Goal: Task Accomplishment & Management: Manage account settings

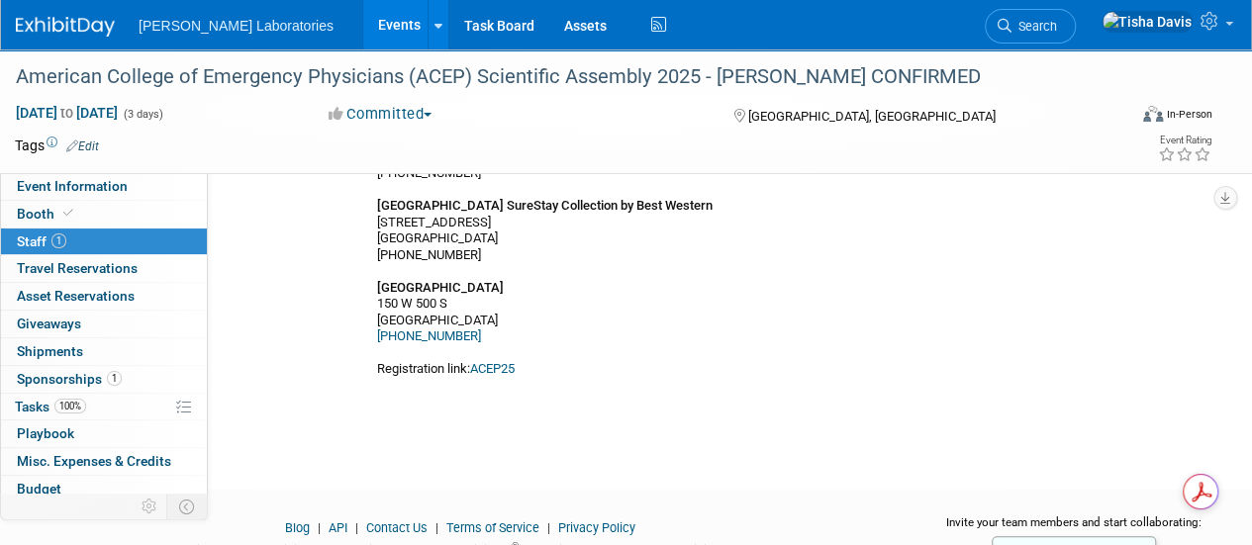
click at [363, 20] on link "Events" at bounding box center [399, 24] width 72 height 49
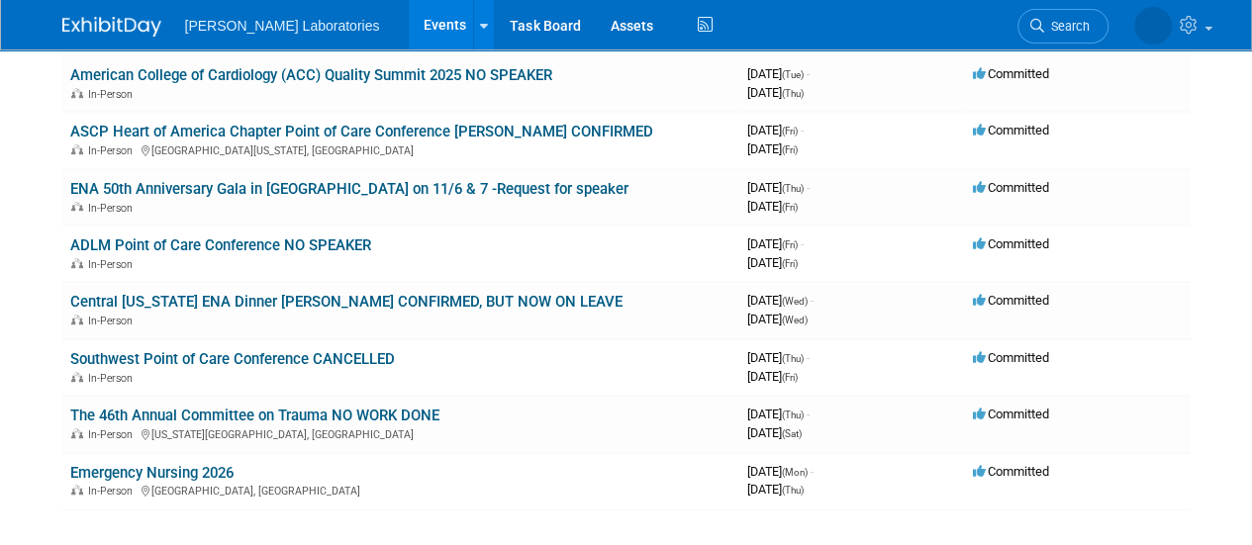
scroll to position [520, 0]
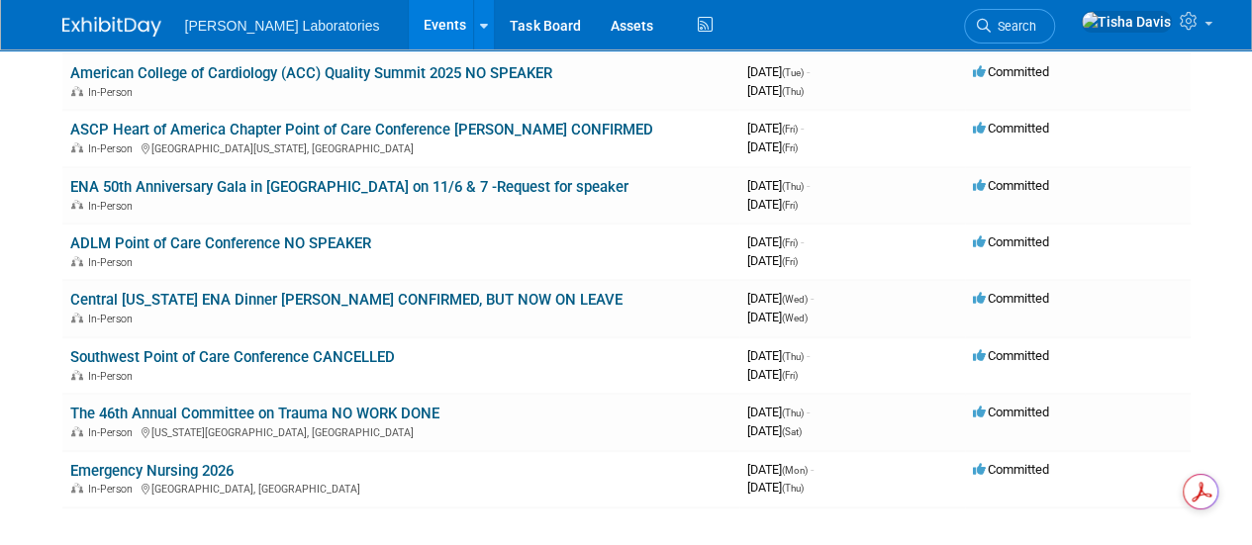
click at [409, 27] on link "Events" at bounding box center [445, 24] width 72 height 49
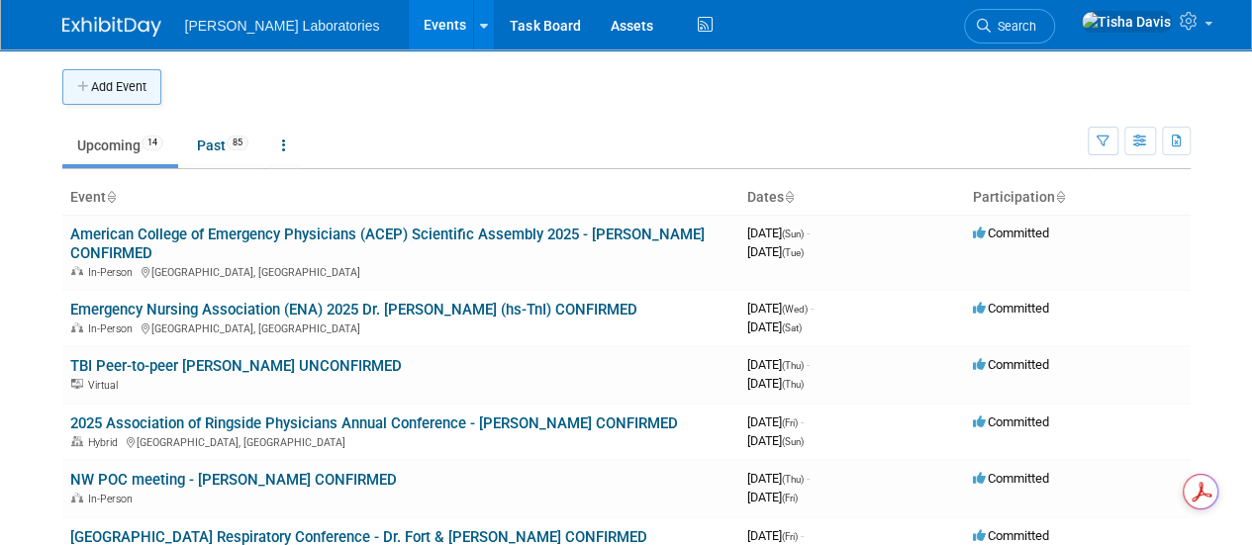
click at [134, 88] on button "Add Event" at bounding box center [111, 87] width 99 height 36
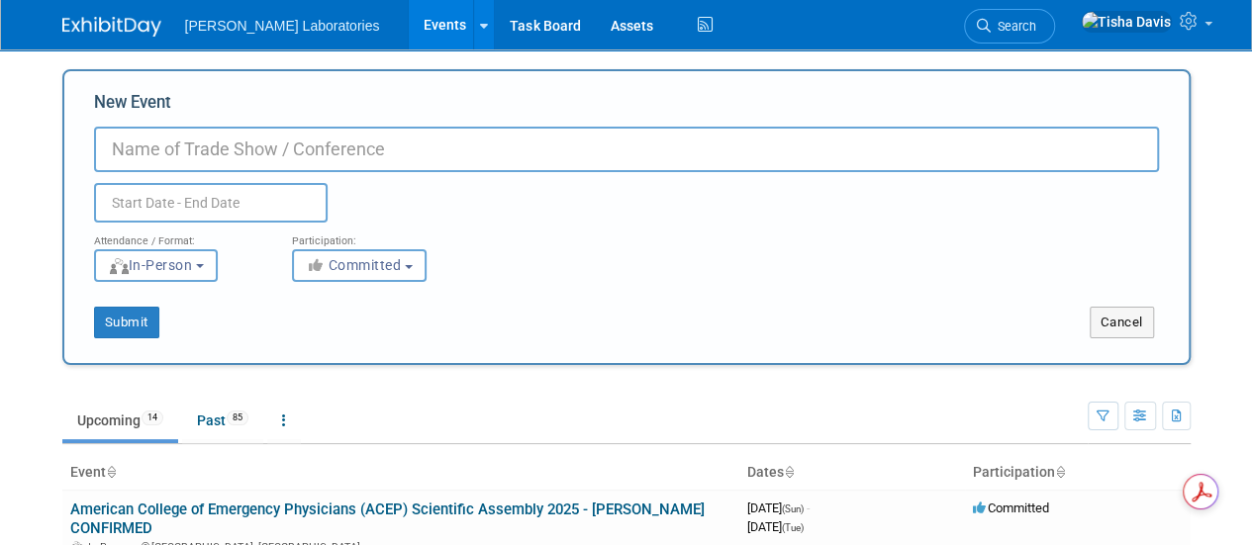
click at [1133, 343] on div "New Event Duplicate Event Warning Attendance / Format: <img src="https://www.ex…" at bounding box center [626, 217] width 1128 height 296
click at [1128, 318] on button "Cancel" at bounding box center [1121, 323] width 64 height 32
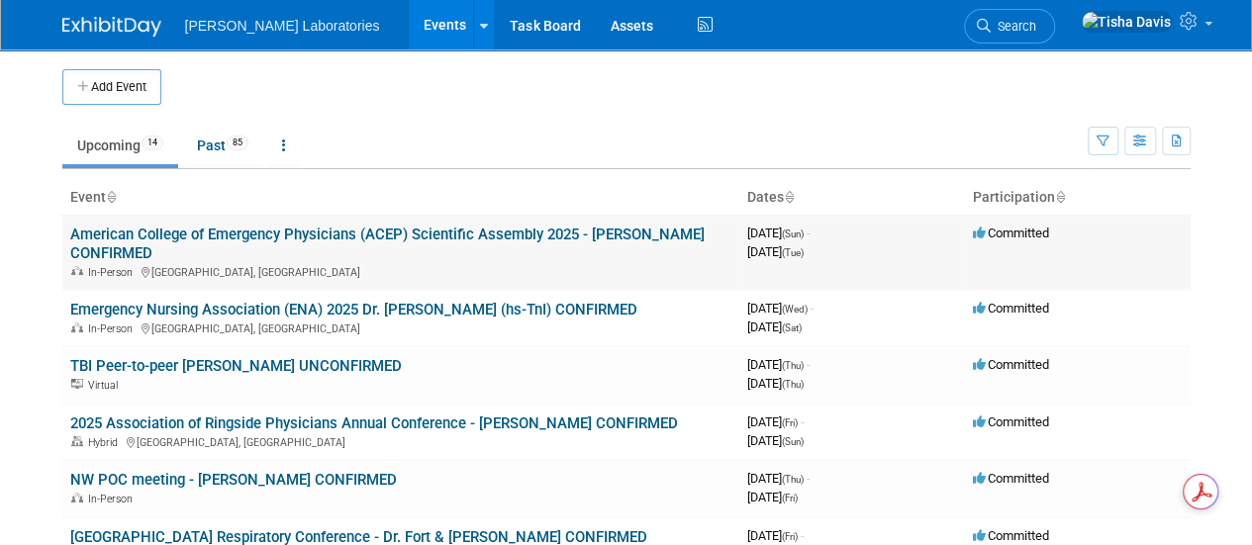
click at [332, 228] on link "American College of Emergency Physicians (ACEP) Scientific Assembly 2025 - [PER…" at bounding box center [387, 244] width 634 height 37
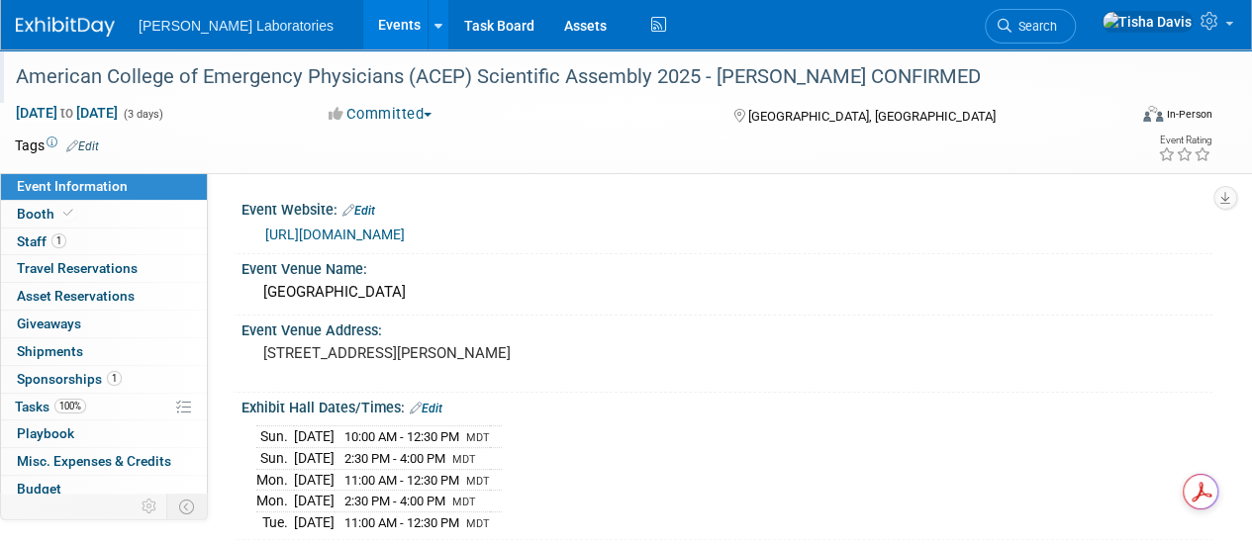
click at [367, 70] on div "American College of Emergency Physicians (ACEP) Scientific Assembly 2025 - [PER…" at bounding box center [559, 77] width 1101 height 36
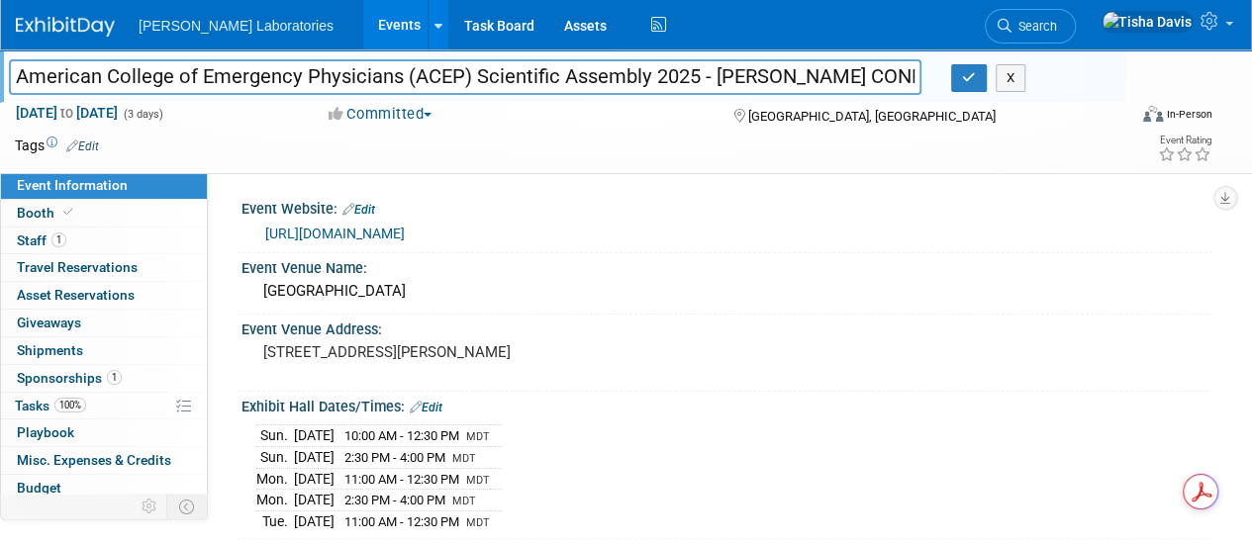
click at [367, 70] on input "American College of Emergency Physicians (ACEP) Scientific Assembly 2025 - [PER…" at bounding box center [465, 76] width 912 height 35
click at [1026, 72] on div "X" at bounding box center [1030, 78] width 158 height 28
click at [1011, 76] on button "X" at bounding box center [1010, 78] width 31 height 28
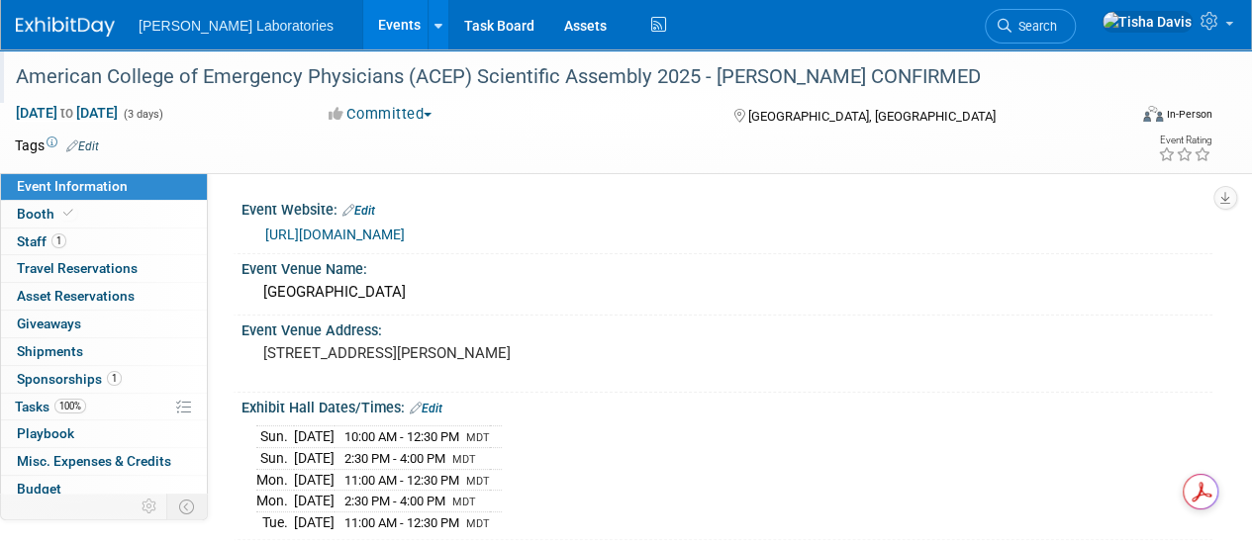
click at [363, 29] on link "Events" at bounding box center [399, 24] width 72 height 49
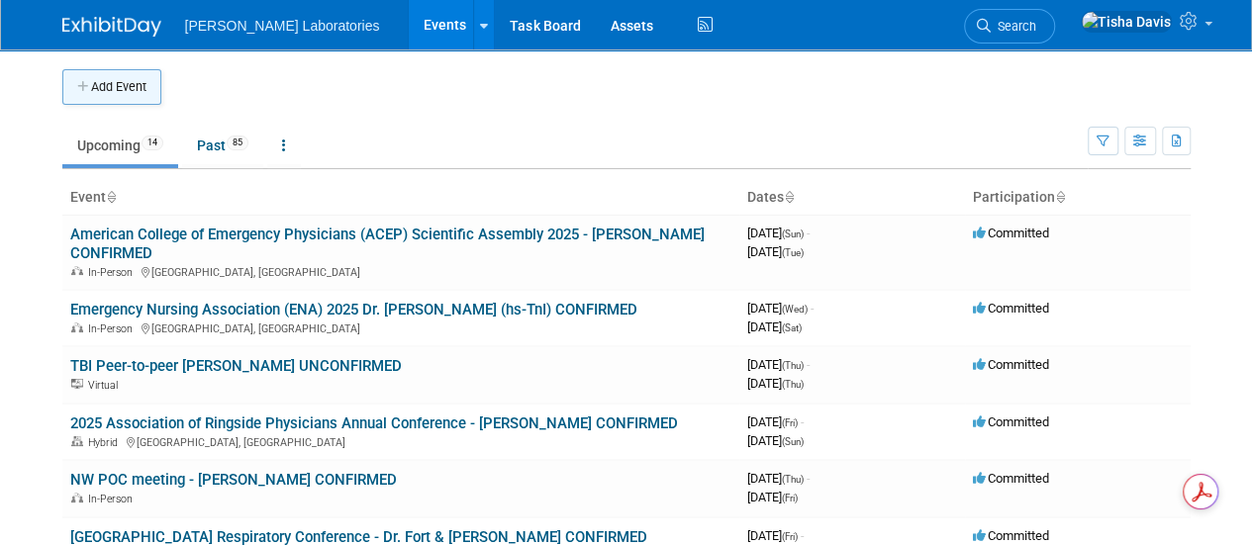
click at [123, 72] on button "Add Event" at bounding box center [111, 87] width 99 height 36
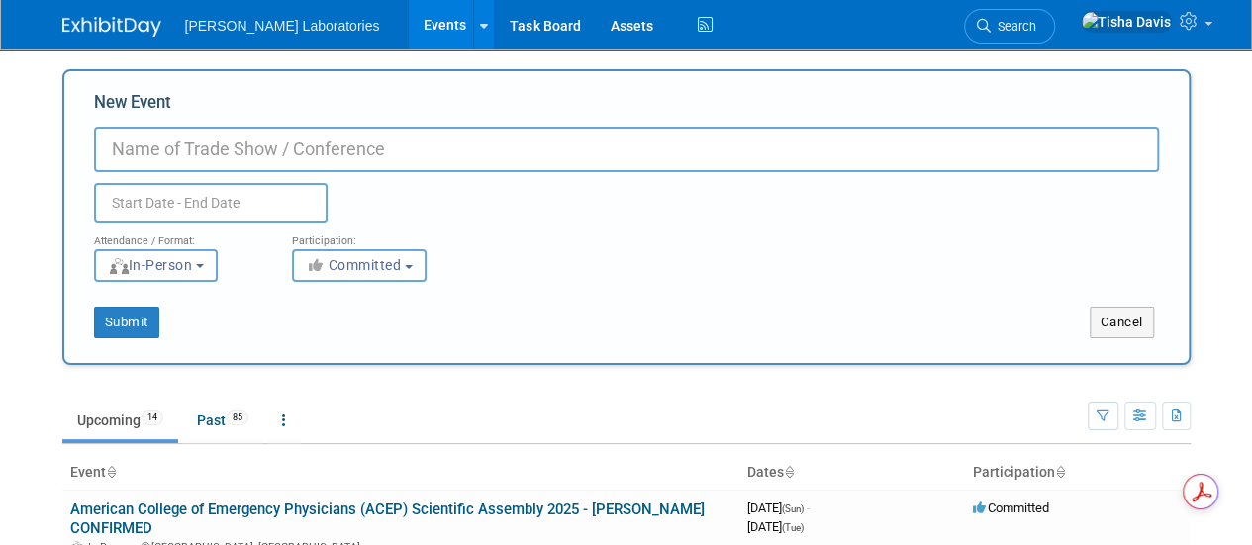
paste input "American College of Emergency Physicians (ACEP) Scientific Assembly 202"
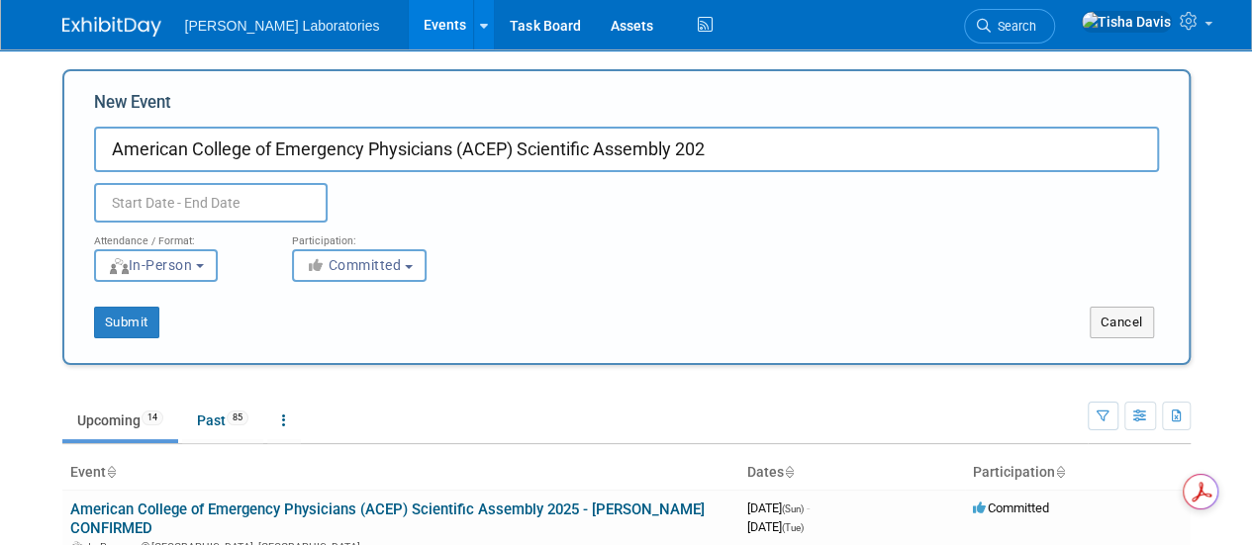
click at [122, 74] on div "New Event American College of Emergency Physicians (ACEP) Scientific Assembly 2…" at bounding box center [626, 217] width 1128 height 296
click at [796, 148] on input "American College of Emergency Physicians (ACEP) Scientific Assembly 202" at bounding box center [626, 150] width 1065 height 46
type input "American College of Emergency Physicians (ACEP) Scientific Assembly 2026"
click at [305, 200] on input "text" at bounding box center [211, 203] width 234 height 40
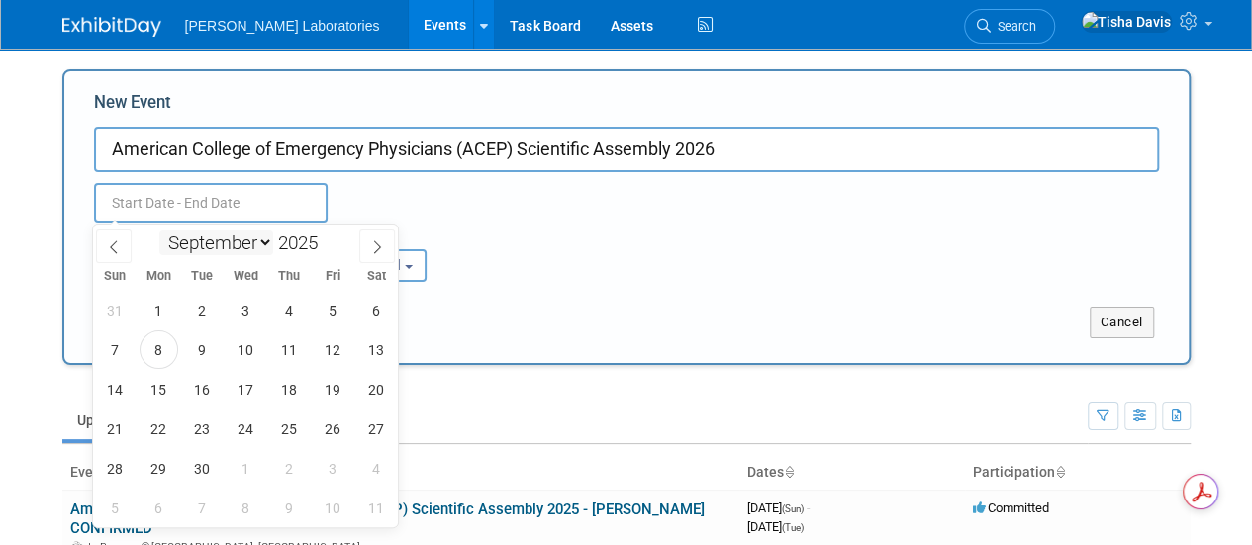
click at [265, 243] on select "January February March April May June July August September October November De…" at bounding box center [216, 243] width 114 height 25
select select "9"
click at [159, 231] on select "January February March April May June July August September October November De…" at bounding box center [216, 243] width 114 height 25
click at [329, 235] on span at bounding box center [326, 238] width 14 height 12
type input "2026"
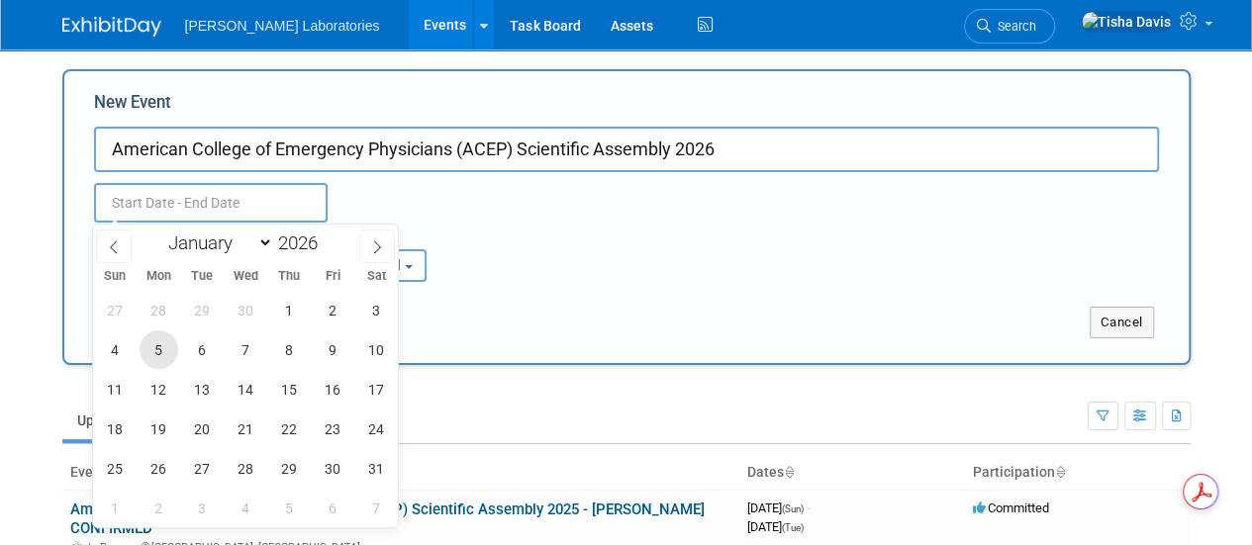
click at [158, 354] on span "5" at bounding box center [159, 350] width 39 height 39
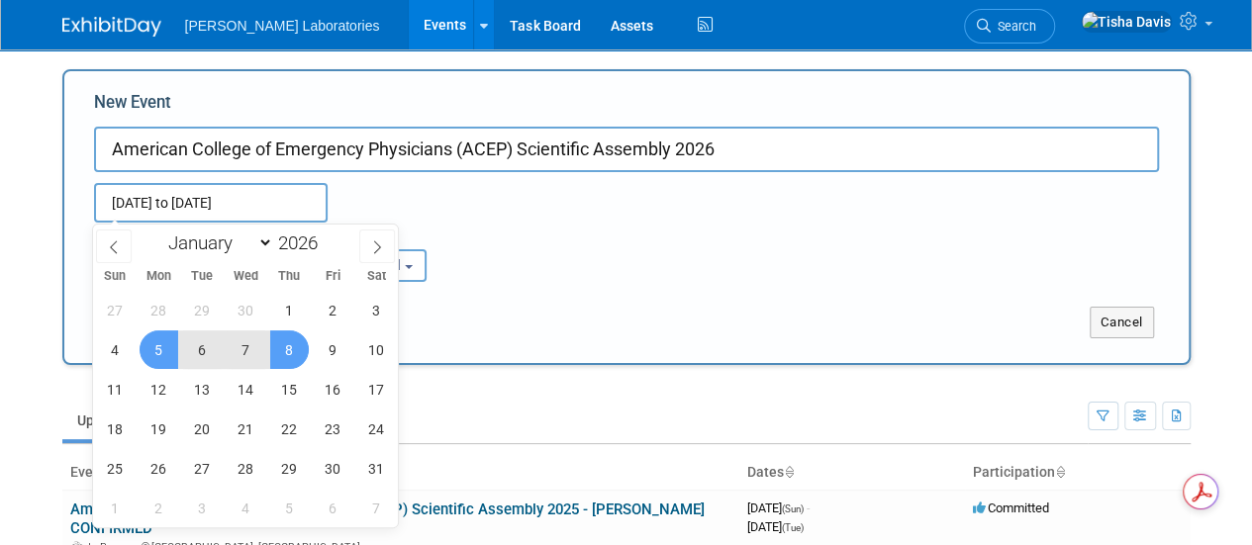
click at [289, 347] on span "8" at bounding box center [289, 350] width 39 height 39
type input "Oct 5, 2026 to Oct 8, 2026"
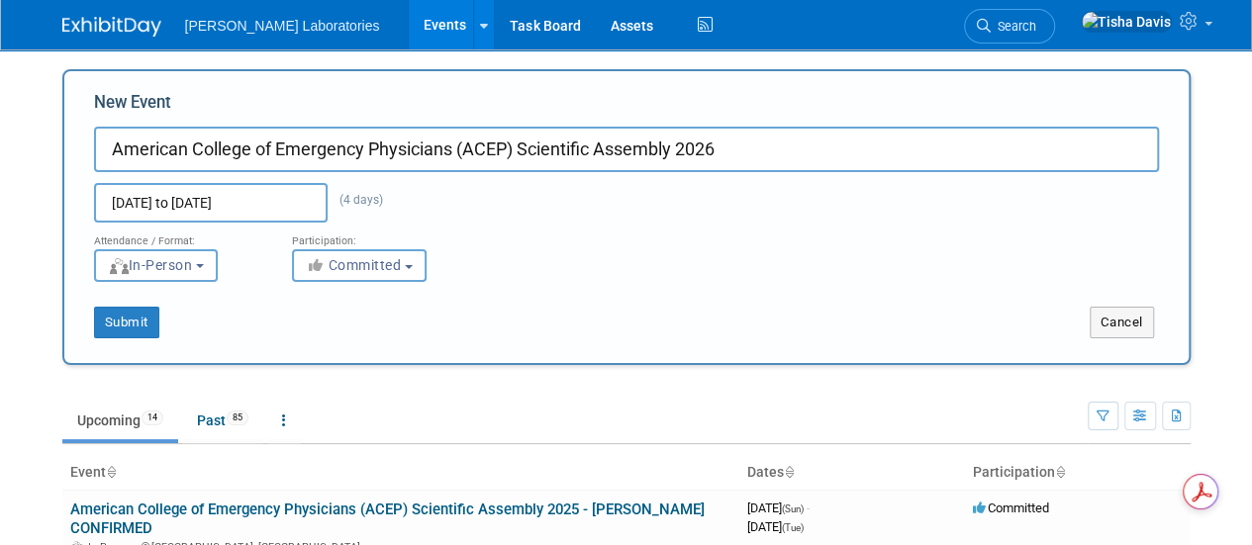
click at [289, 347] on div "New Event American College of Emergency Physicians (ACEP) Scientific Assembly 2…" at bounding box center [626, 217] width 1128 height 296
click at [135, 321] on button "Submit" at bounding box center [126, 323] width 65 height 32
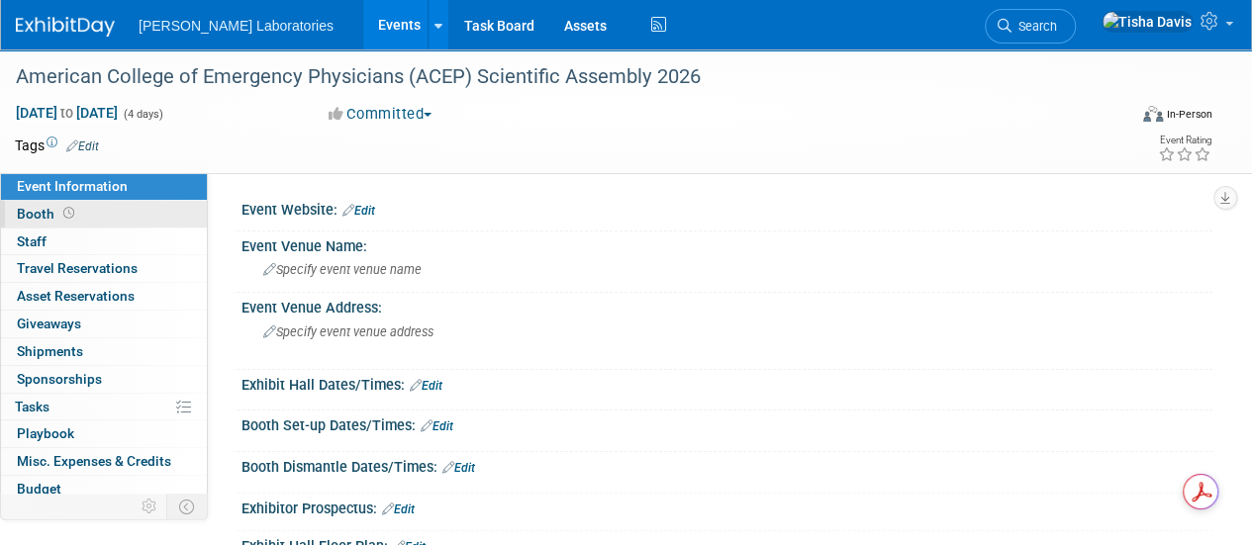
click at [47, 213] on span "Booth" at bounding box center [47, 214] width 61 height 16
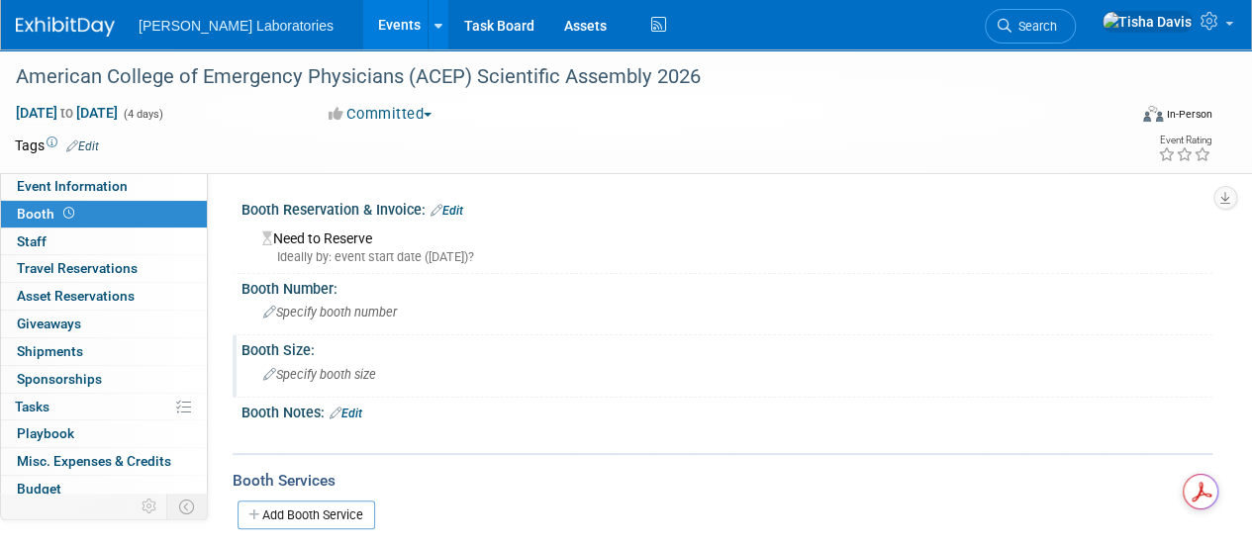
click at [333, 378] on span "Specify booth size" at bounding box center [319, 374] width 113 height 15
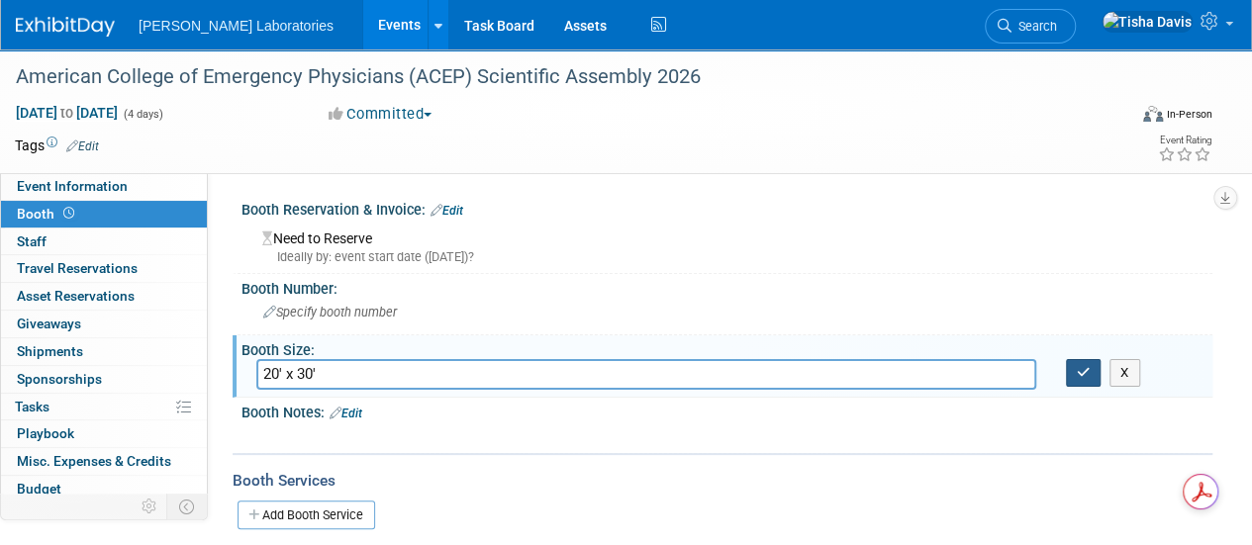
type input "20' x 30'"
click at [1081, 367] on icon "button" at bounding box center [1084, 372] width 14 height 13
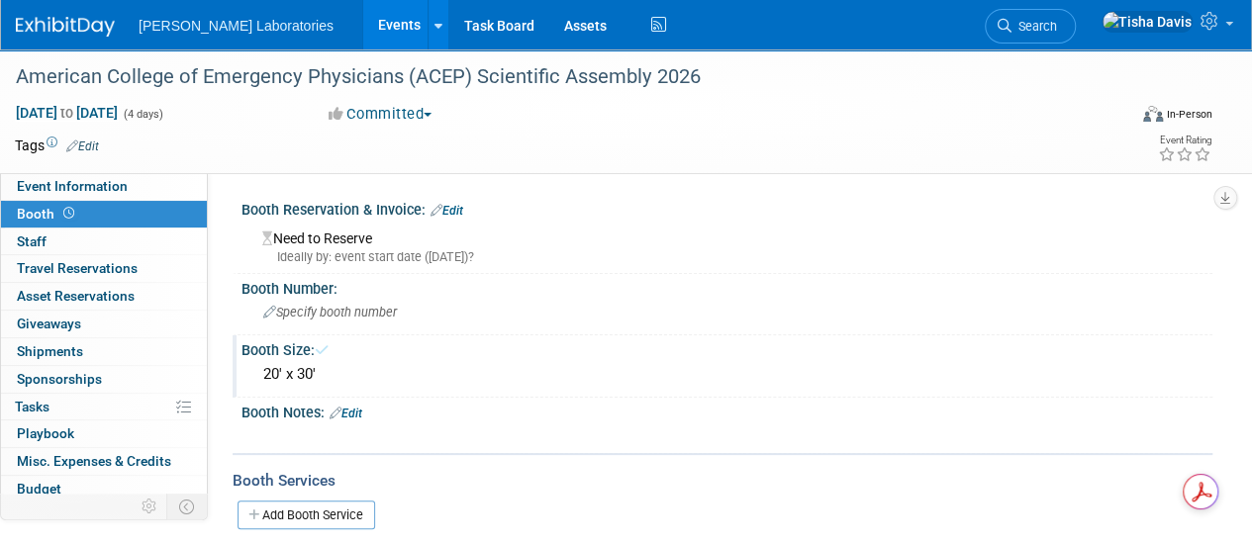
click at [463, 207] on link "Edit" at bounding box center [446, 211] width 33 height 14
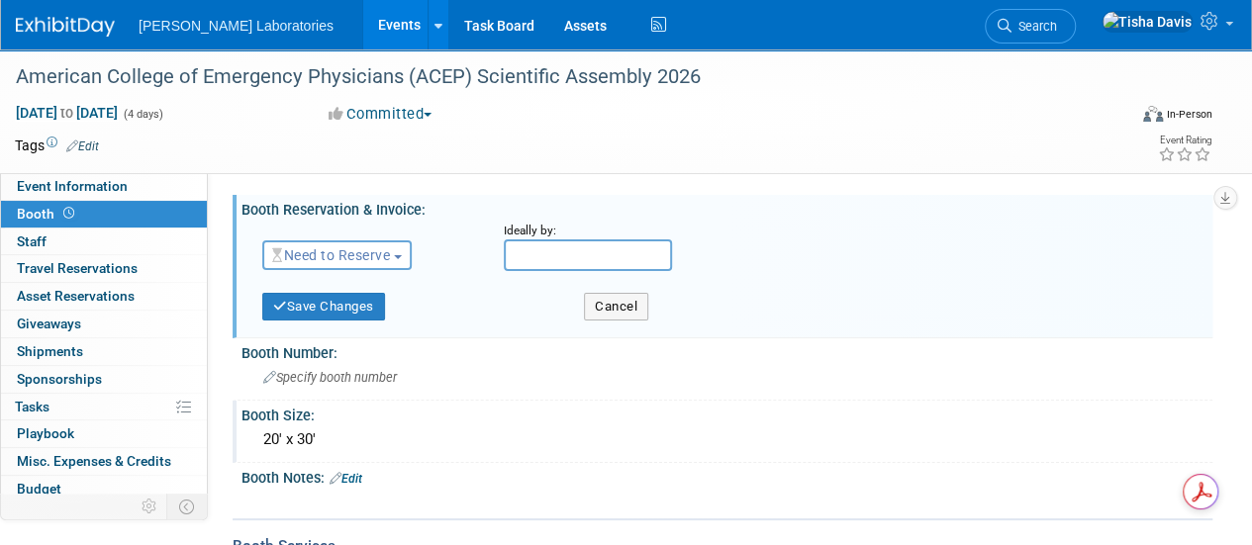
click at [402, 257] on span "button" at bounding box center [398, 257] width 8 height 4
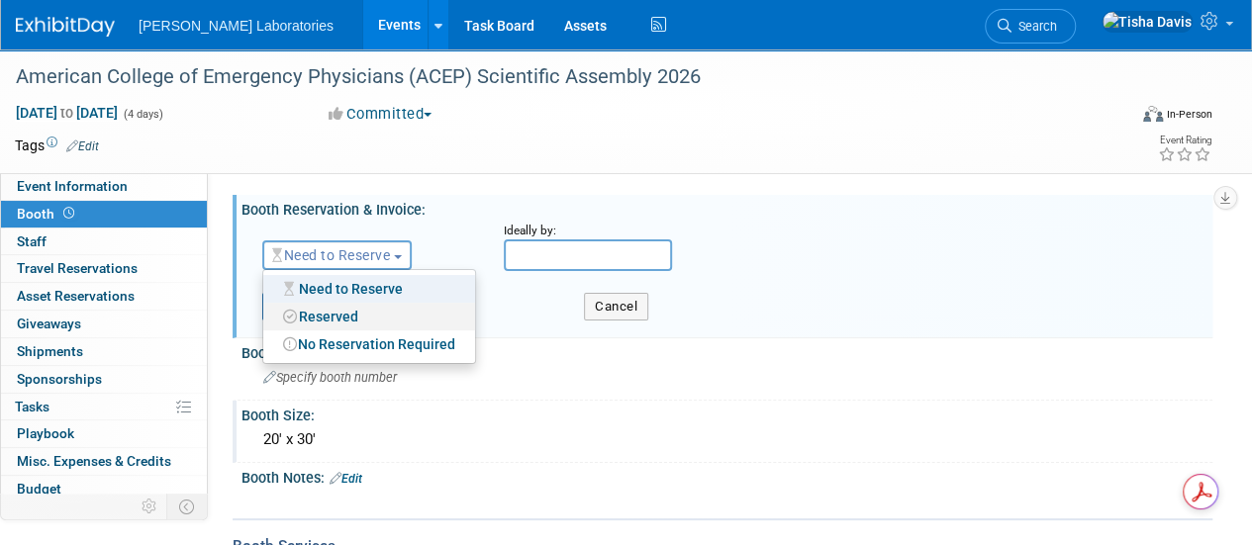
click at [370, 316] on link "Reserved" at bounding box center [369, 317] width 212 height 28
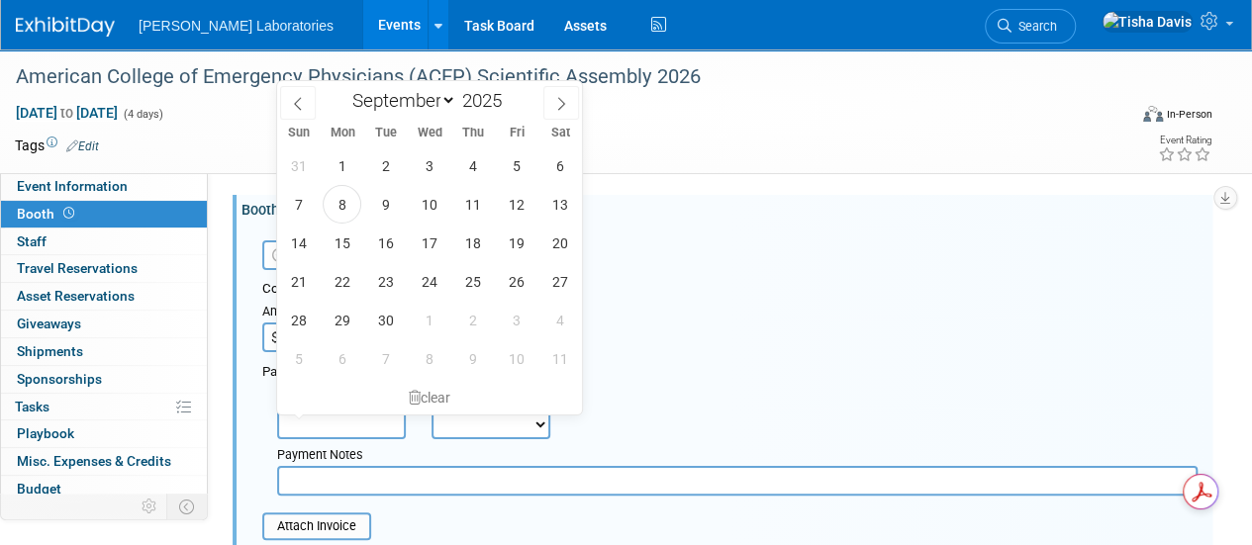
click at [360, 426] on input "text" at bounding box center [341, 425] width 129 height 30
click at [447, 104] on select "January February March April May June July August September October November De…" at bounding box center [399, 100] width 114 height 25
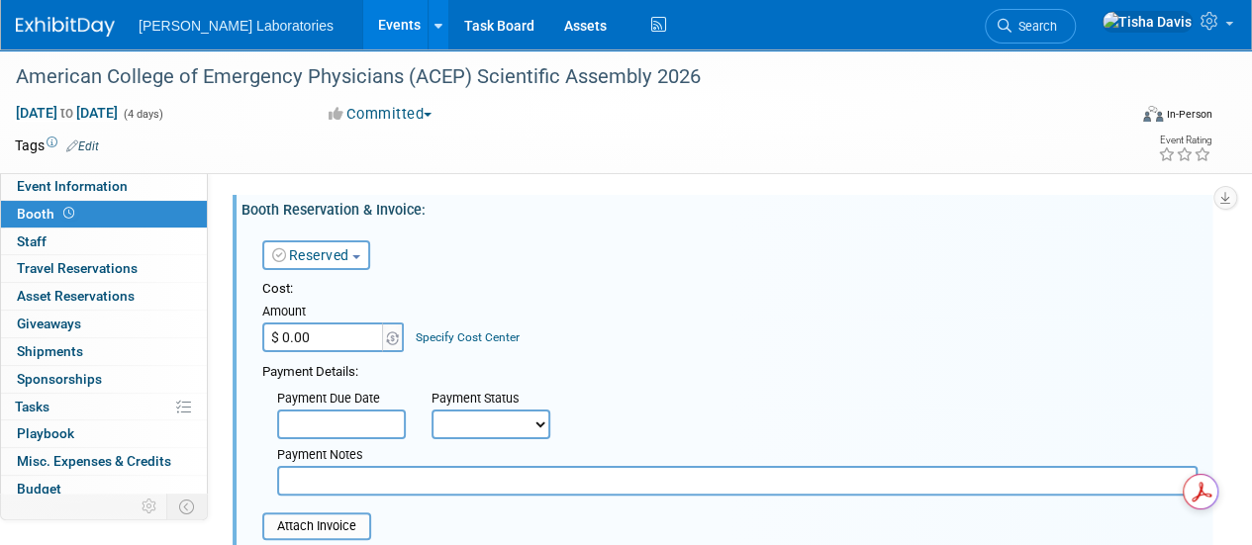
click at [728, 128] on div "[DATE] to [DATE] (4 days) [DATE] to [DATE] Committed Committed Considering Not …" at bounding box center [613, 118] width 1227 height 30
click at [538, 424] on select "Not Paid Yet Partially Paid Paid in Full" at bounding box center [490, 425] width 119 height 30
select select "3"
click at [431, 410] on select "Not Paid Yet Partially Paid Paid in Full" at bounding box center [490, 425] width 119 height 30
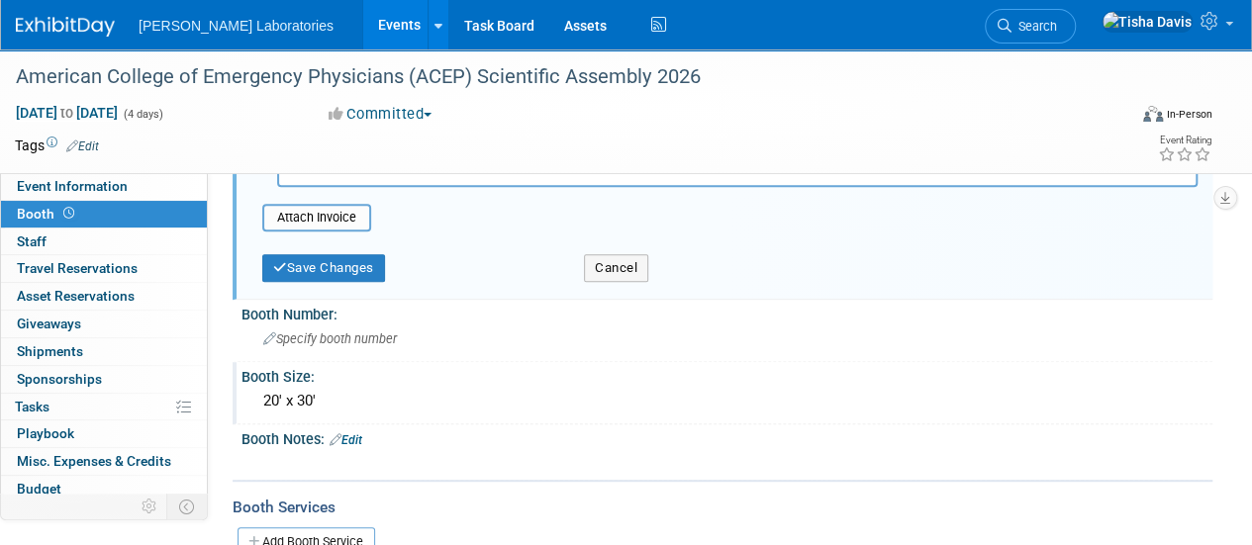
scroll to position [312, 0]
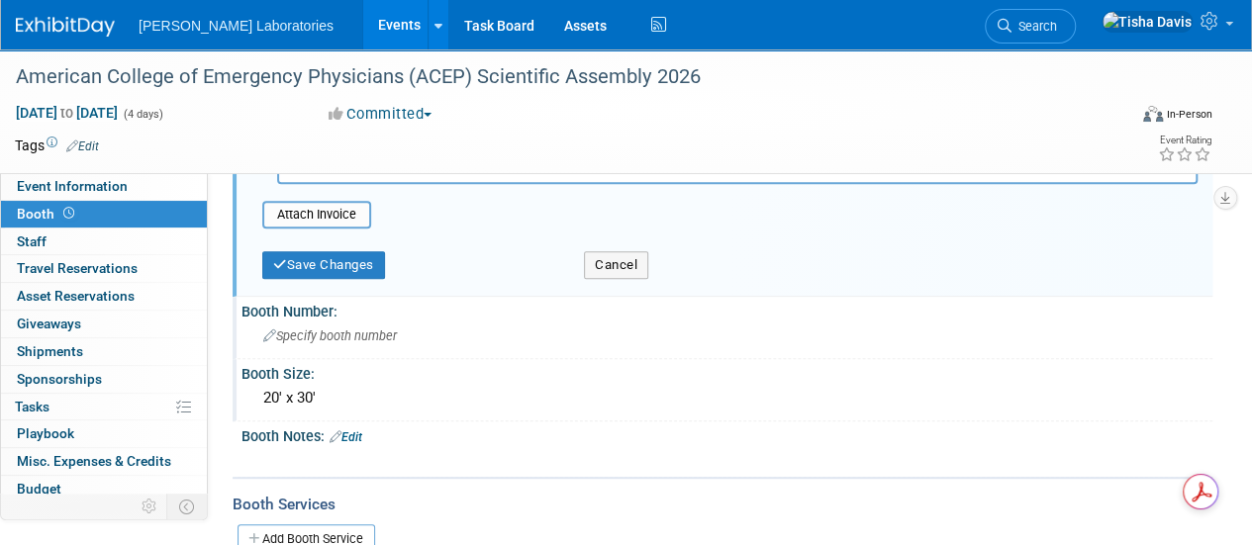
click at [314, 338] on span "Specify booth number" at bounding box center [330, 336] width 134 height 15
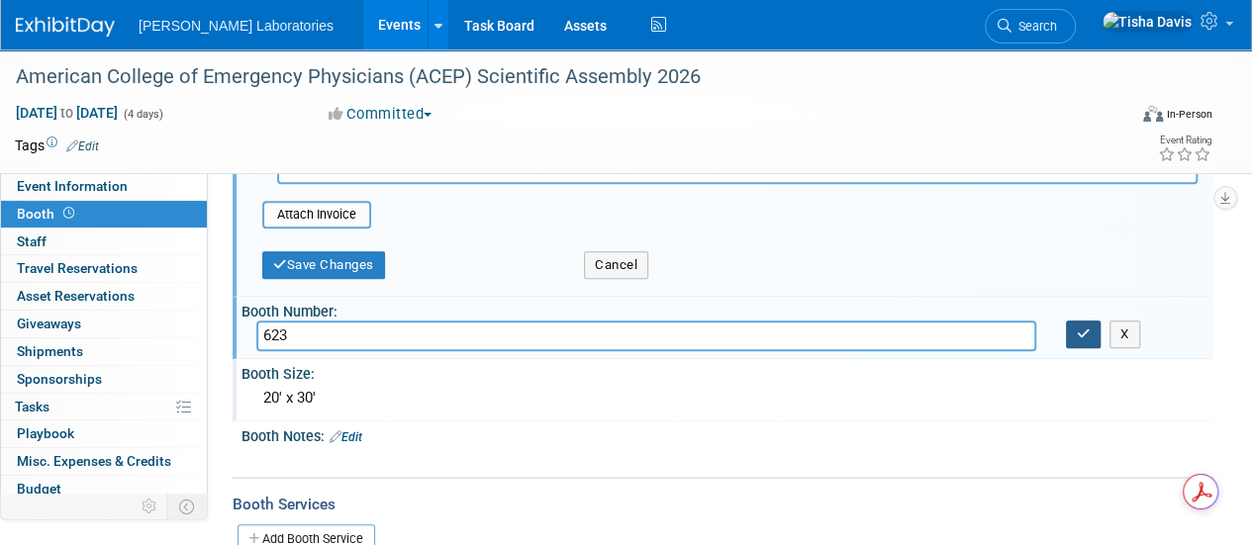
type input "623"
click at [1081, 333] on icon "button" at bounding box center [1084, 334] width 14 height 13
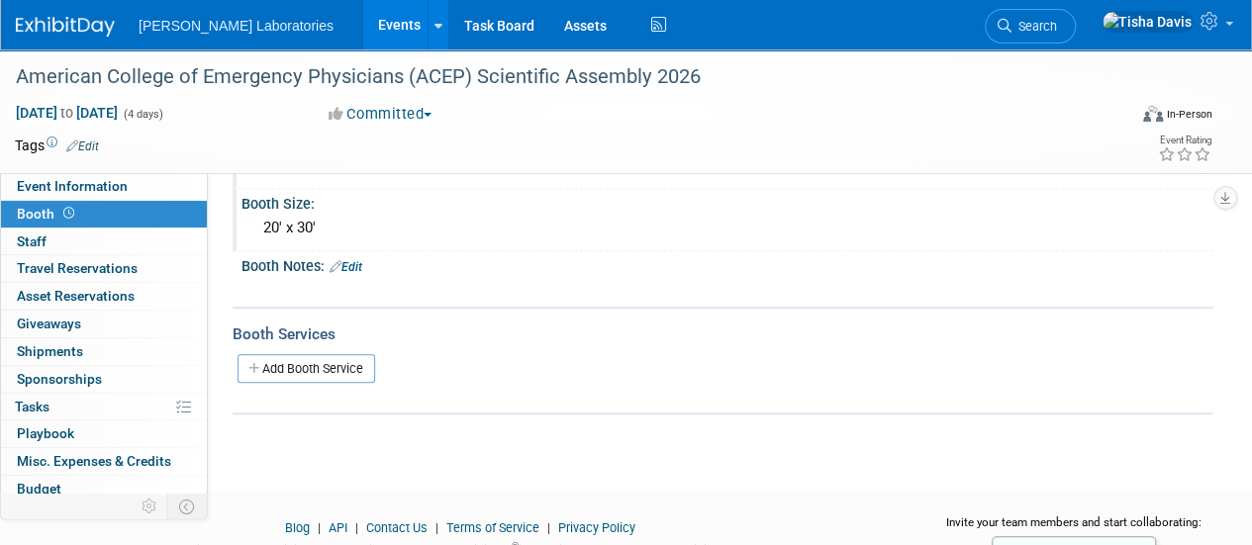
scroll to position [483, 0]
click at [353, 264] on link "Edit" at bounding box center [346, 266] width 33 height 14
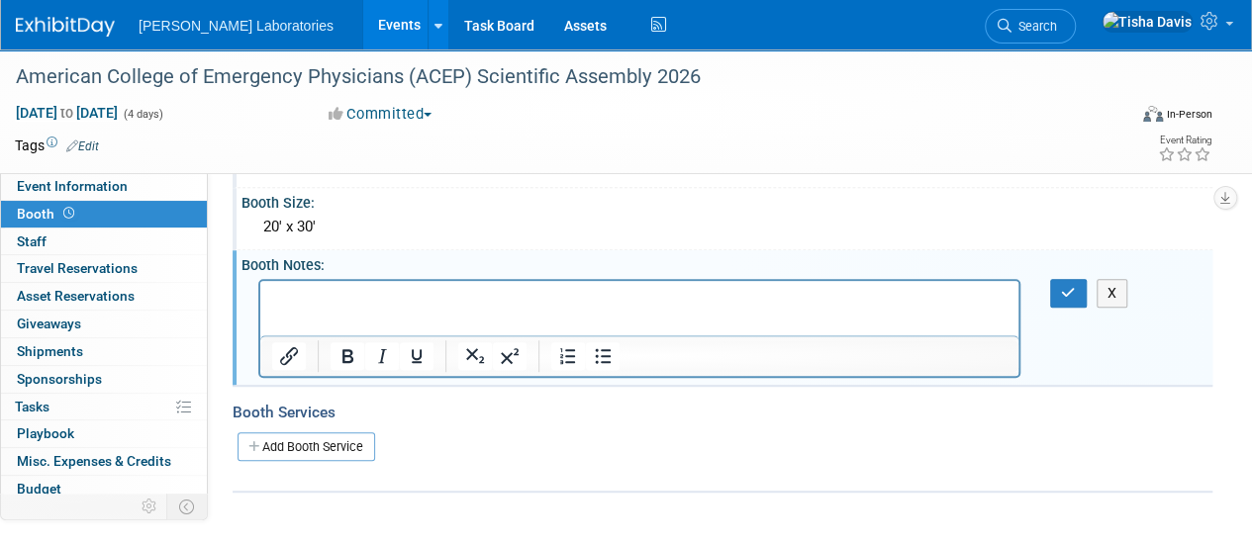
scroll to position [0, 0]
click at [1069, 288] on icon "button" at bounding box center [1068, 293] width 15 height 14
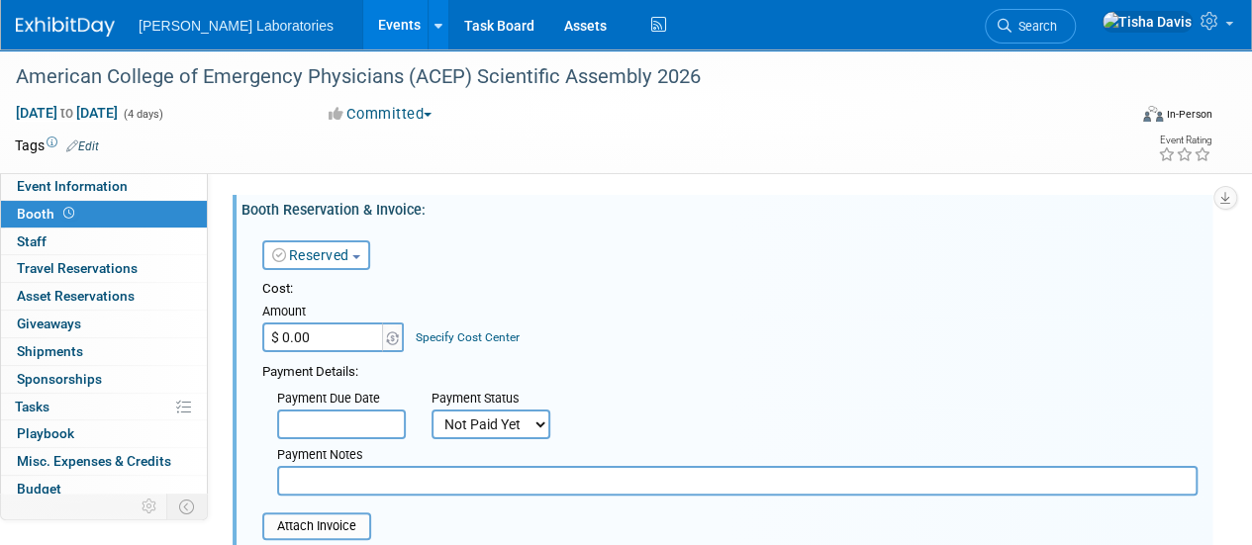
click at [363, 24] on link "Events" at bounding box center [399, 24] width 72 height 49
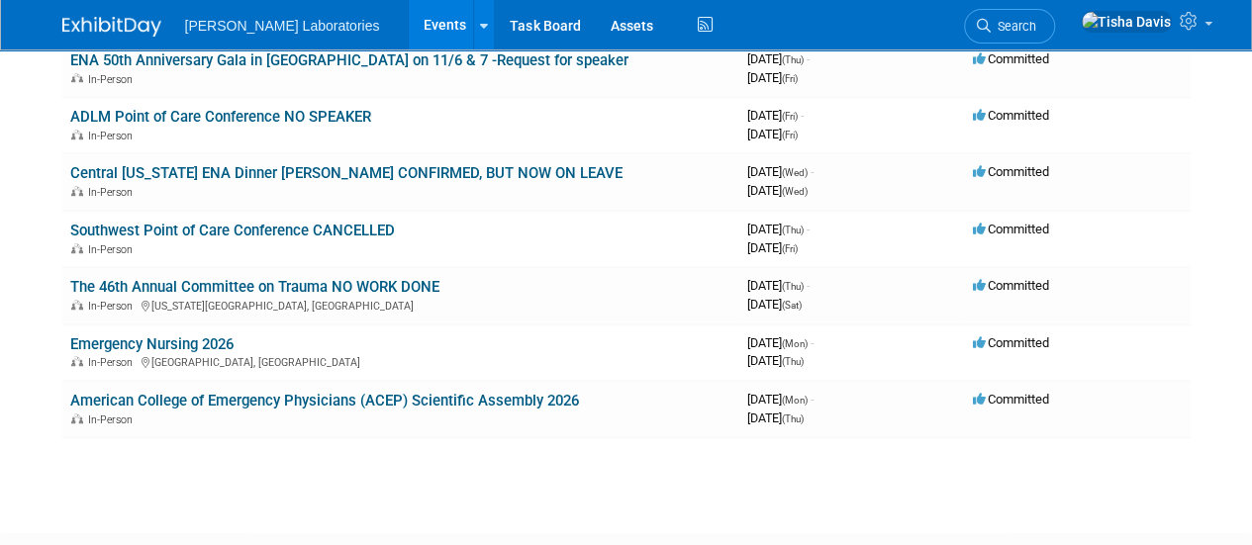
scroll to position [655, 0]
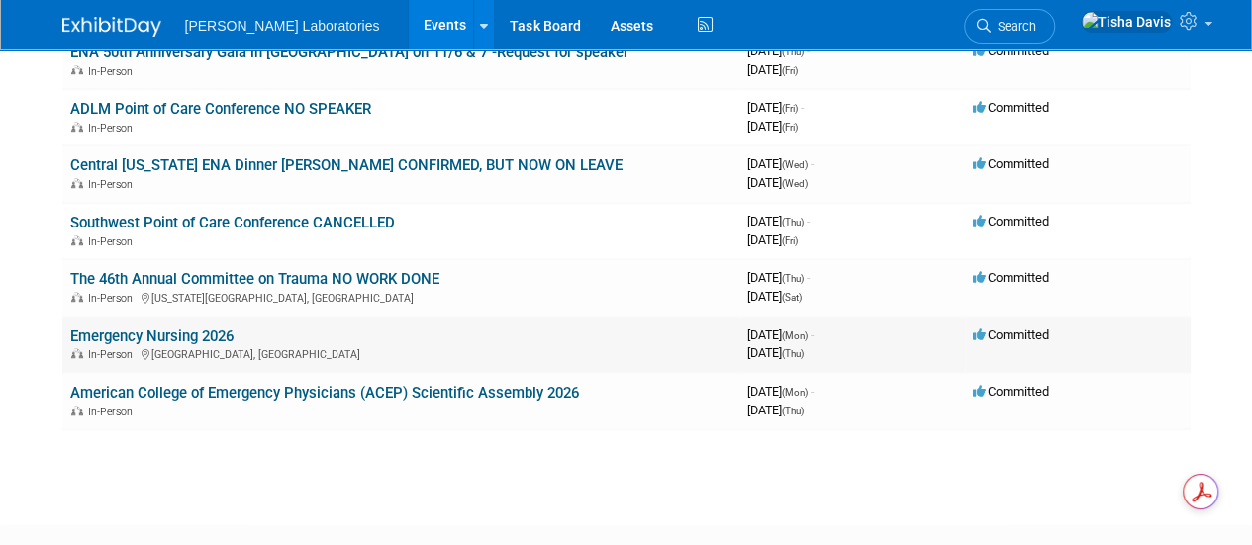
click at [195, 331] on link "Emergency Nursing 2026" at bounding box center [151, 337] width 163 height 18
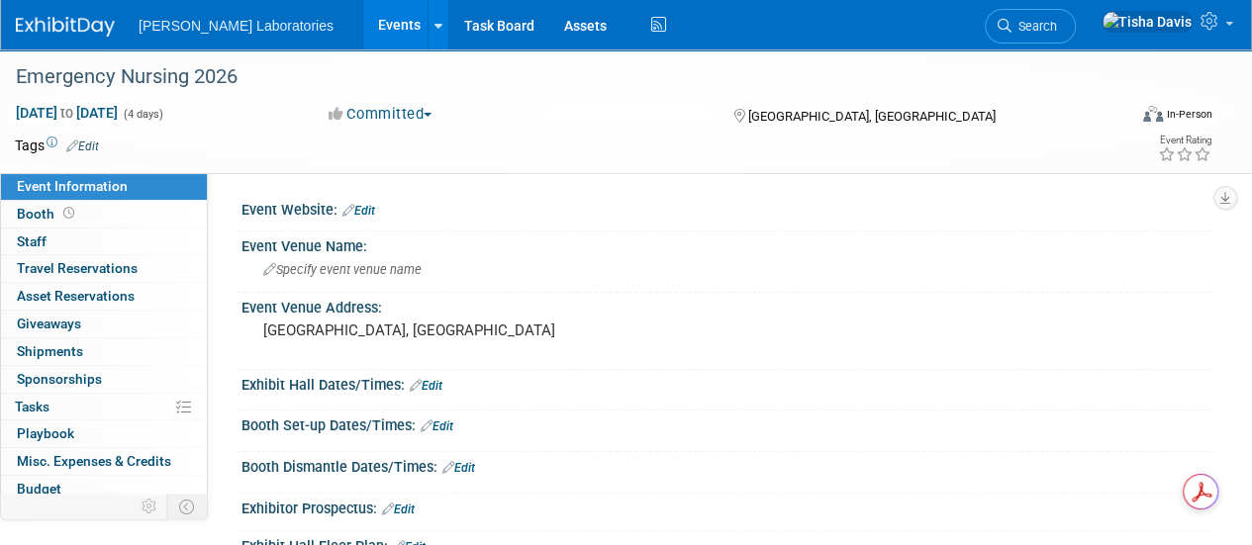
click at [363, 43] on link "Events" at bounding box center [399, 24] width 72 height 49
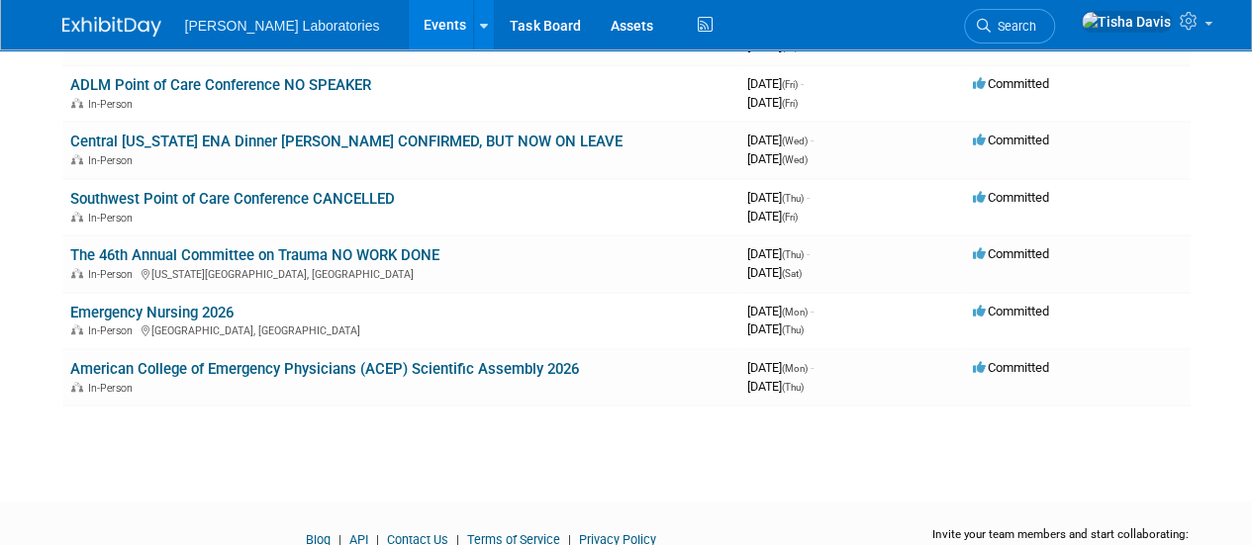
scroll to position [686, 0]
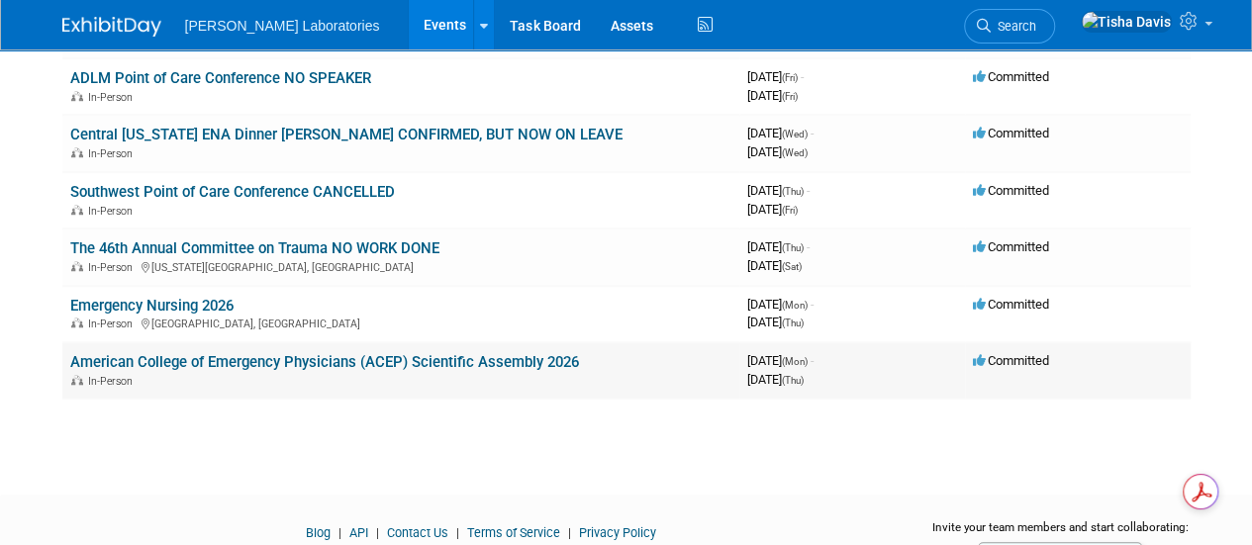
click at [527, 353] on link "American College of Emergency Physicians (ACEP) Scientific Assembly 2026" at bounding box center [324, 362] width 509 height 18
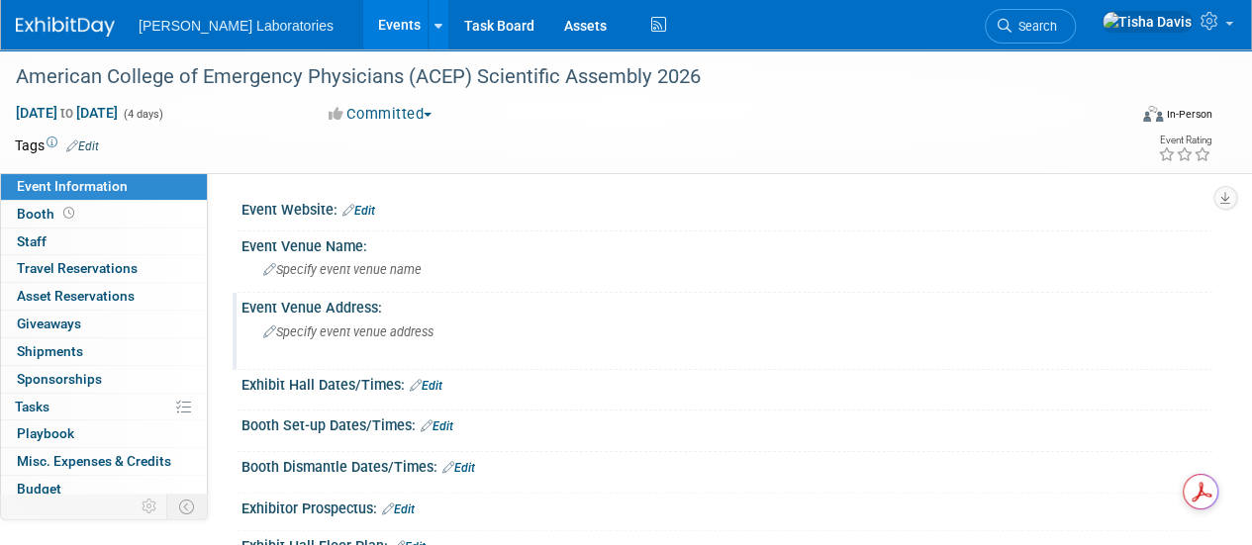
click at [374, 332] on span "Specify event venue address" at bounding box center [348, 332] width 170 height 15
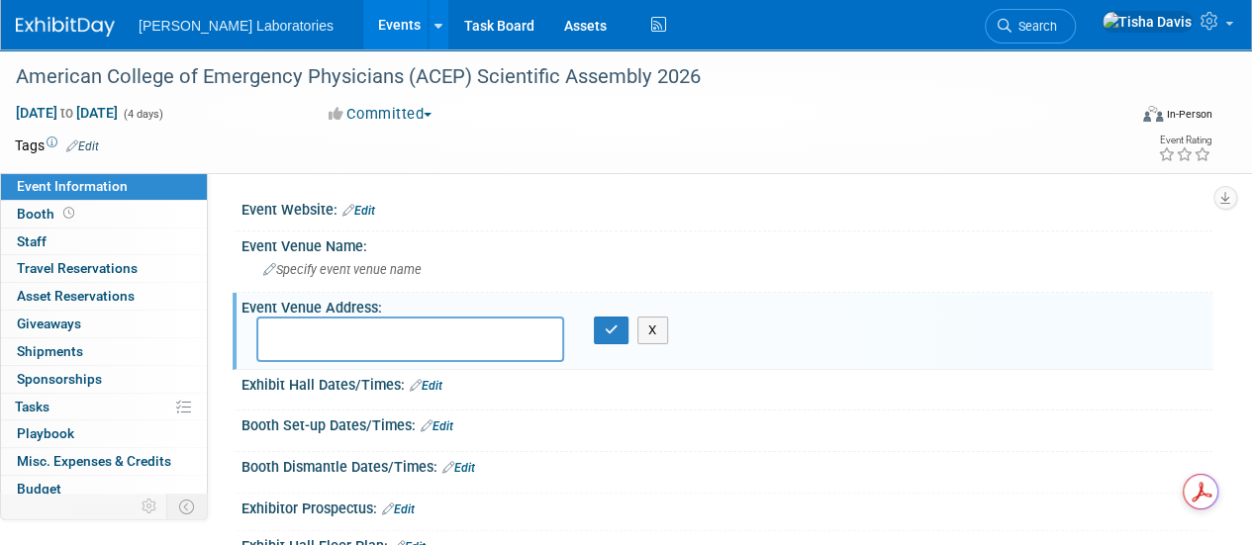
click at [374, 332] on textarea at bounding box center [410, 340] width 308 height 46
type textarea "[GEOGRAPHIC_DATA], [GEOGRAPHIC_DATA]"
click at [619, 328] on button "button" at bounding box center [612, 331] width 36 height 28
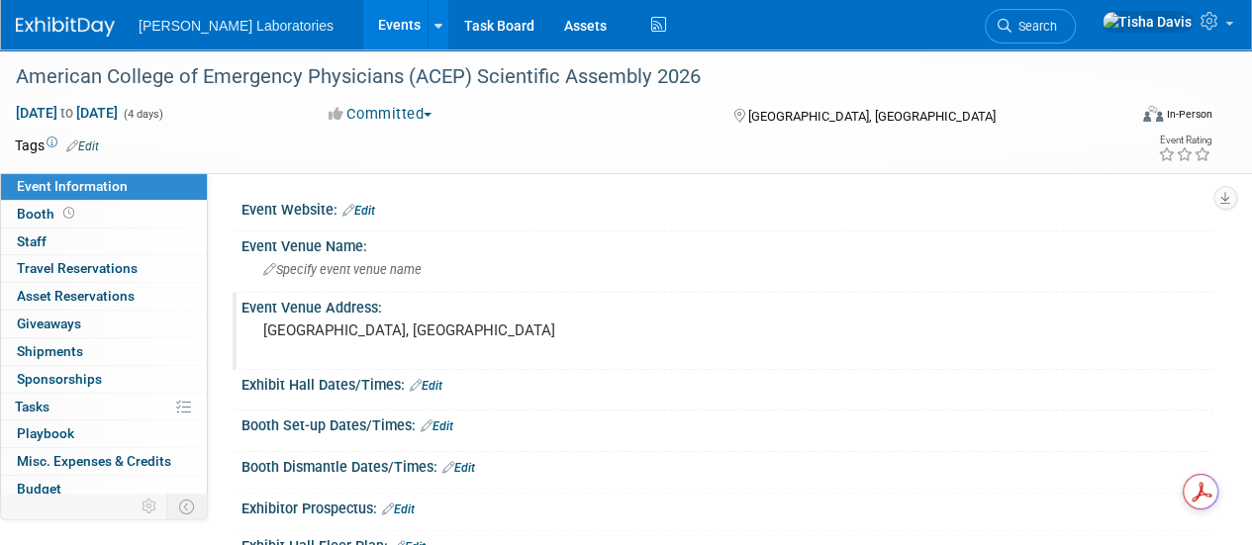
click at [368, 210] on link "Edit" at bounding box center [358, 211] width 33 height 14
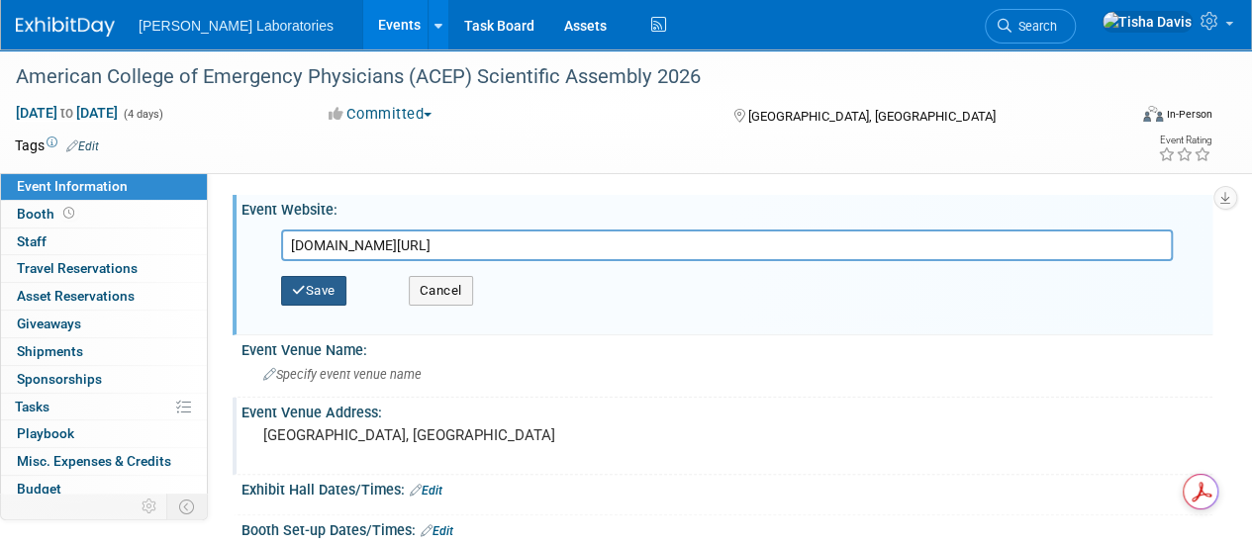
type input "acep.org/acep26"
click at [325, 292] on button "Save" at bounding box center [313, 291] width 65 height 30
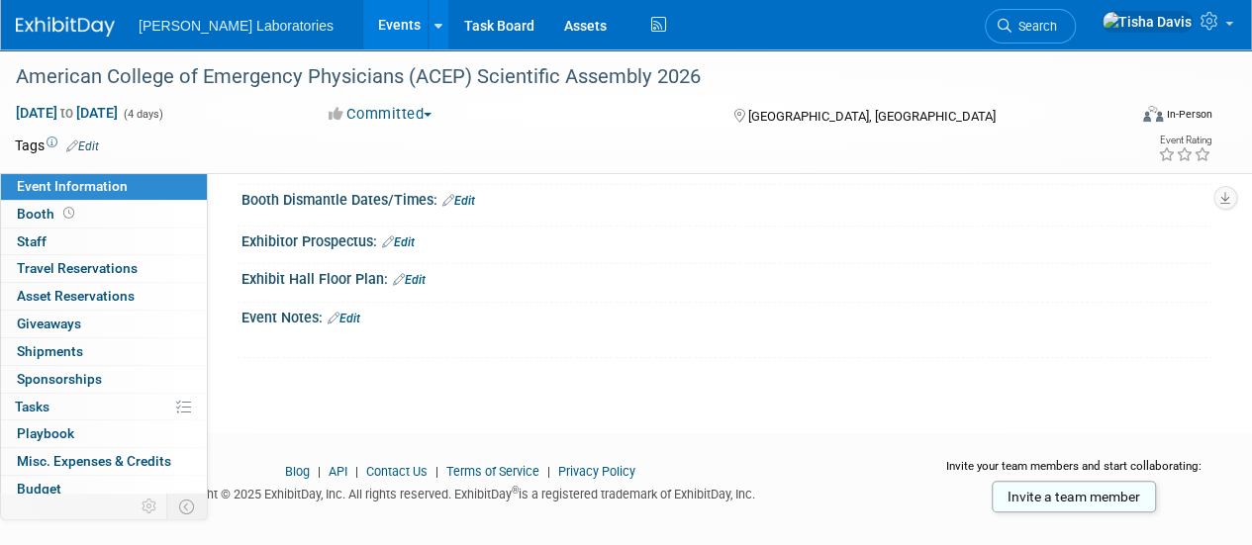
scroll to position [292, 0]
click at [38, 405] on span "Tasks 0%" at bounding box center [32, 407] width 35 height 16
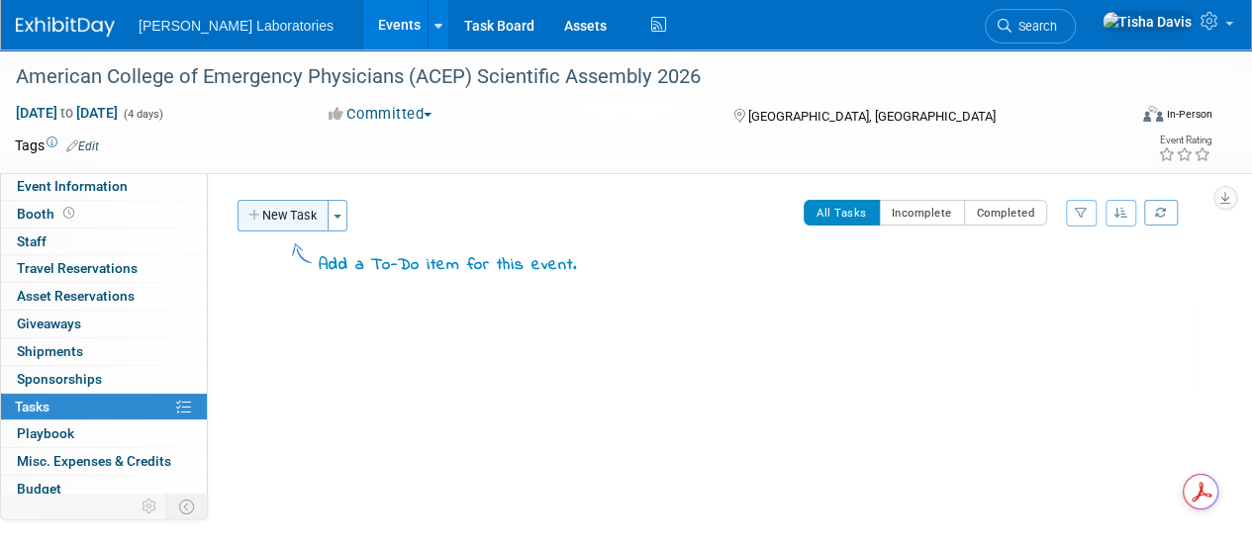
click at [289, 205] on button "New Task" at bounding box center [282, 216] width 91 height 32
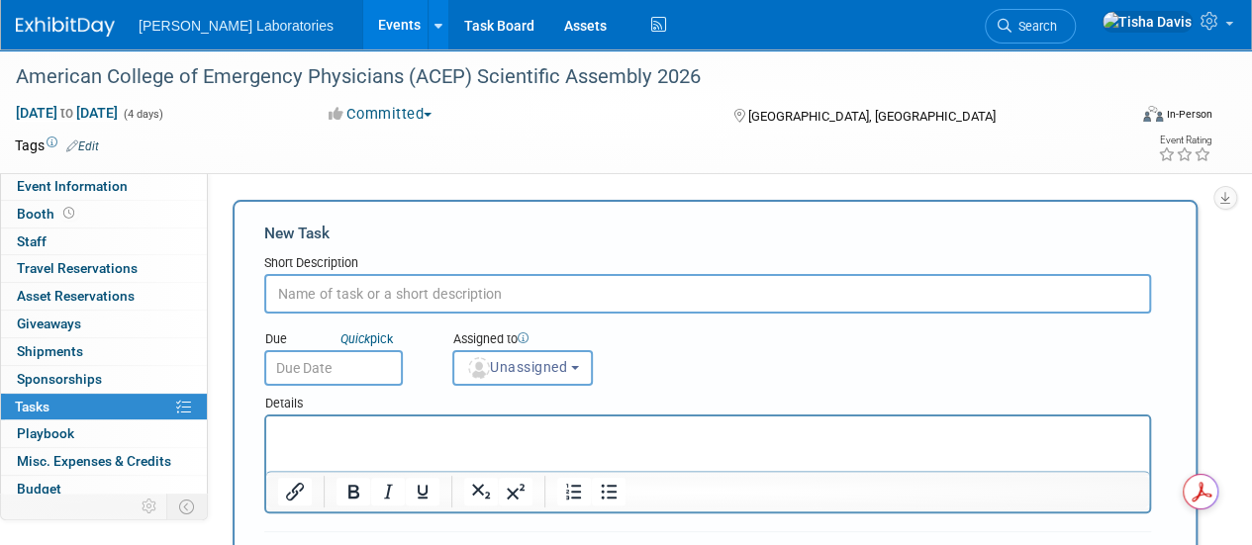
click at [285, 215] on div "New Task Short Description Due Quick pick Unassigned" at bounding box center [715, 485] width 965 height 571
click at [468, 300] on input "text" at bounding box center [707, 294] width 887 height 40
type input "Request a PO for the booth"
click at [374, 363] on input "text" at bounding box center [333, 368] width 139 height 36
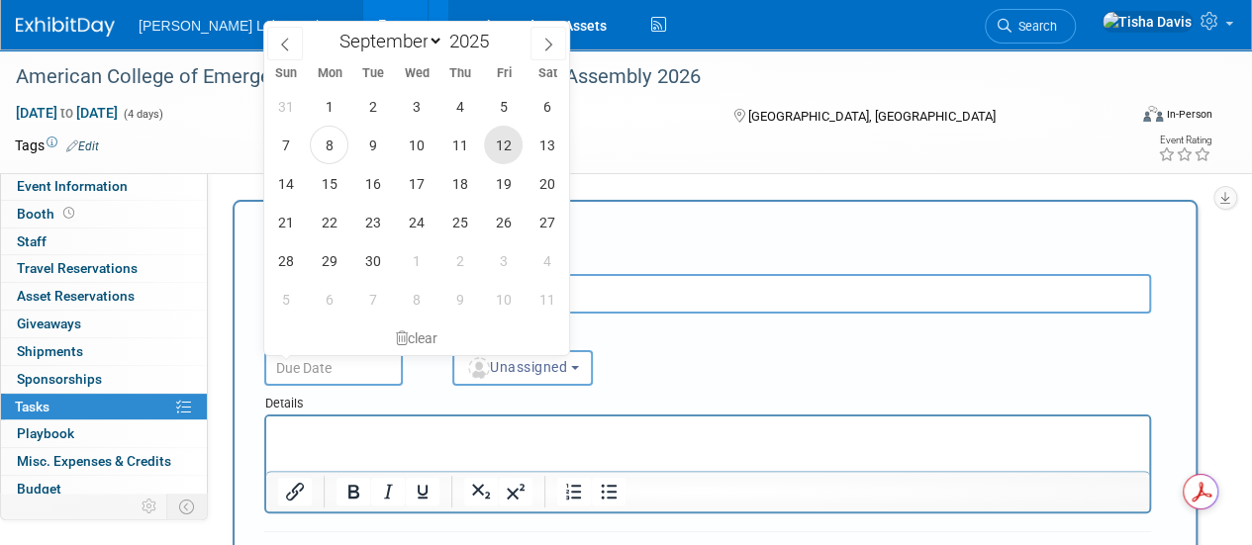
click at [505, 146] on span "12" at bounding box center [503, 145] width 39 height 39
type input "Sep 12, 2025"
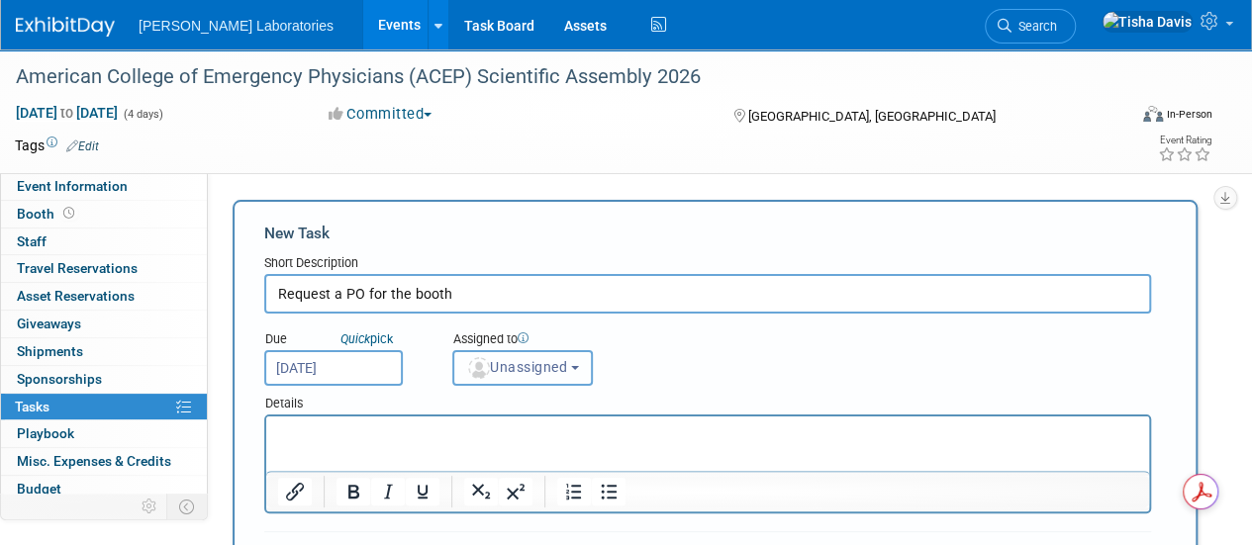
click at [586, 372] on button "Unassigned" at bounding box center [522, 368] width 141 height 36
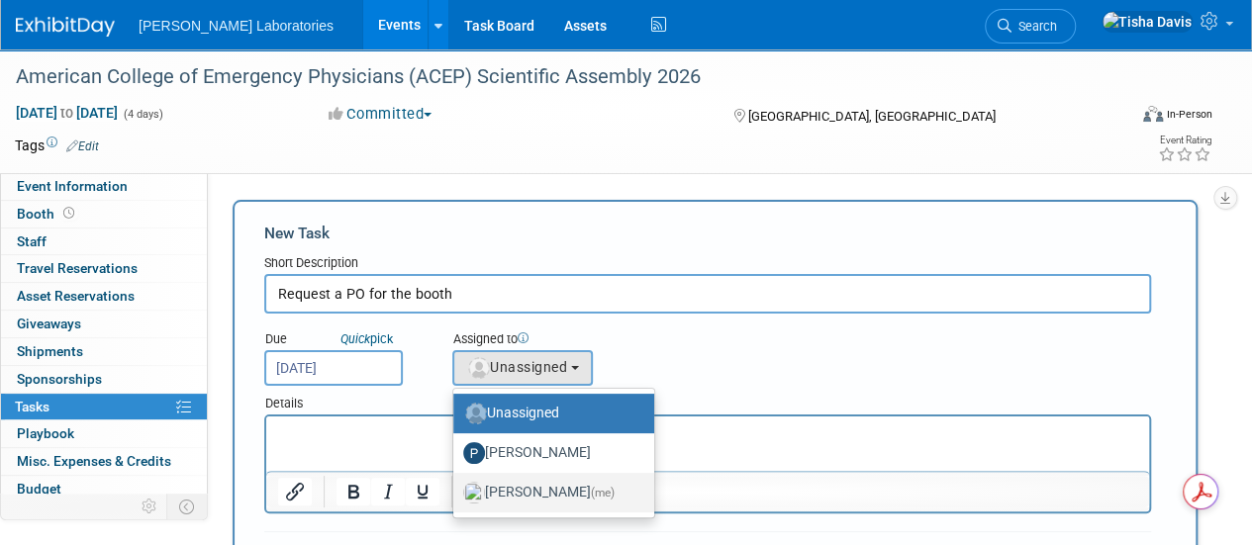
click at [544, 491] on label "Tisha Davis (me)" at bounding box center [548, 493] width 171 height 32
click at [456, 491] on input "Tisha Davis (me)" at bounding box center [449, 490] width 13 height 13
select select "2770856e-d6b1-4121-bfe1-202d7e478624"
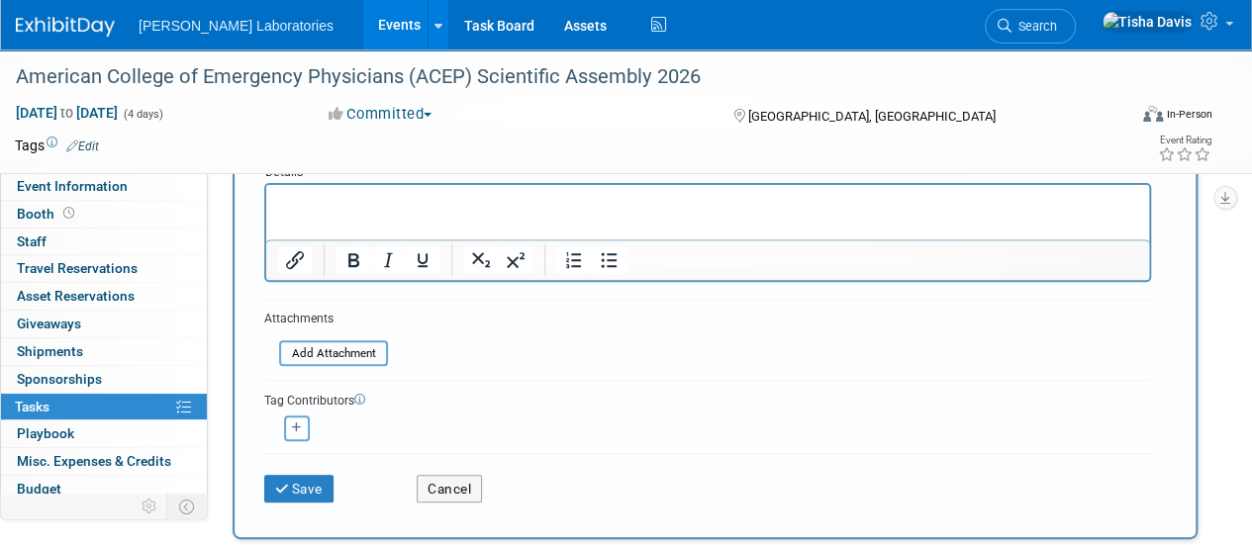
scroll to position [236, 0]
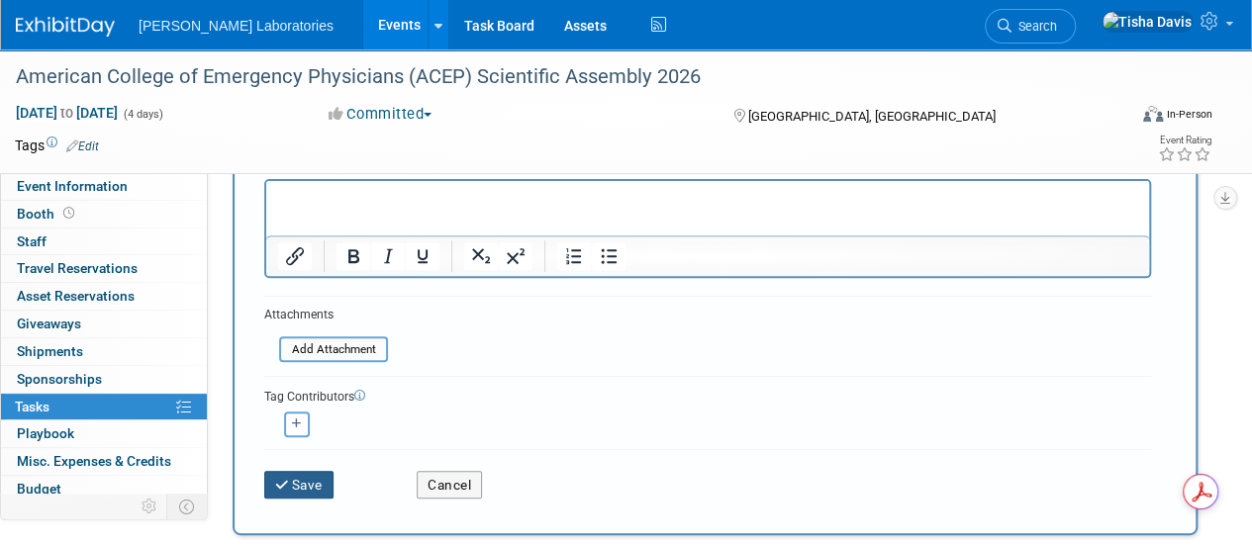
click at [307, 479] on button "Save" at bounding box center [298, 485] width 69 height 28
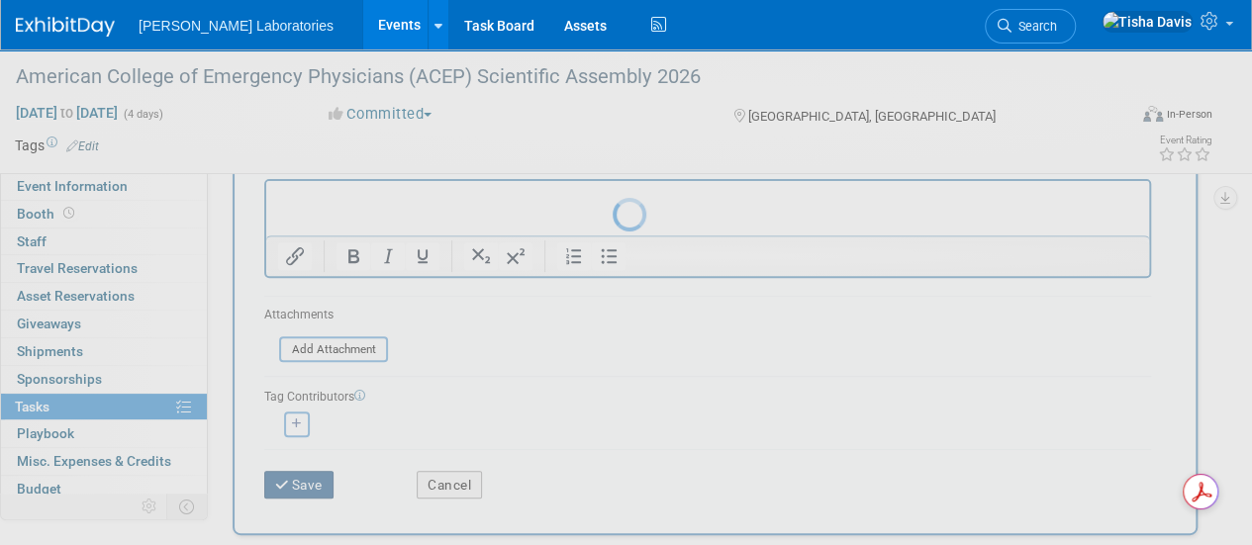
scroll to position [75, 0]
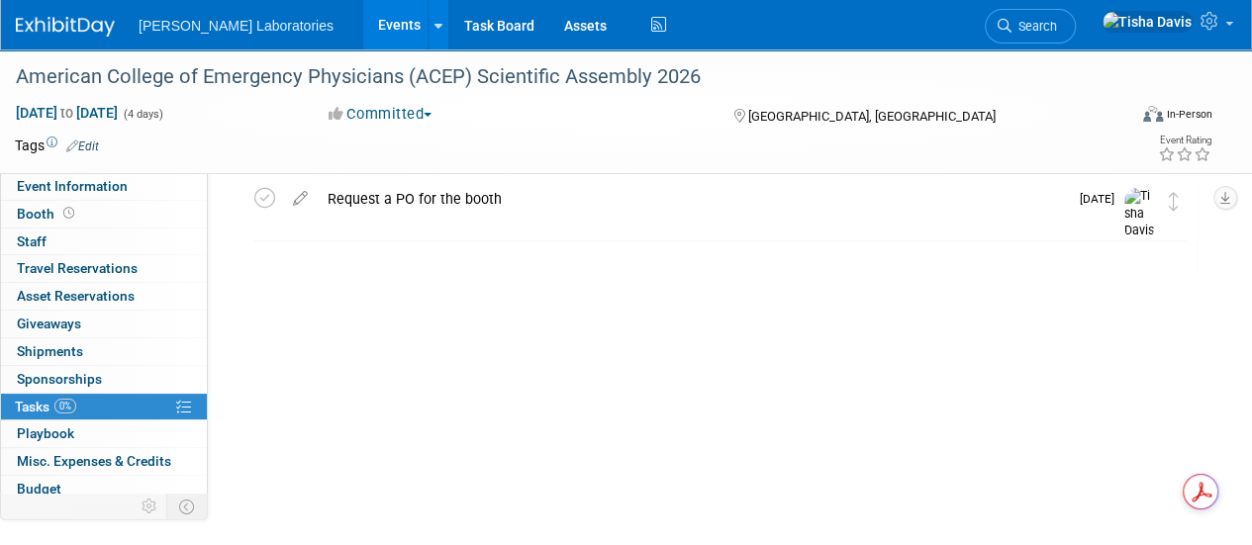
click at [363, 29] on link "Events" at bounding box center [399, 24] width 72 height 49
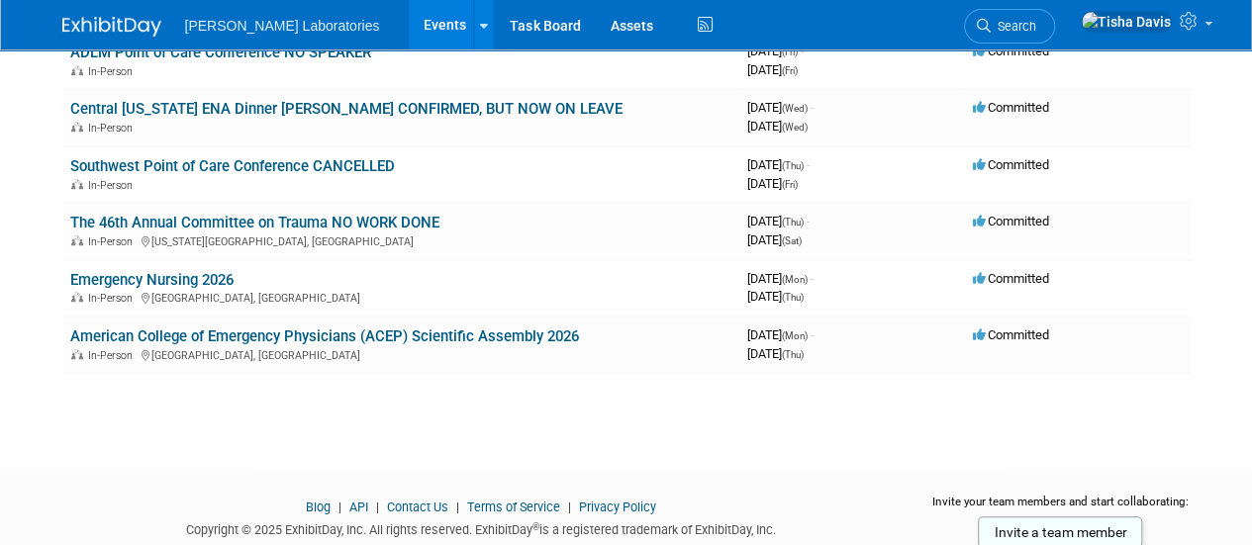
scroll to position [713, 0]
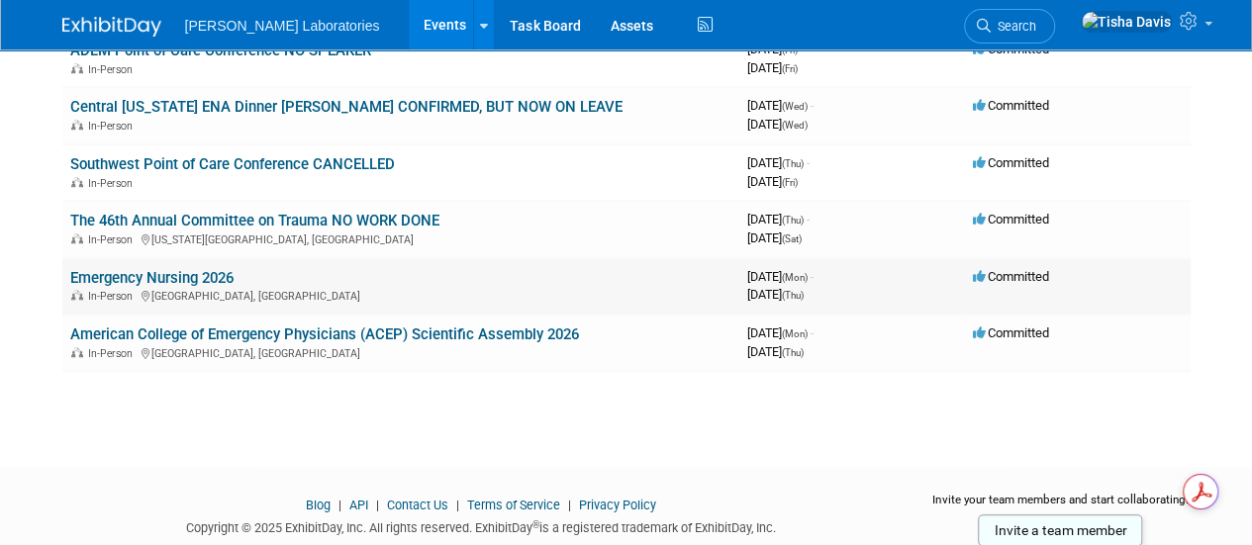
click at [200, 272] on link "Emergency Nursing 2026" at bounding box center [151, 278] width 163 height 18
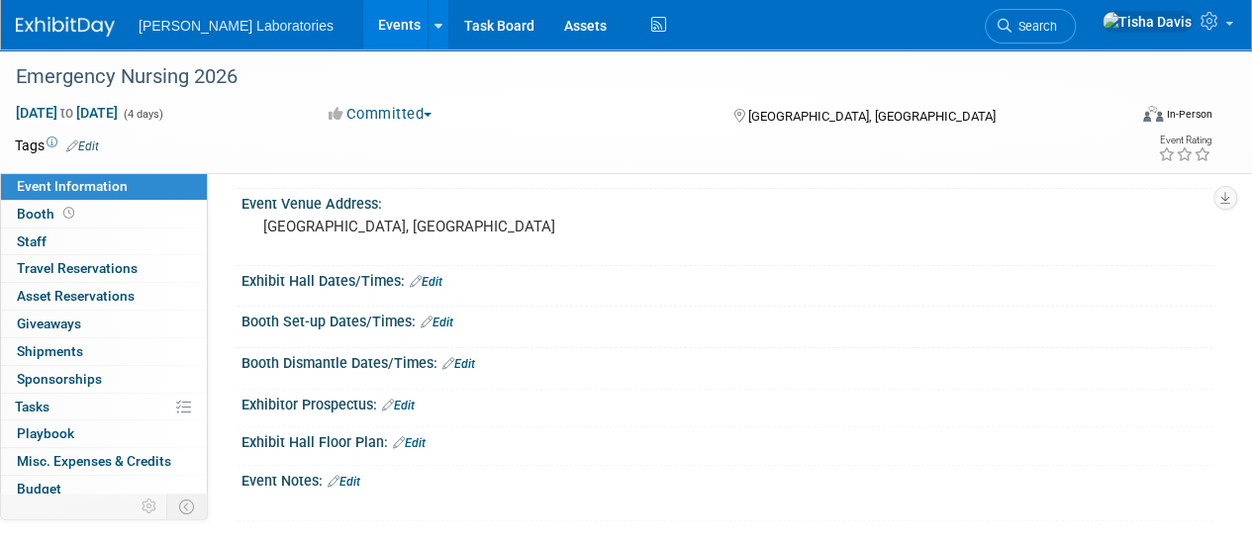
scroll to position [102, 0]
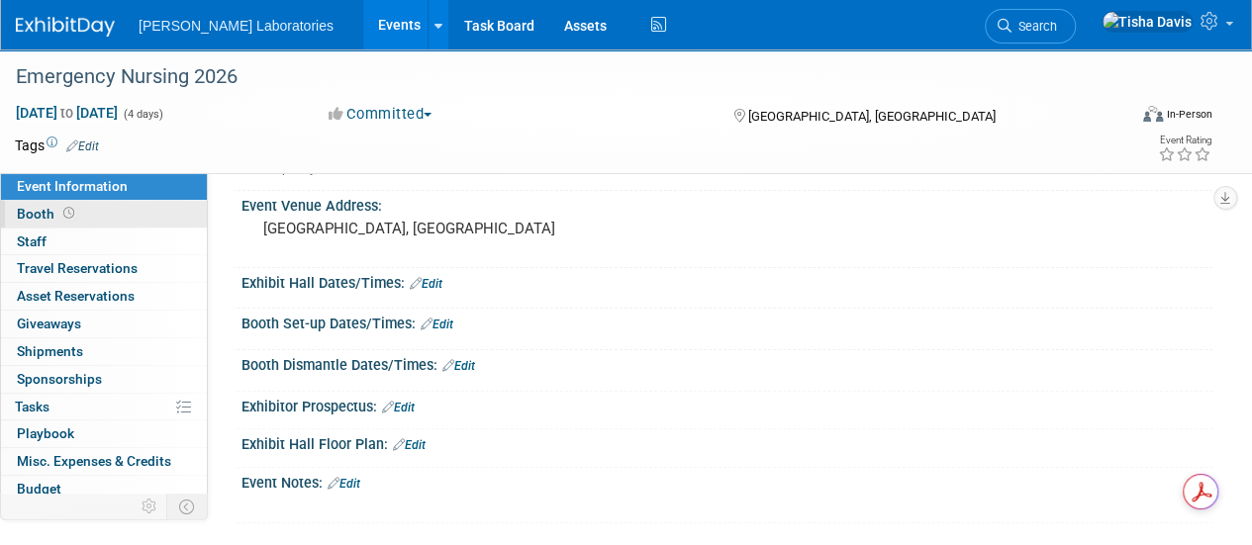
click at [29, 208] on span "Booth" at bounding box center [47, 214] width 61 height 16
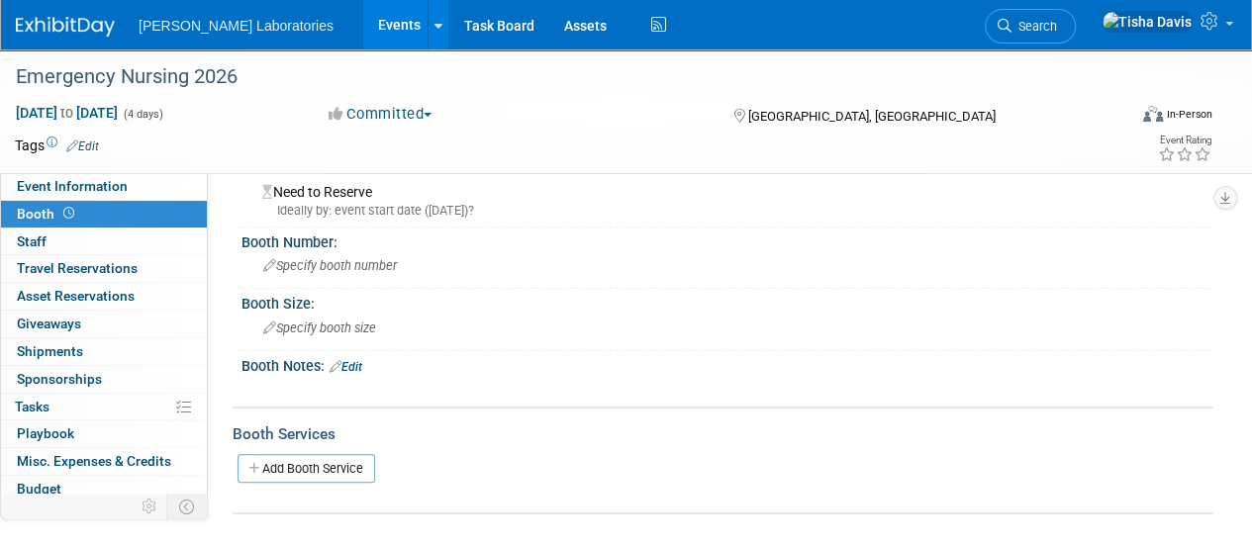
scroll to position [30, 0]
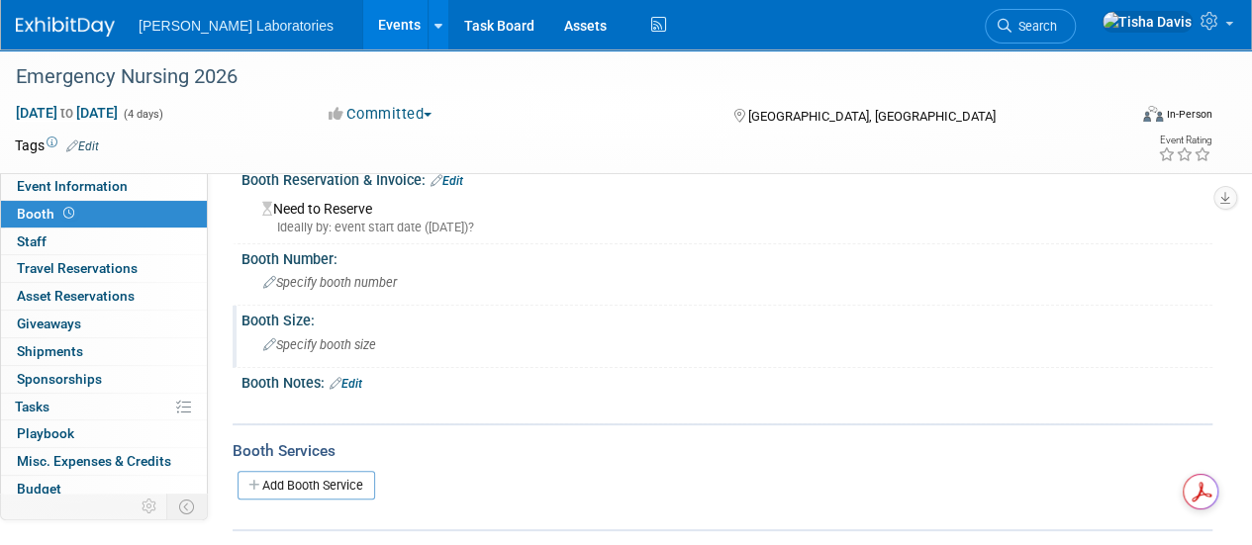
click at [360, 346] on span "Specify booth size" at bounding box center [319, 344] width 113 height 15
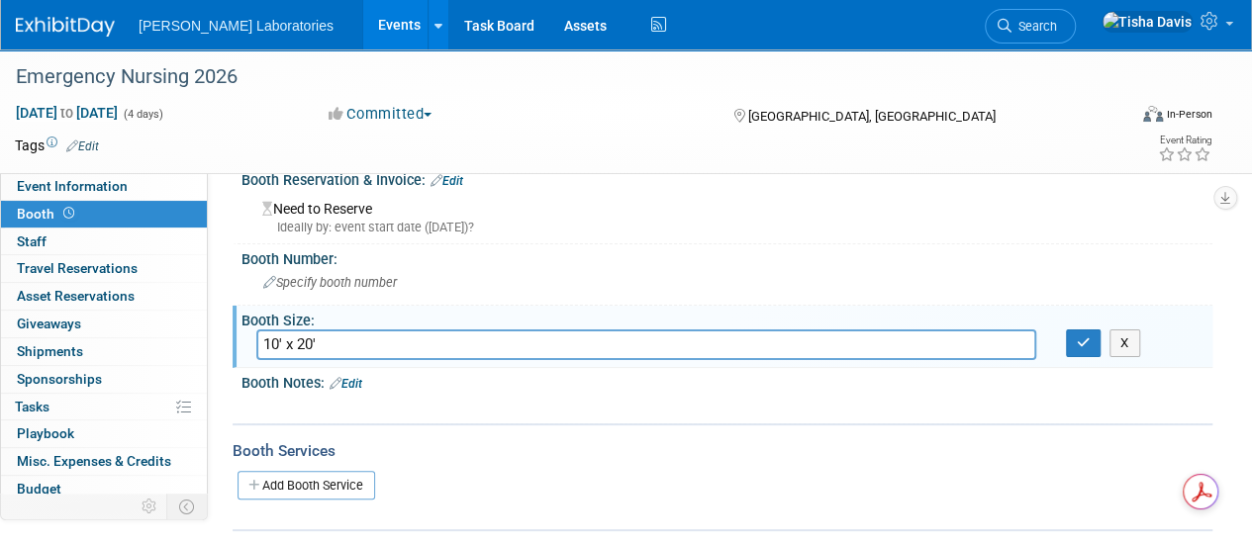
type input "10' x 20'"
click at [362, 380] on link "Edit" at bounding box center [346, 384] width 33 height 14
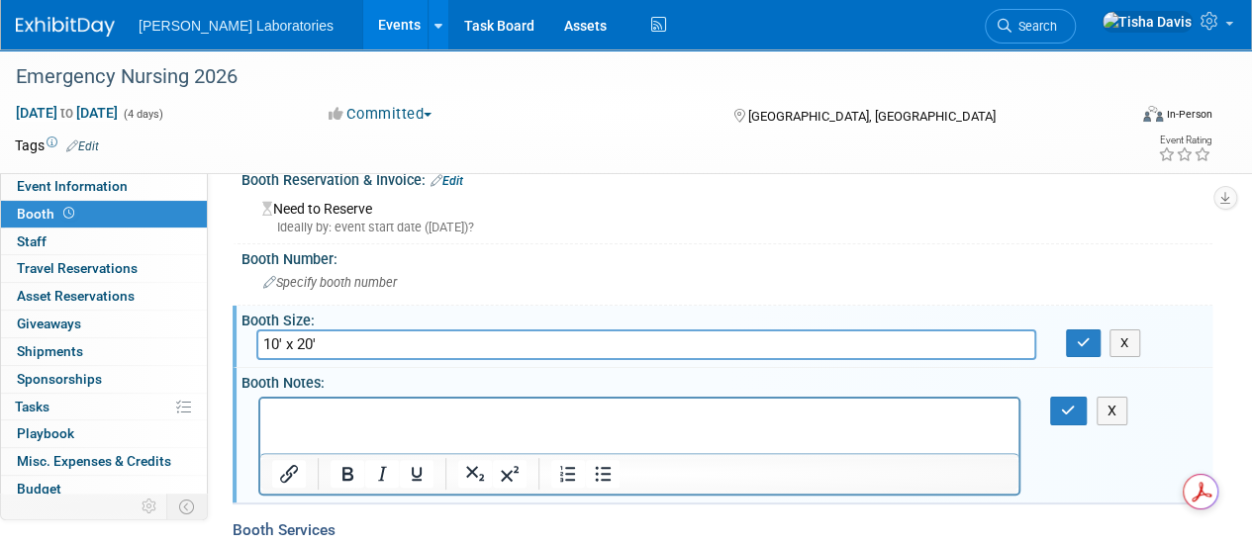
scroll to position [0, 0]
click at [604, 425] on html "Secured 8/" at bounding box center [639, 412] width 758 height 28
click at [1061, 405] on icon "button" at bounding box center [1068, 411] width 15 height 14
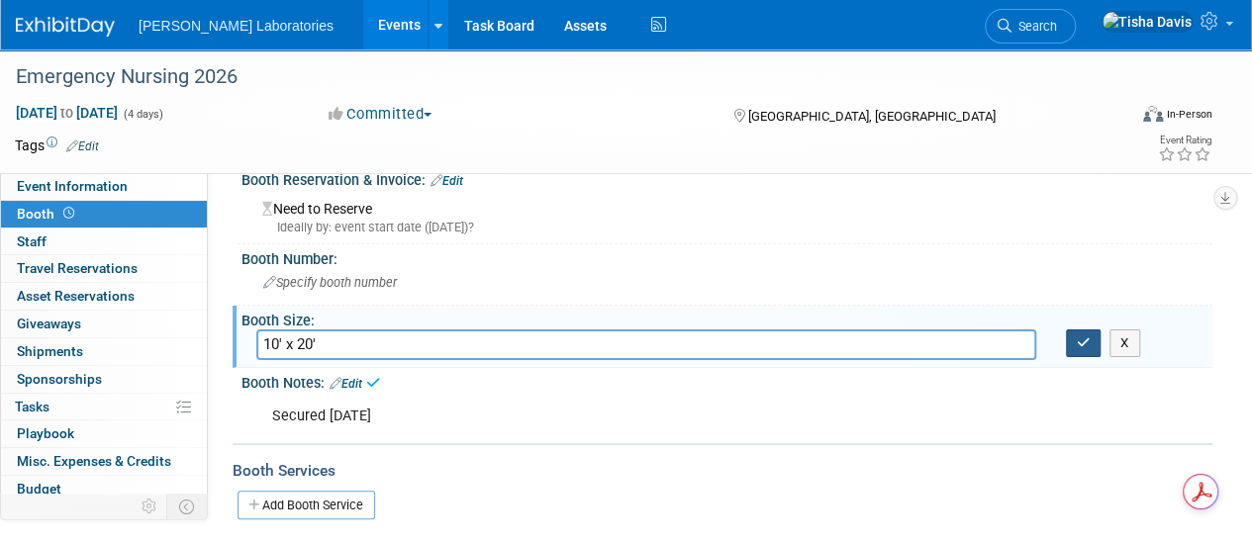
click at [1084, 341] on icon "button" at bounding box center [1084, 342] width 14 height 13
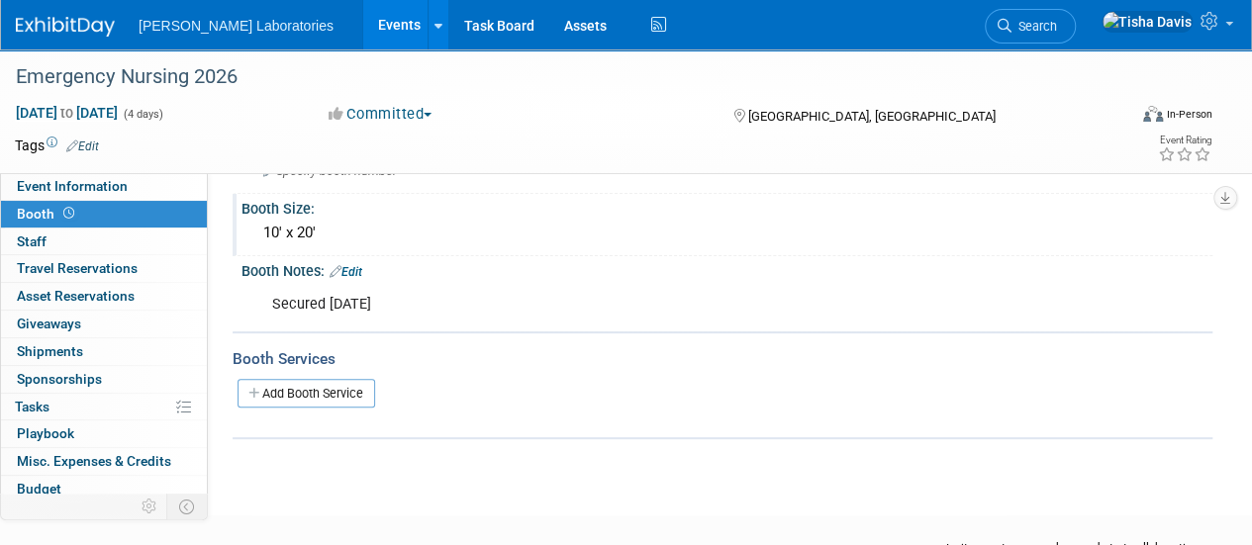
scroll to position [146, 0]
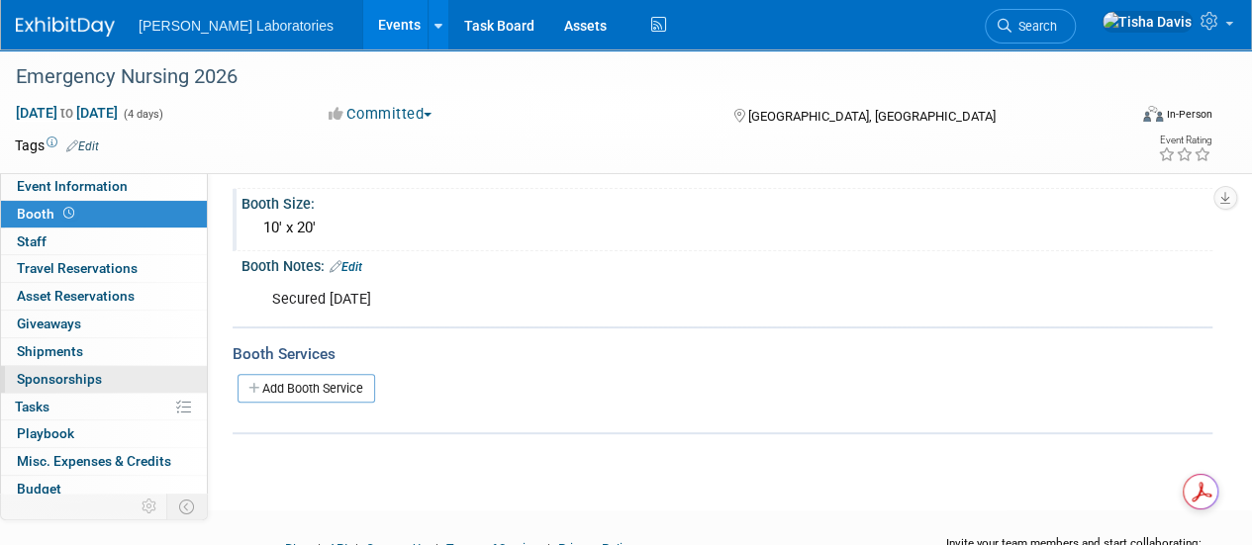
click at [83, 371] on span "Sponsorships 0" at bounding box center [59, 379] width 85 height 16
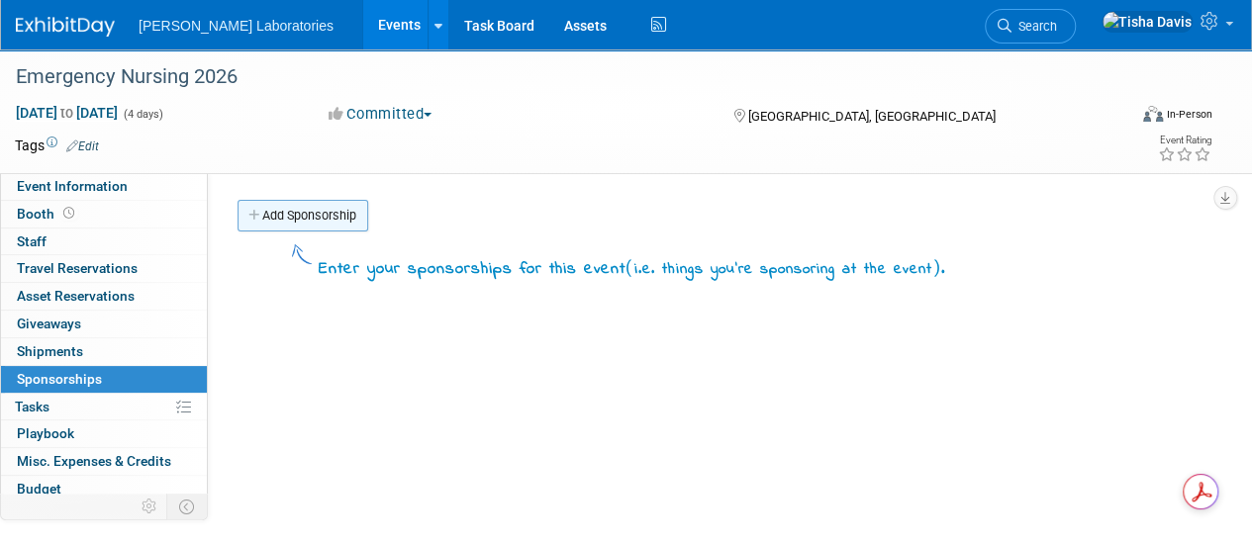
click at [309, 221] on link "Add Sponsorship" at bounding box center [302, 216] width 131 height 32
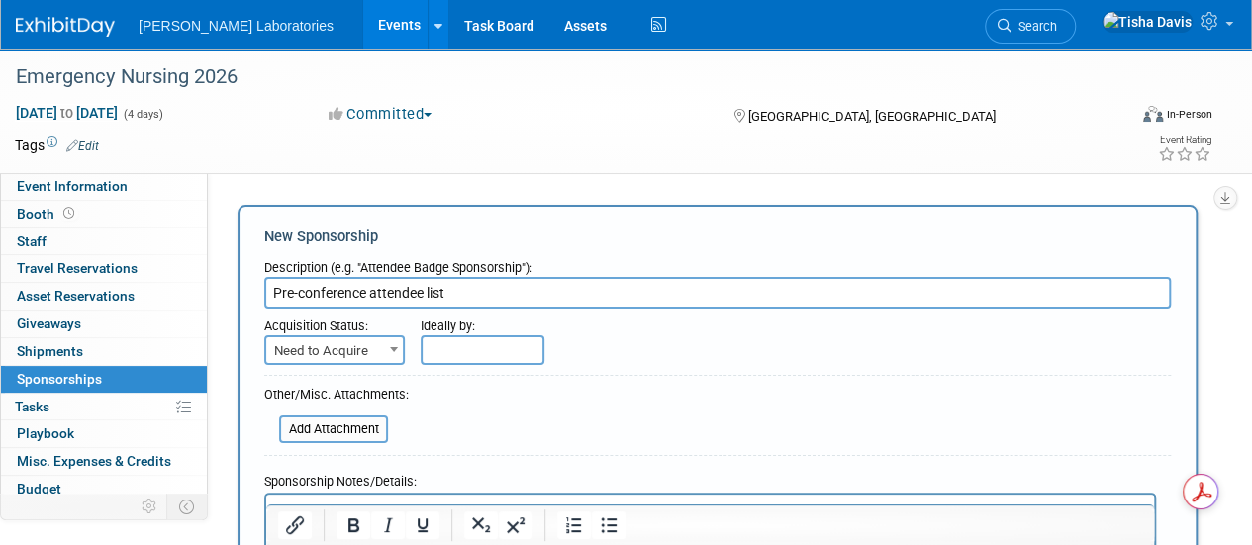
type input "Pre-conference attendee list"
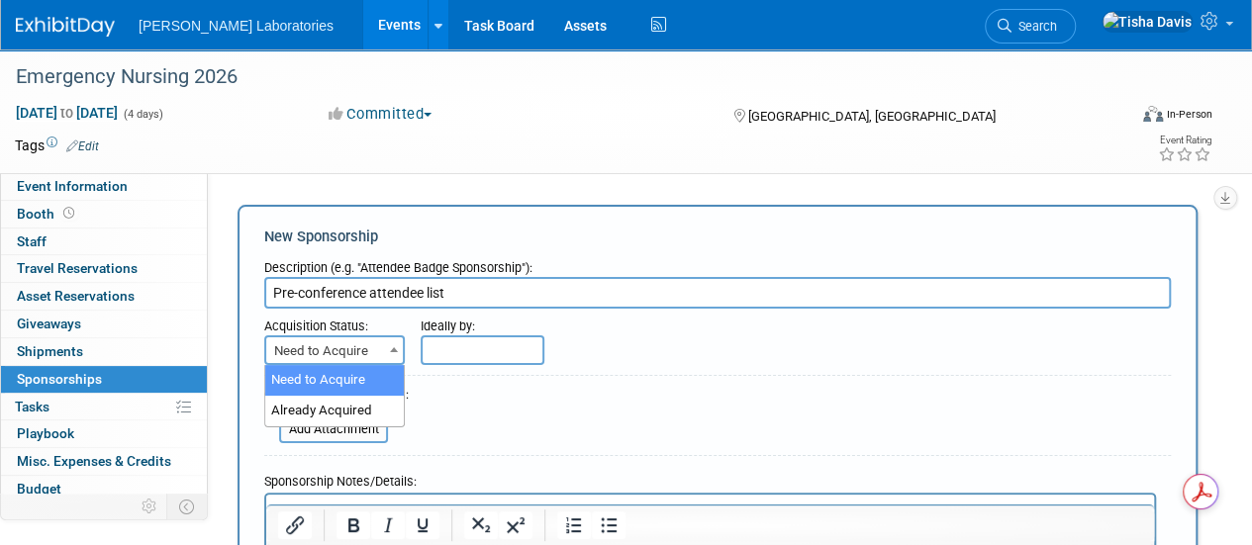
click at [396, 359] on span at bounding box center [394, 349] width 20 height 26
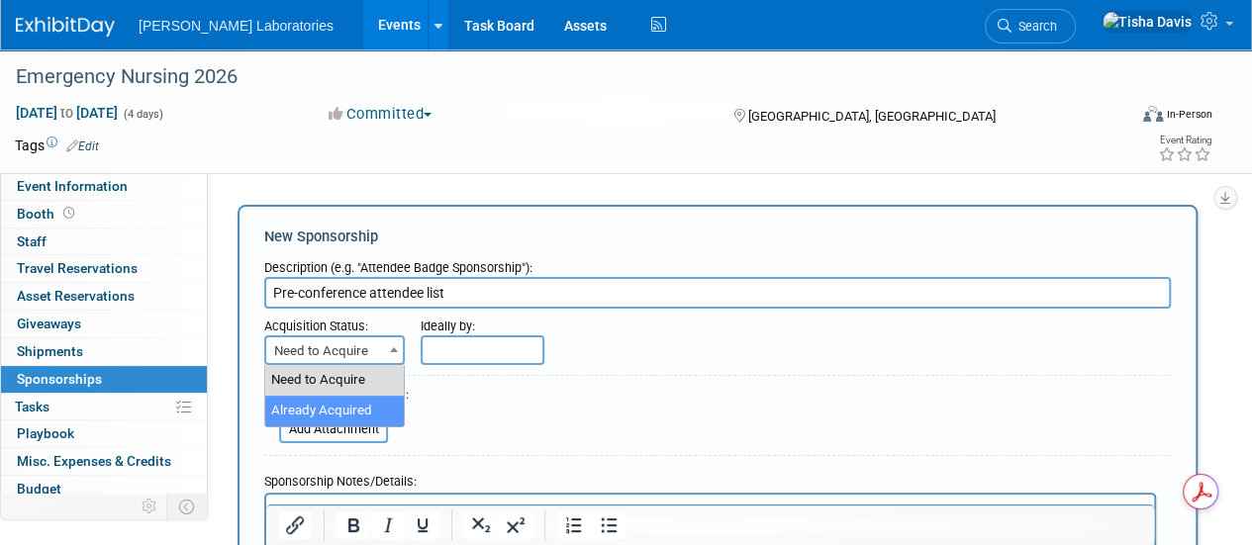
select select "2"
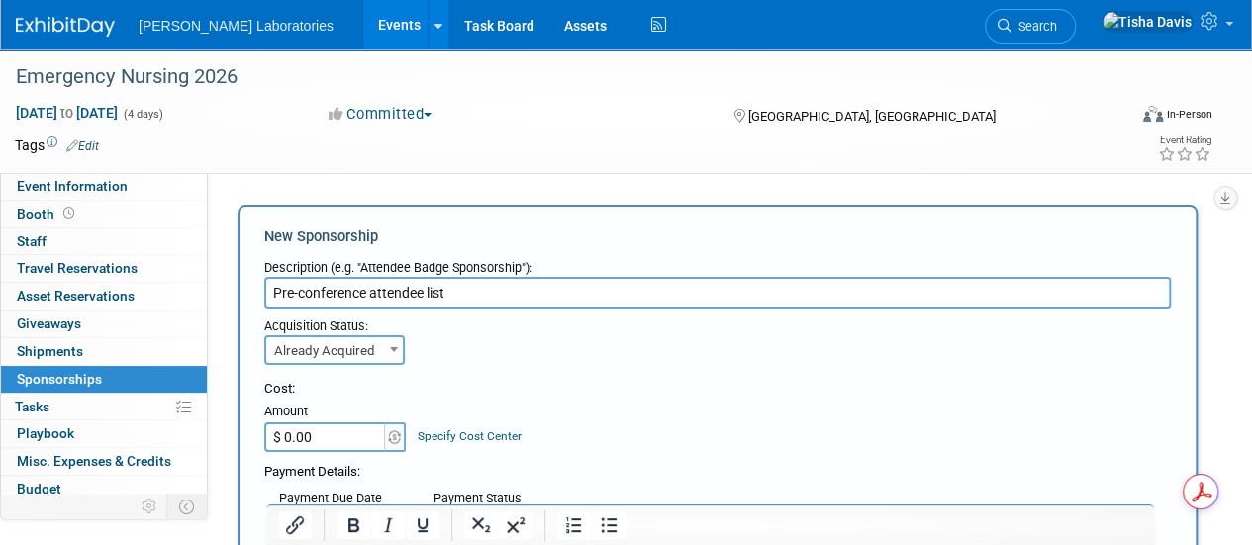
click at [324, 436] on input "$ 0.00" at bounding box center [326, 438] width 124 height 30
type input "$ 3,000.00"
click at [770, 438] on div "Cost: Amount $ 3,000.00 Specify Cost Center Cost Center -- Not Specified --" at bounding box center [717, 416] width 906 height 72
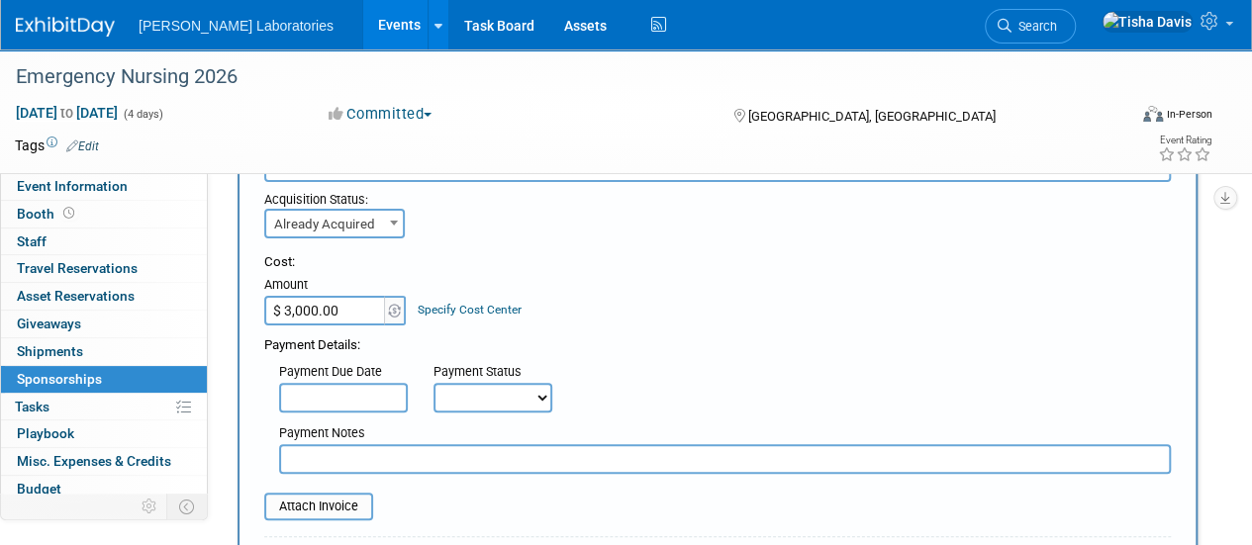
scroll to position [144, 0]
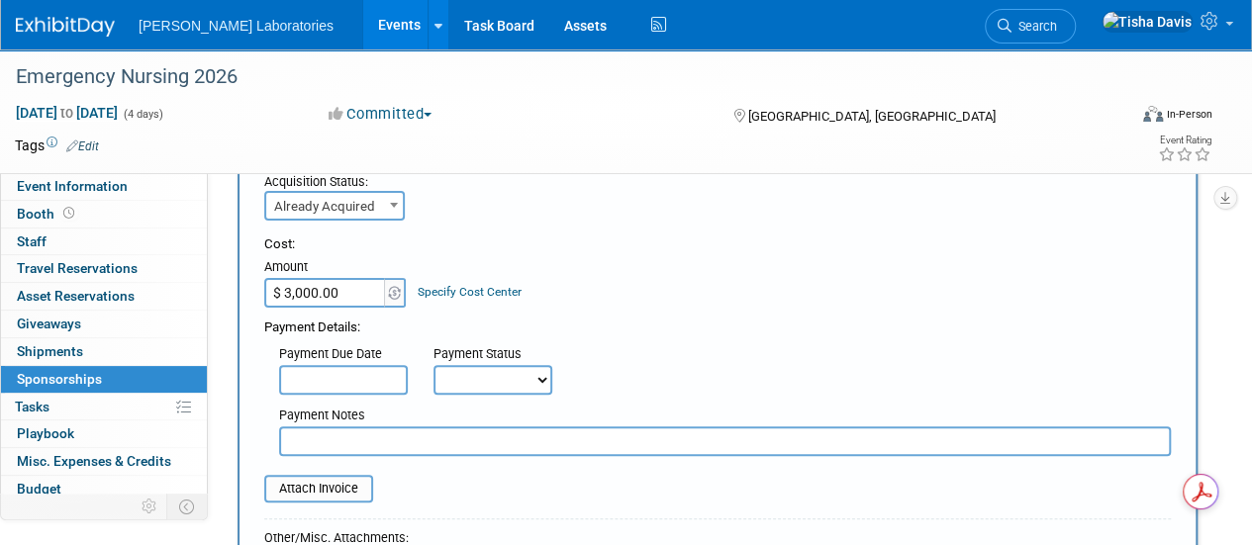
click at [540, 376] on select "Not Paid Yet Partially Paid Paid in Full" at bounding box center [492, 380] width 119 height 30
select select "3"
click at [433, 365] on select "Not Paid Yet Partially Paid Paid in Full" at bounding box center [492, 380] width 119 height 30
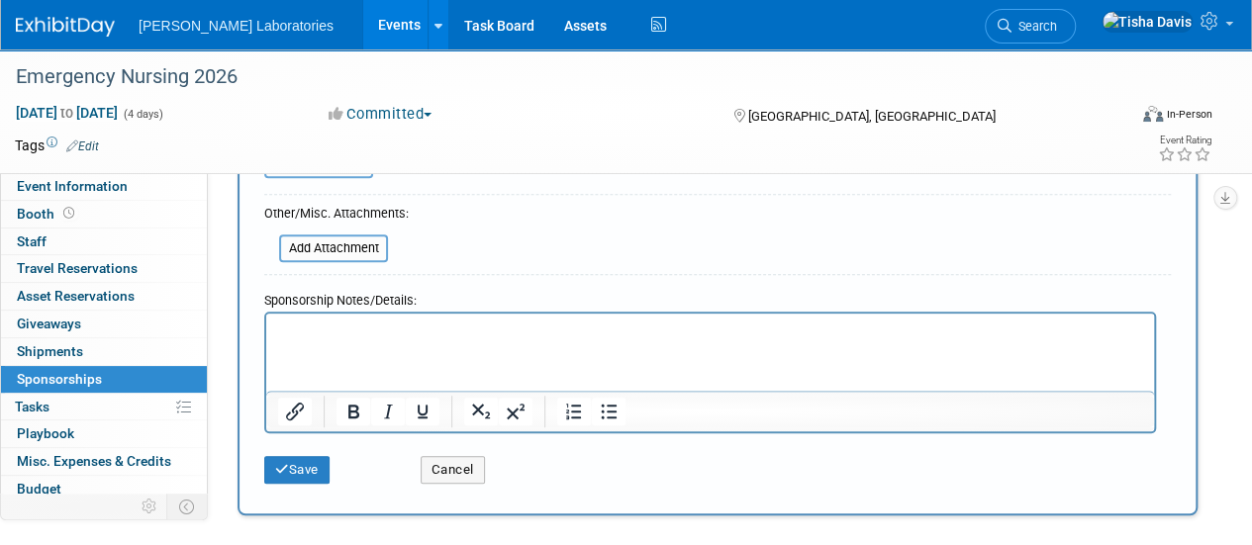
scroll to position [473, 0]
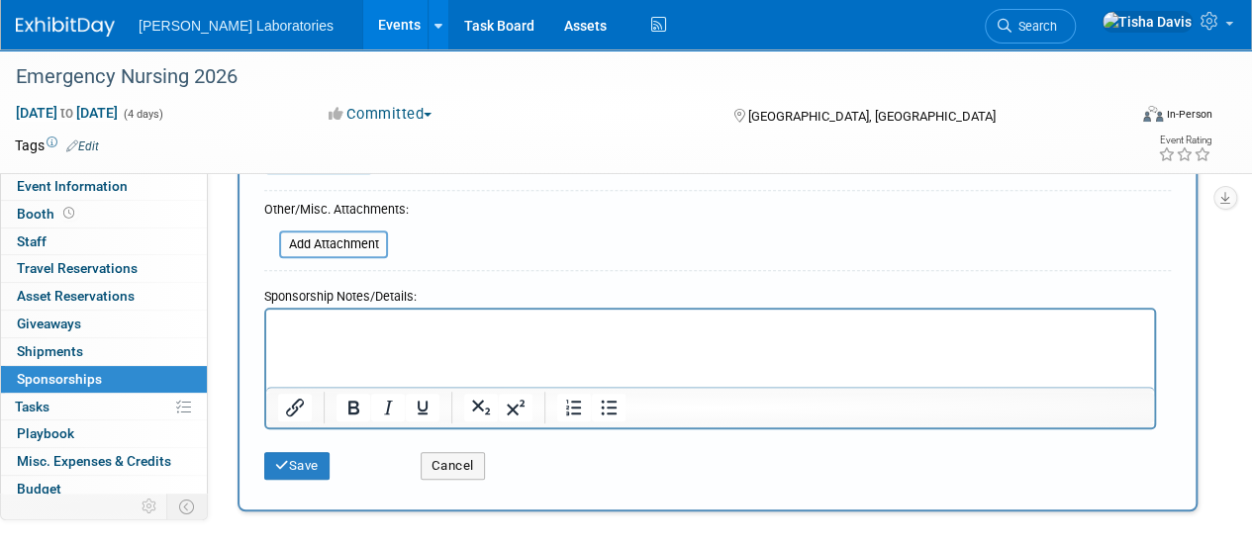
click at [878, 336] on html at bounding box center [710, 323] width 888 height 28
click at [312, 468] on button "Save" at bounding box center [296, 466] width 65 height 28
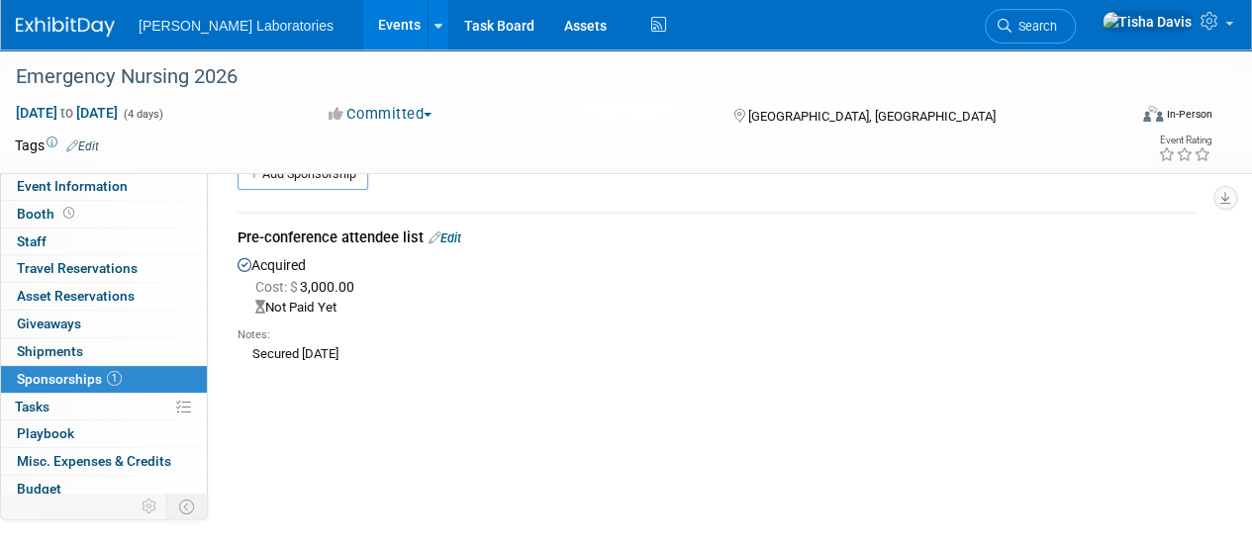
scroll to position [0, 0]
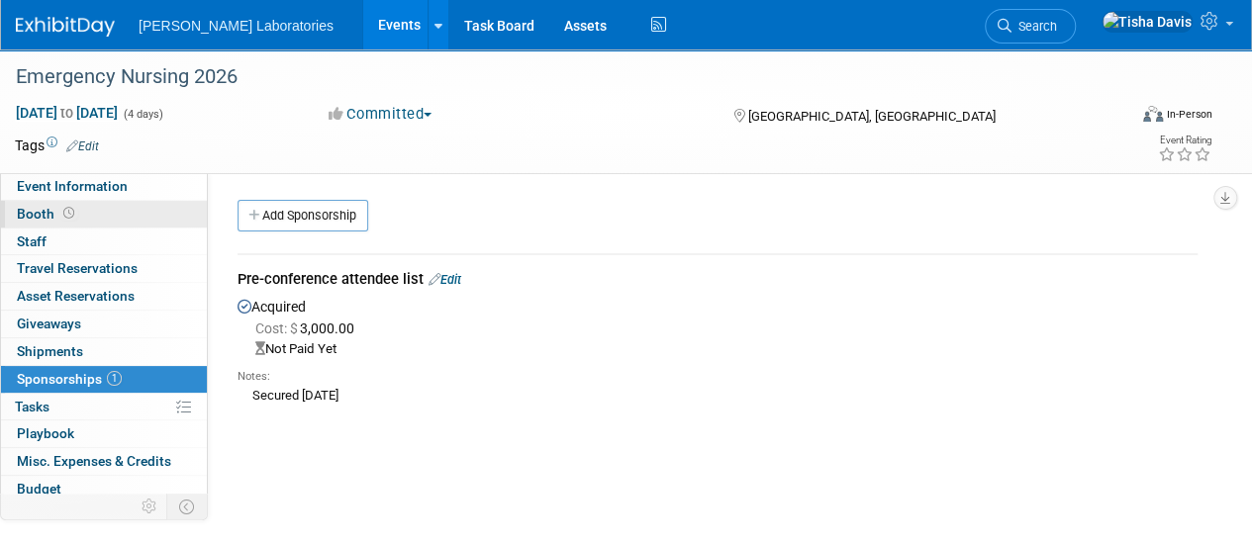
drag, startPoint x: 552, startPoint y: 276, endPoint x: 35, endPoint y: 218, distance: 520.8
click at [35, 218] on div "Event Information Event Info Booth Booth 0 Staff 0 Staff 0 Travel Reservations …" at bounding box center [626, 315] width 1252 height 532
click at [35, 218] on span "Booth" at bounding box center [47, 214] width 61 height 16
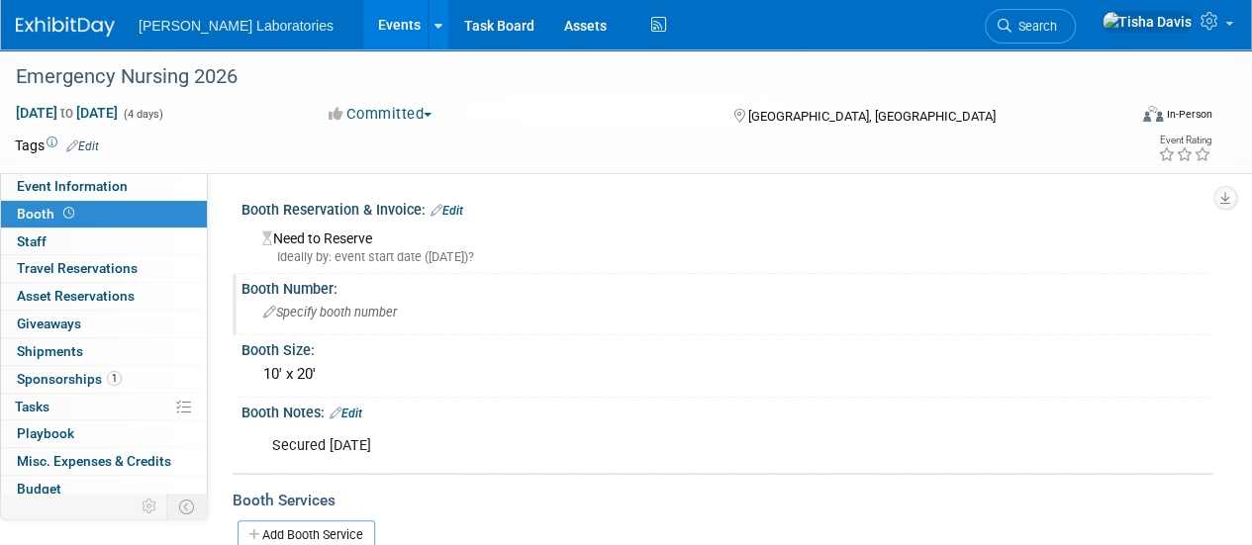
click at [614, 326] on div "Specify booth number" at bounding box center [726, 312] width 941 height 31
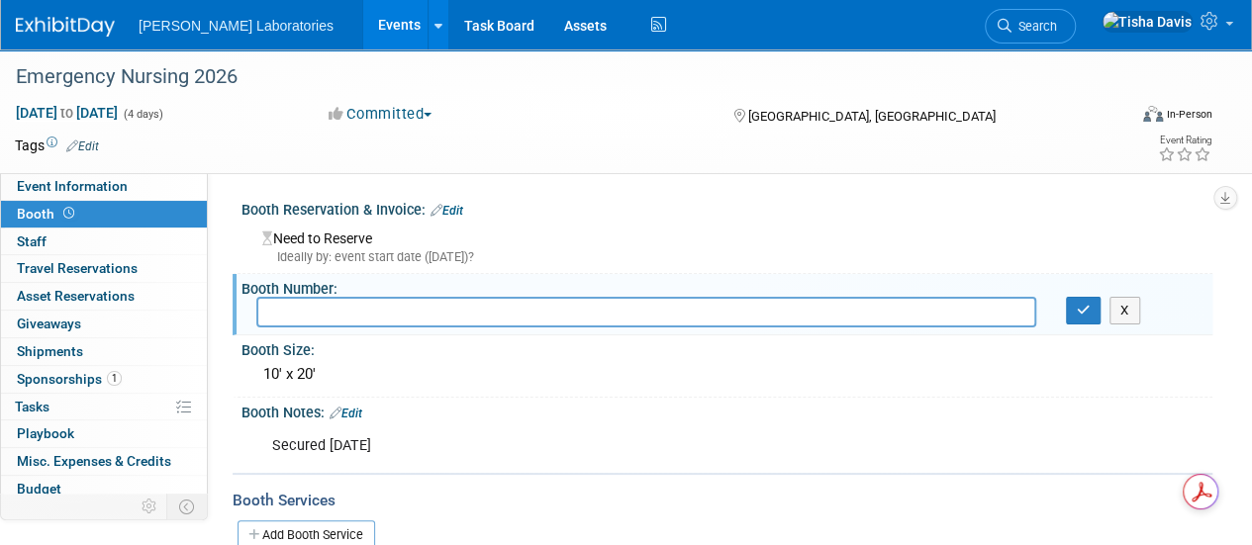
click at [456, 207] on link "Edit" at bounding box center [446, 211] width 33 height 14
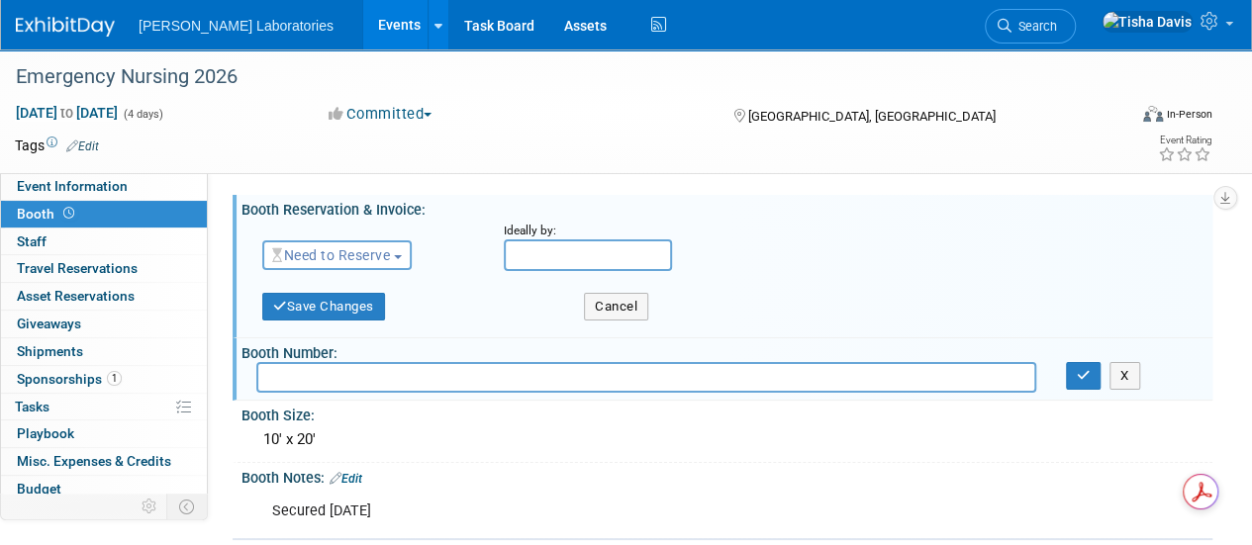
click at [399, 252] on button "Need to Reserve" at bounding box center [336, 255] width 149 height 30
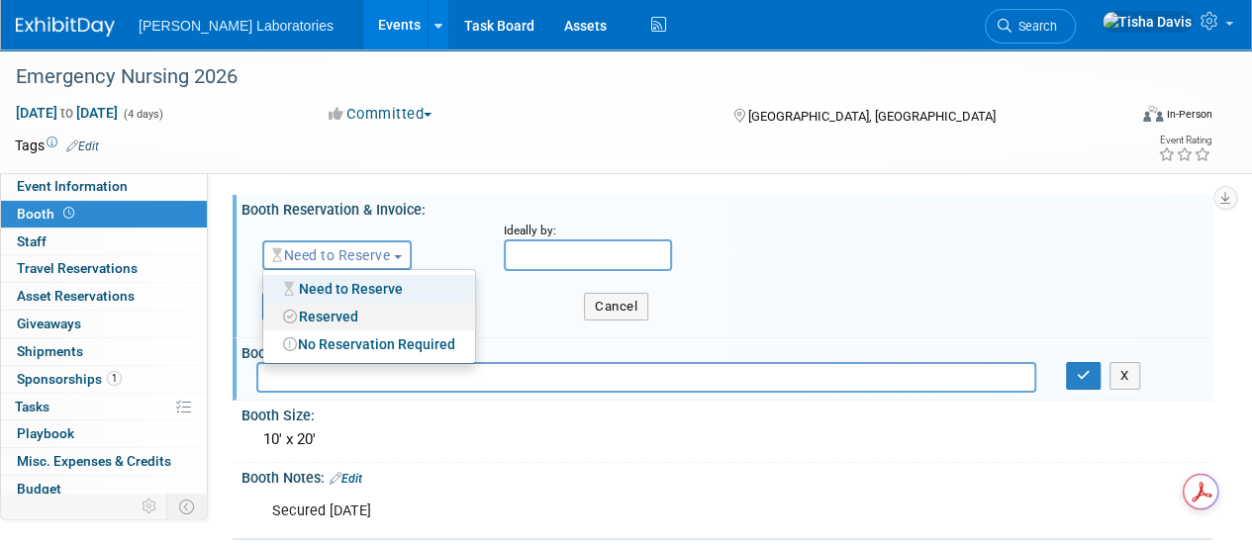
click at [363, 310] on link "Reserved" at bounding box center [369, 317] width 212 height 28
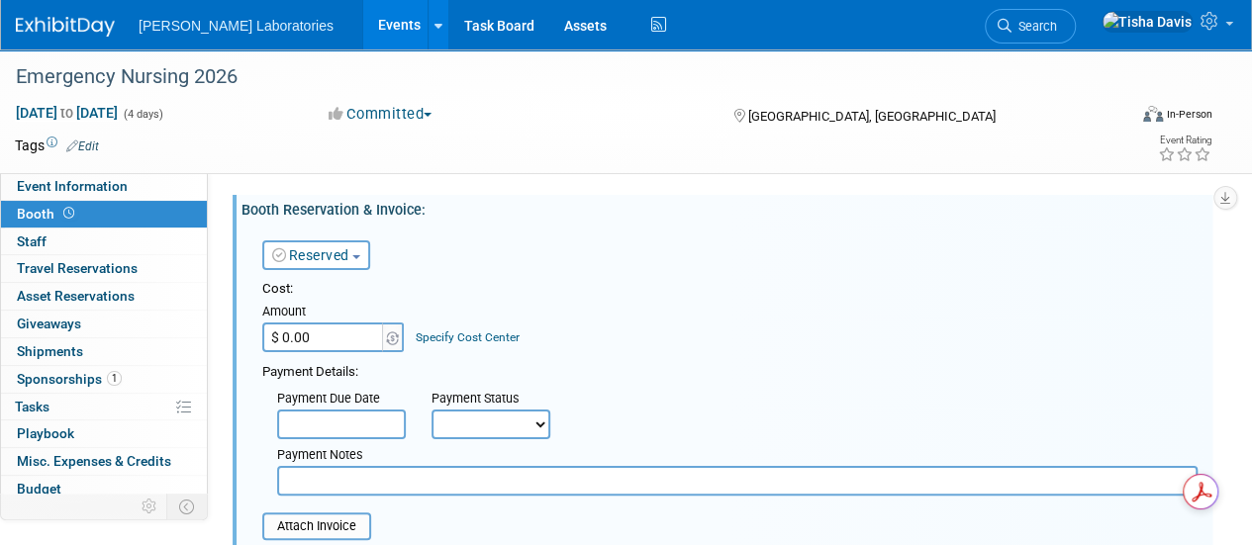
click at [342, 329] on input "$ 0.00" at bounding box center [324, 338] width 124 height 30
type input "$ 8,300.00"
click at [363, 430] on input "text" at bounding box center [341, 425] width 129 height 30
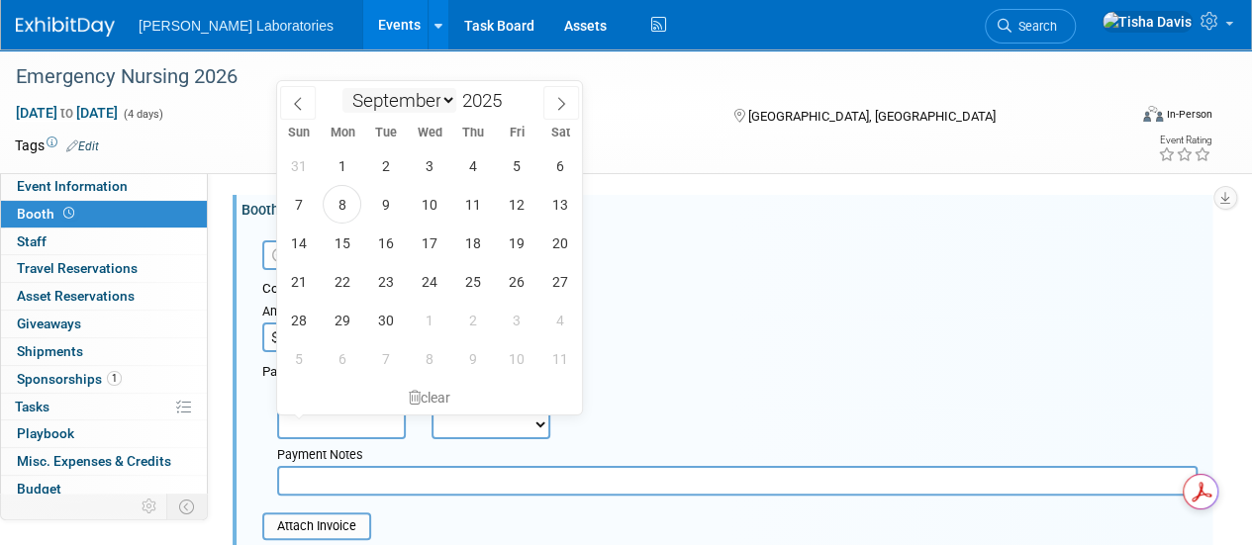
drag, startPoint x: 442, startPoint y: 88, endPoint x: 425, endPoint y: 104, distance: 23.1
click at [425, 104] on select "January February March April May June July August September October November De…" at bounding box center [399, 100] width 114 height 25
select select "6"
click at [342, 88] on select "January February March April May June July August September October November De…" at bounding box center [399, 100] width 114 height 25
click at [509, 95] on span at bounding box center [509, 95] width 14 height 12
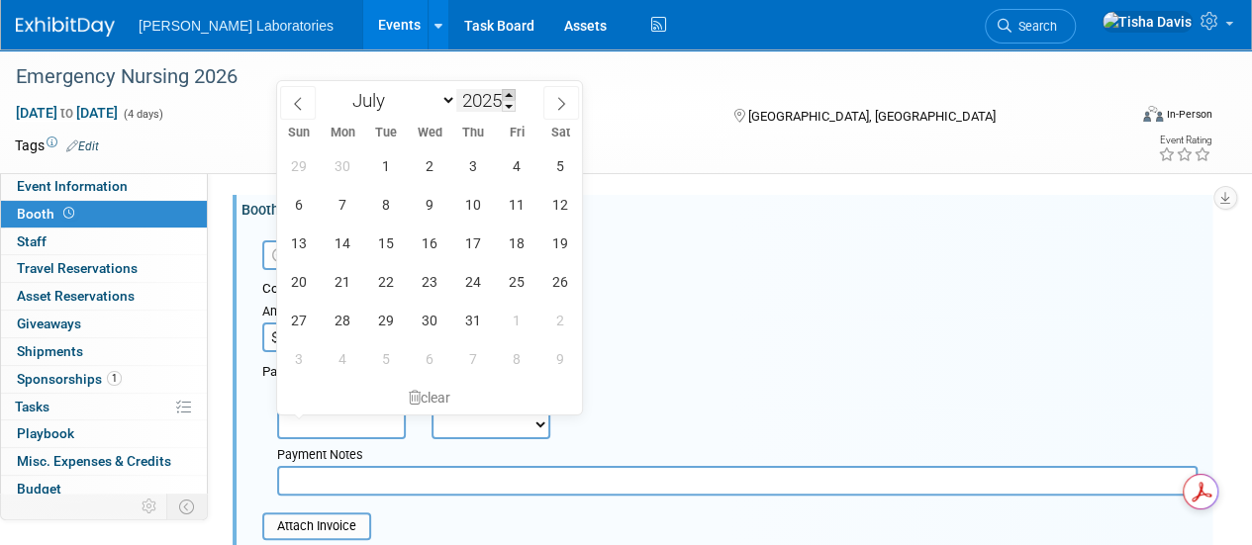
type input "2026"
click at [509, 319] on span "31" at bounding box center [516, 320] width 39 height 39
type input "Jul 31, 2026"
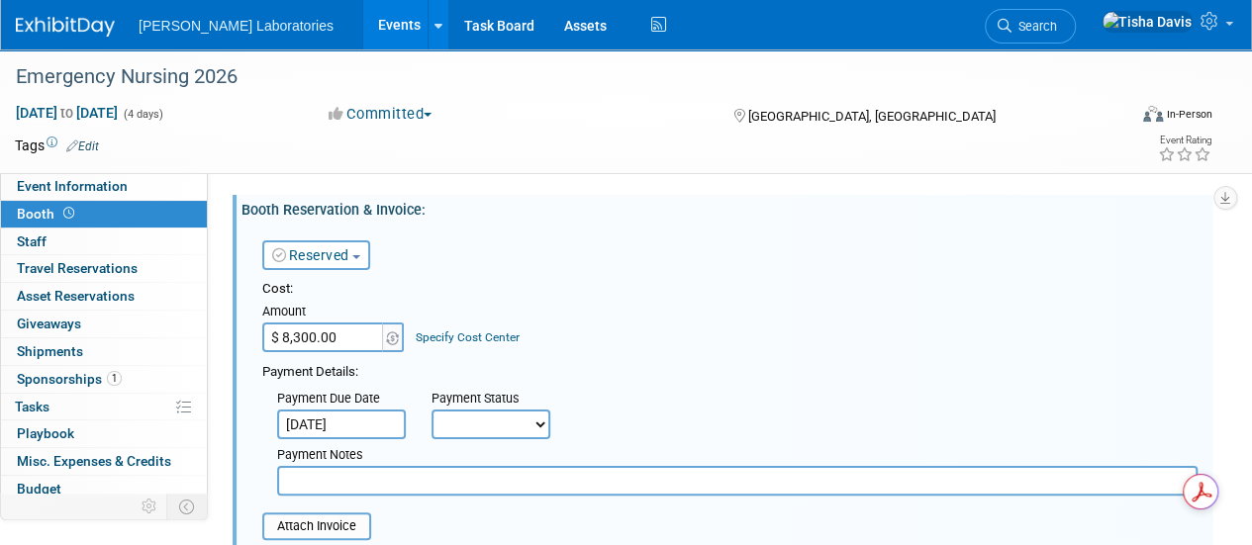
click at [543, 427] on select "Not Paid Yet Partially Paid Paid in Full" at bounding box center [490, 425] width 119 height 30
select select "3"
click at [431, 410] on select "Not Paid Yet Partially Paid Paid in Full" at bounding box center [490, 425] width 119 height 30
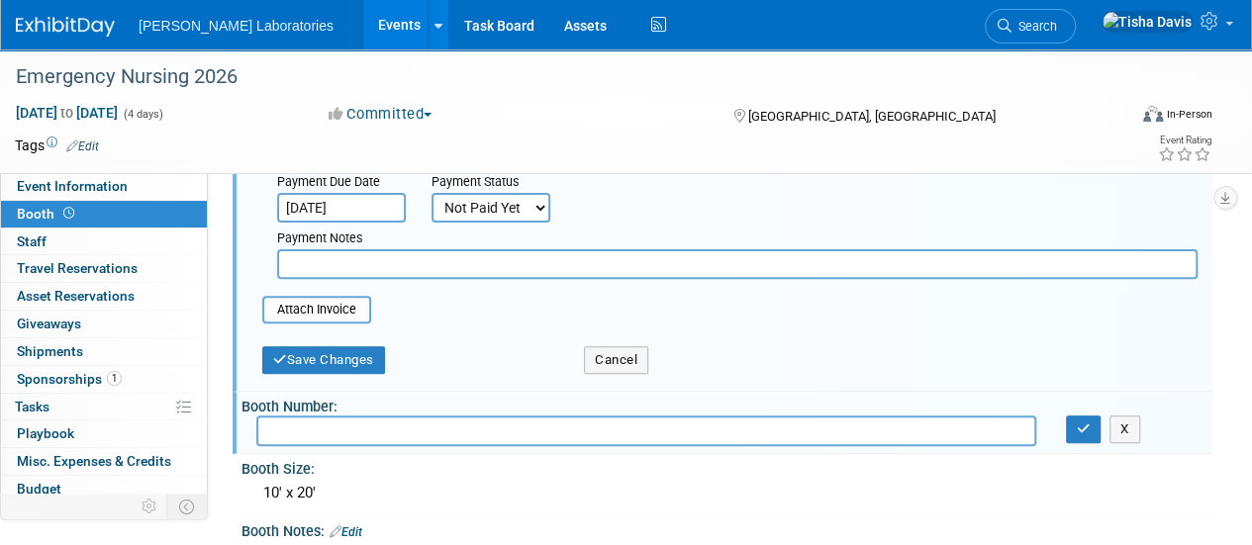
scroll to position [215, 0]
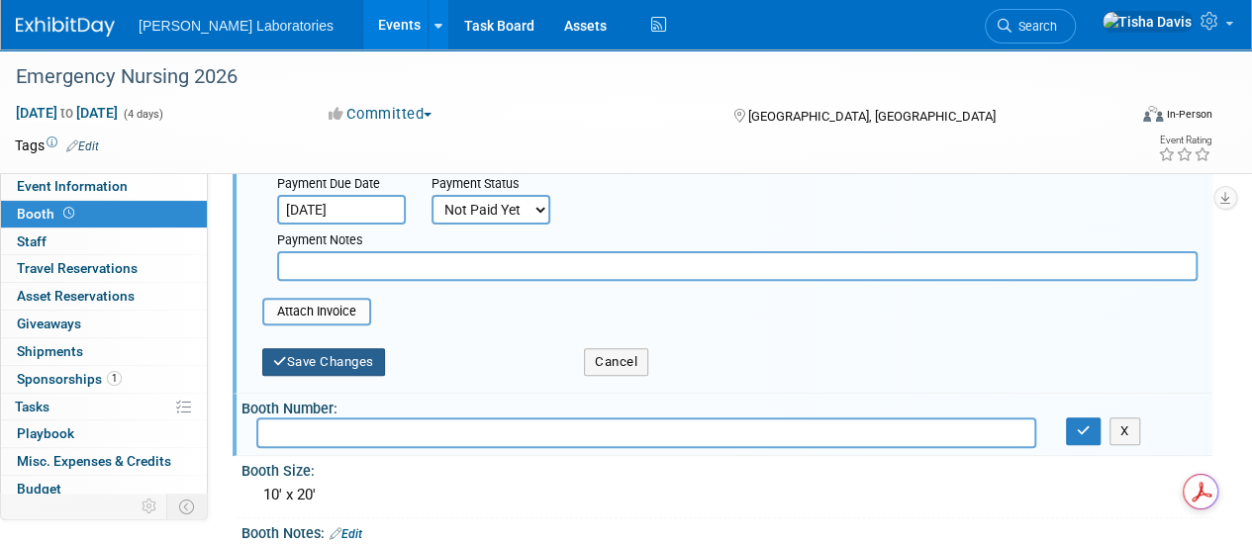
click at [356, 365] on button "Save Changes" at bounding box center [323, 362] width 123 height 28
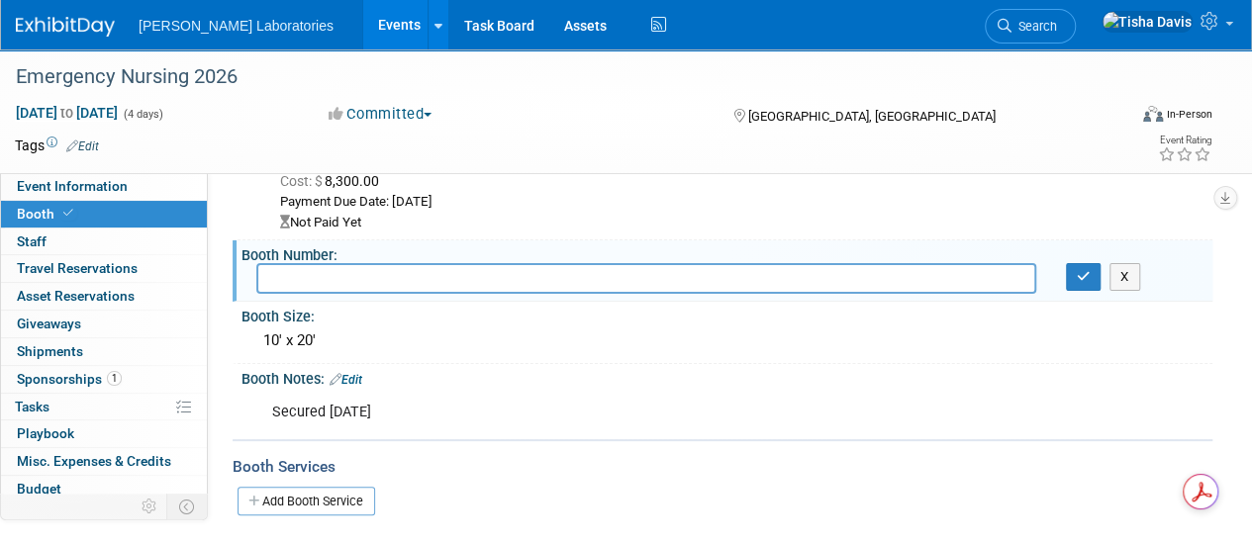
scroll to position [81, 0]
click at [116, 186] on span "Event Information" at bounding box center [72, 186] width 111 height 16
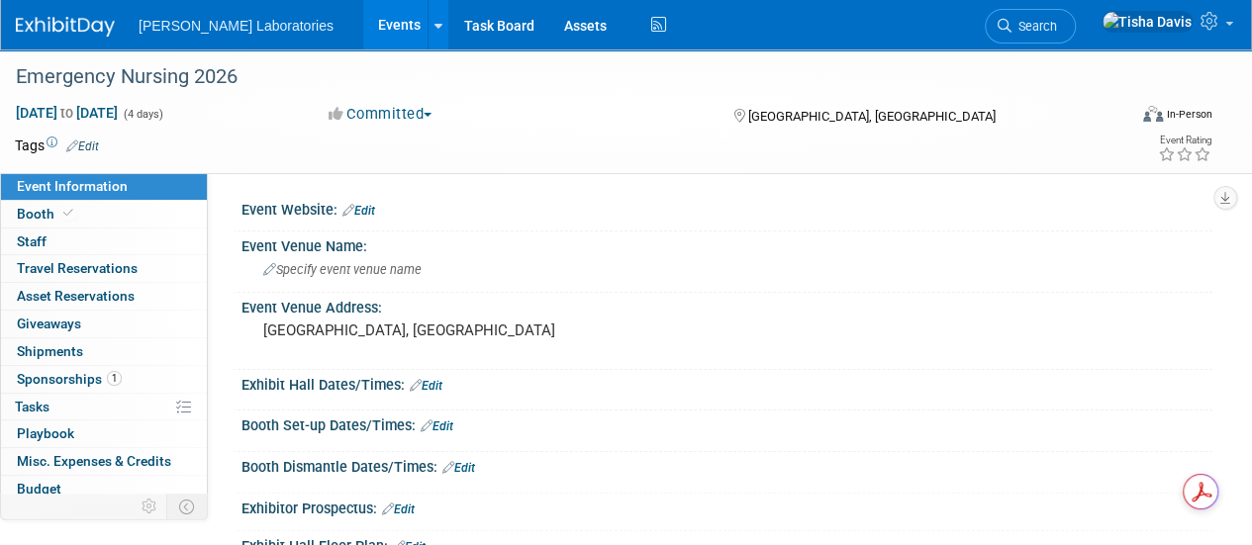
click at [406, 504] on link "Edit" at bounding box center [398, 510] width 33 height 14
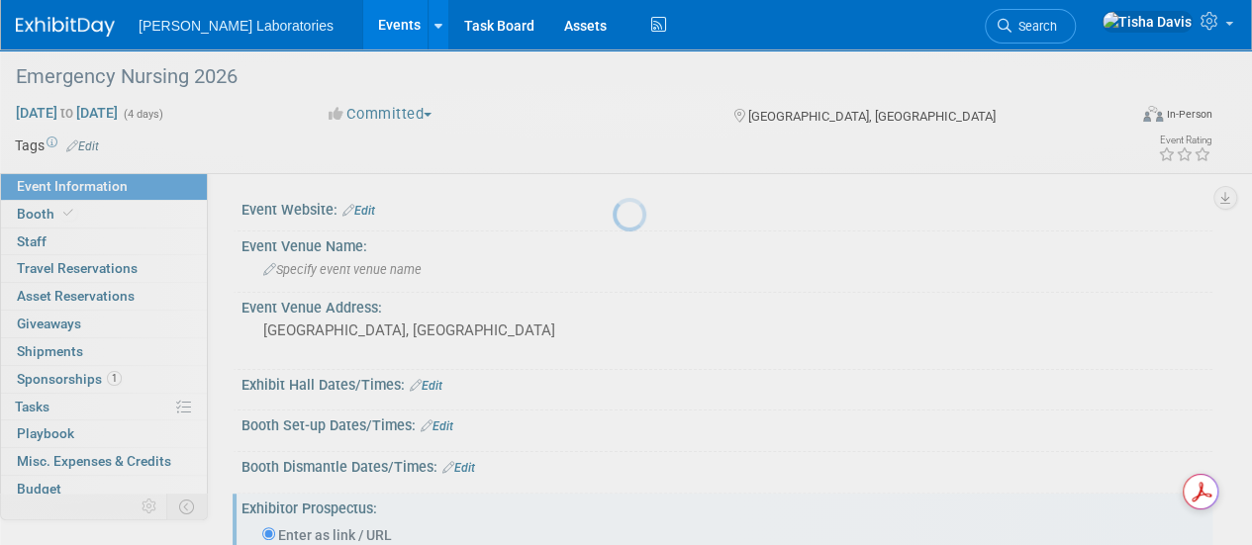
scroll to position [291, 0]
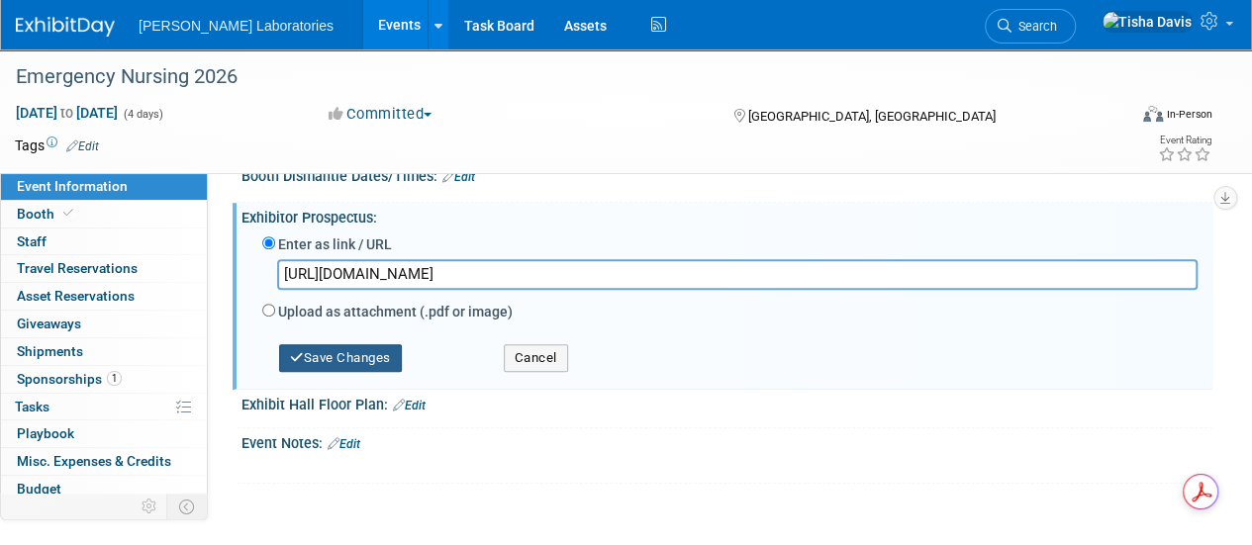
type input "https://www.enaexhibits.org/emergency-nursing-2025/exhibitor-resources/"
click at [383, 353] on button "Save Changes" at bounding box center [340, 358] width 123 height 28
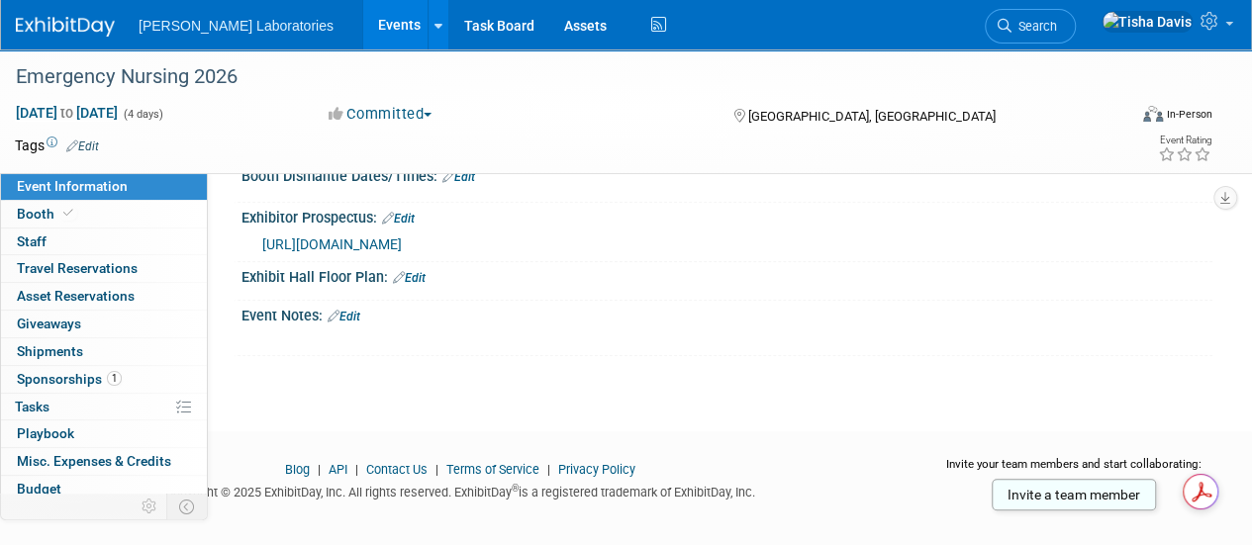
click at [374, 316] on div "Event Notes: Edit" at bounding box center [726, 314] width 971 height 26
click at [406, 217] on link "Edit" at bounding box center [398, 219] width 33 height 14
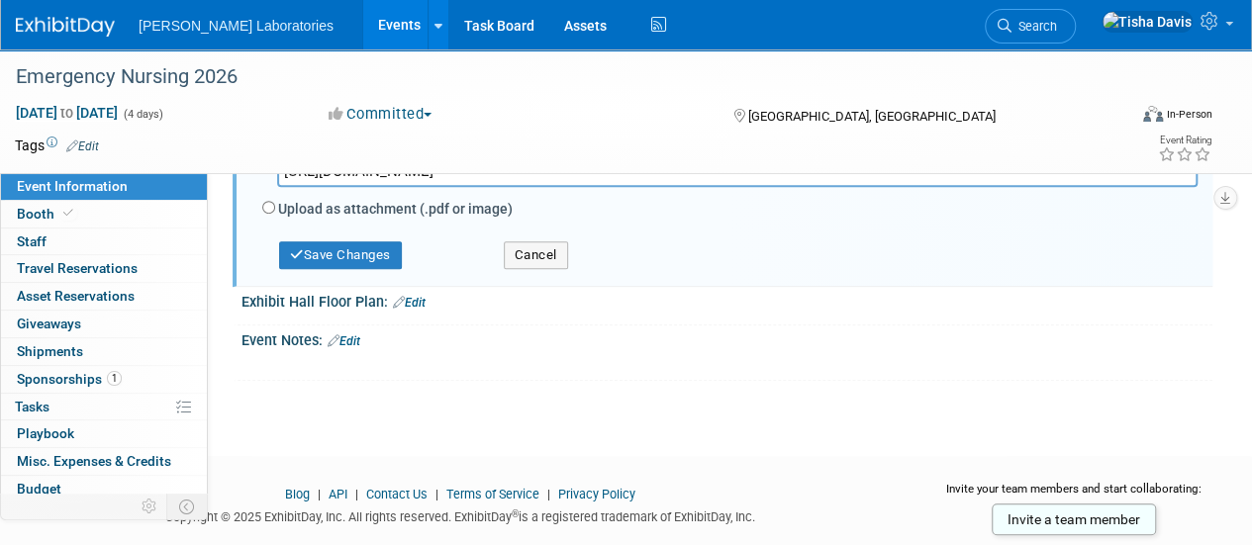
scroll to position [383, 0]
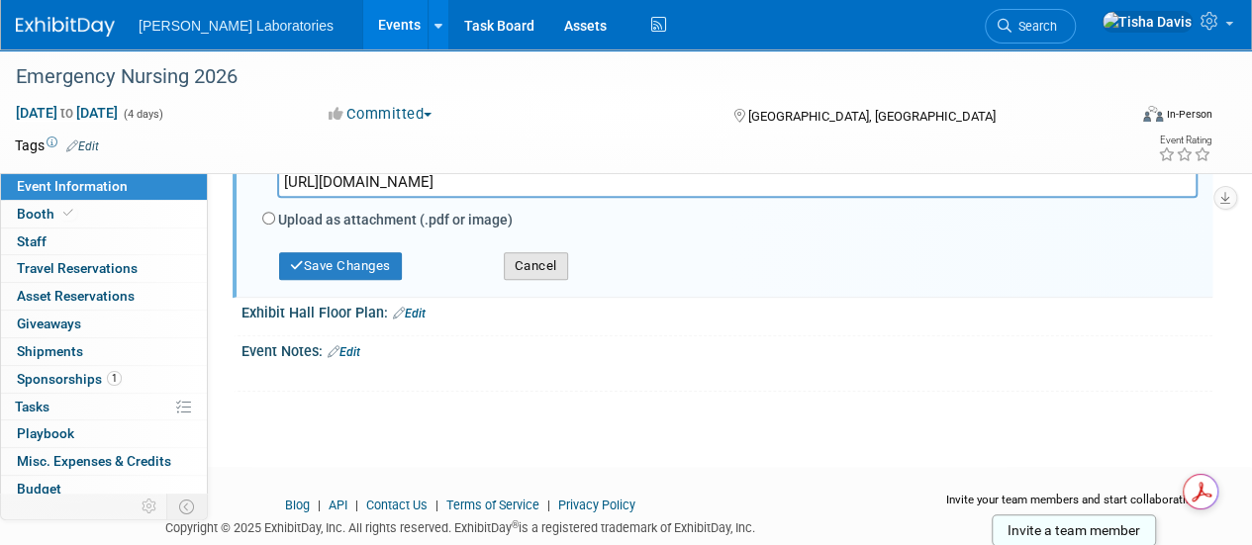
click at [552, 261] on button "Cancel" at bounding box center [536, 266] width 64 height 28
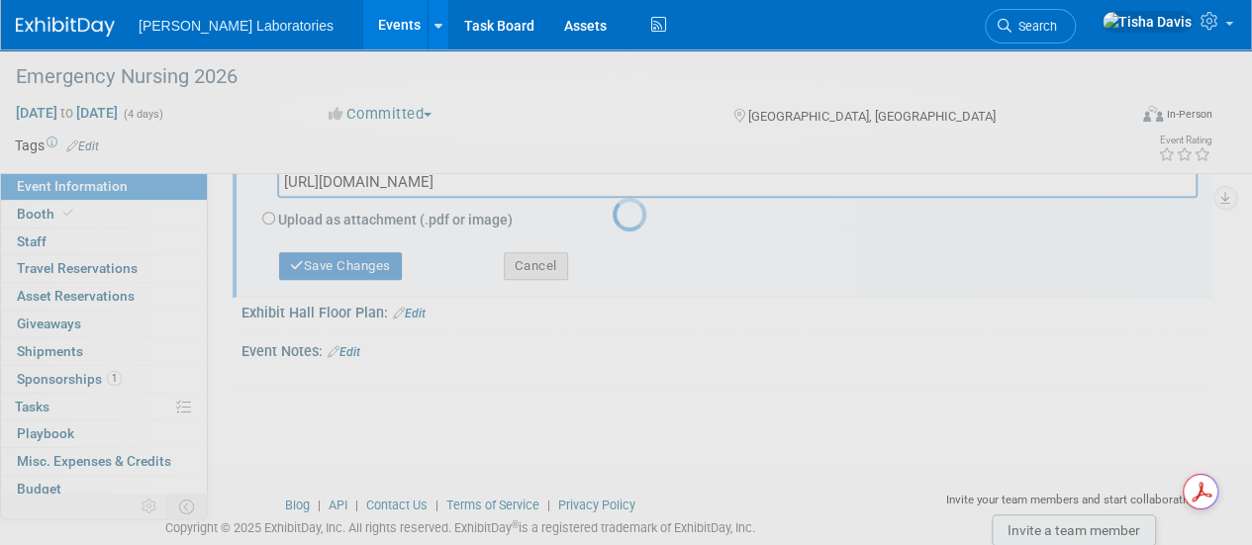
scroll to position [312, 0]
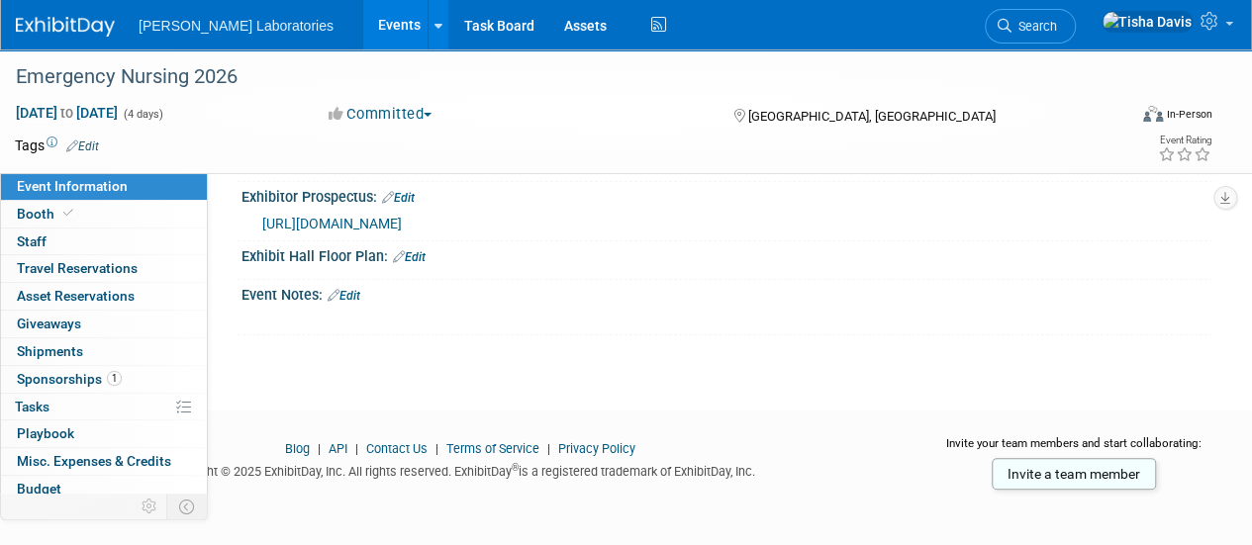
click at [356, 289] on link "Edit" at bounding box center [344, 296] width 33 height 14
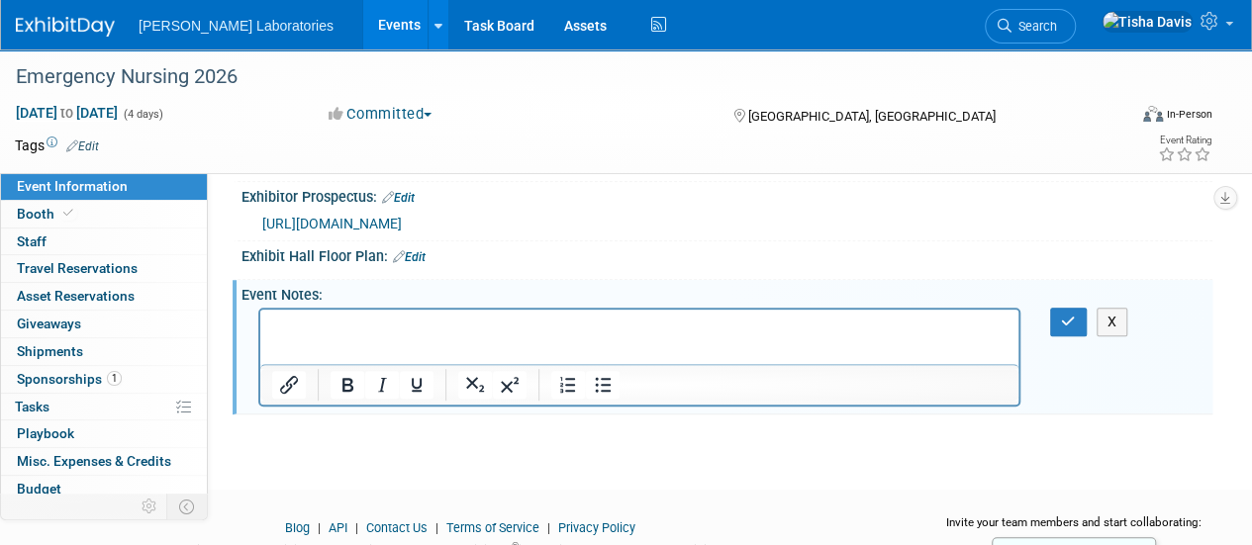
scroll to position [0, 0]
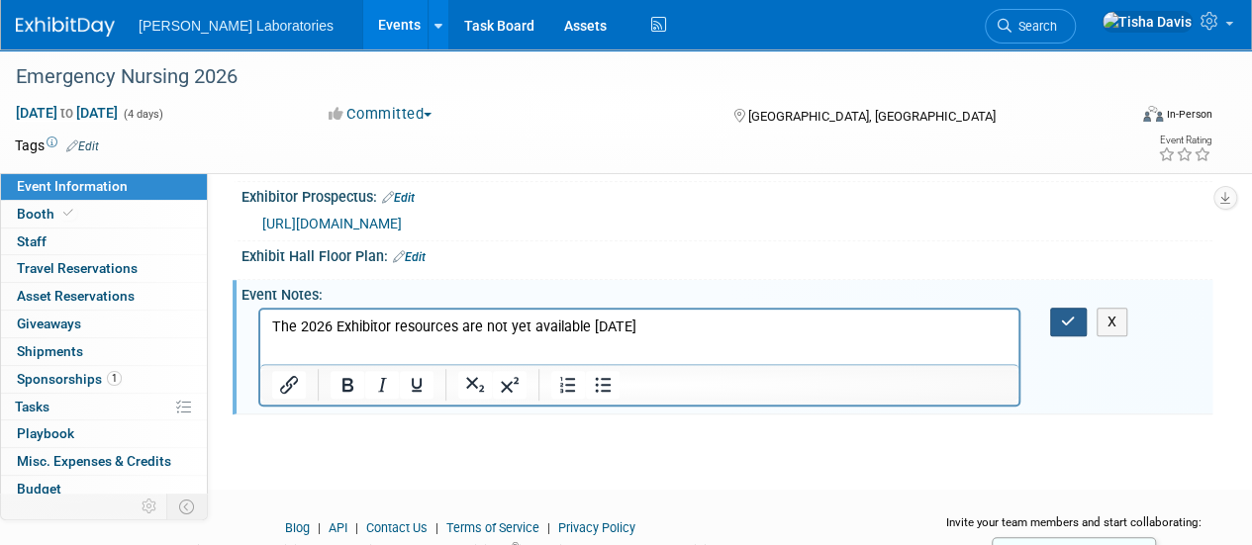
click at [1069, 315] on icon "button" at bounding box center [1068, 322] width 15 height 14
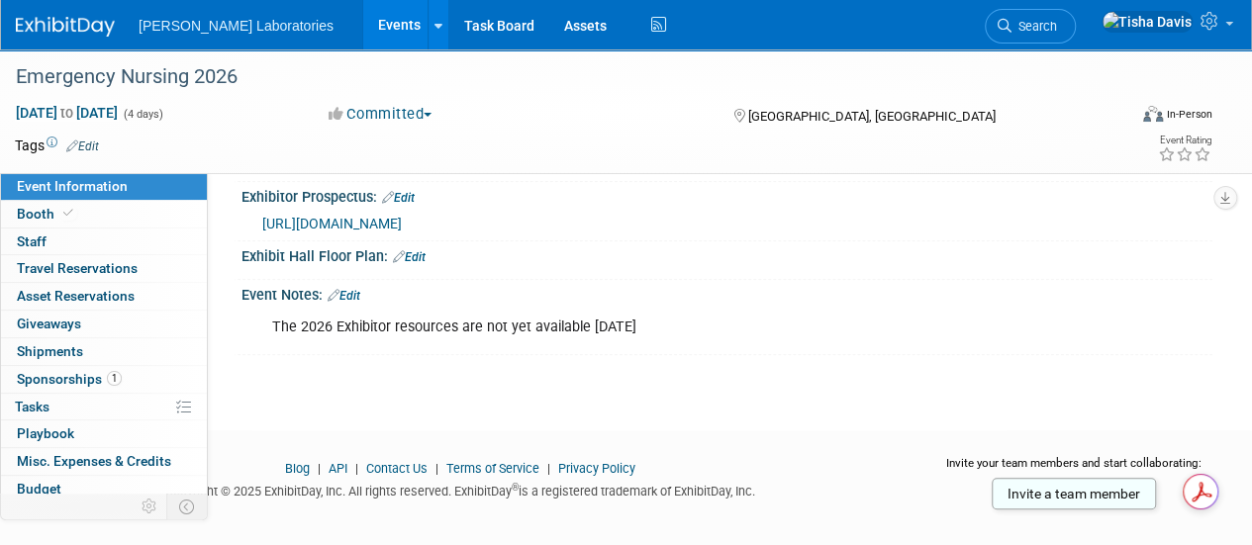
scroll to position [331, 0]
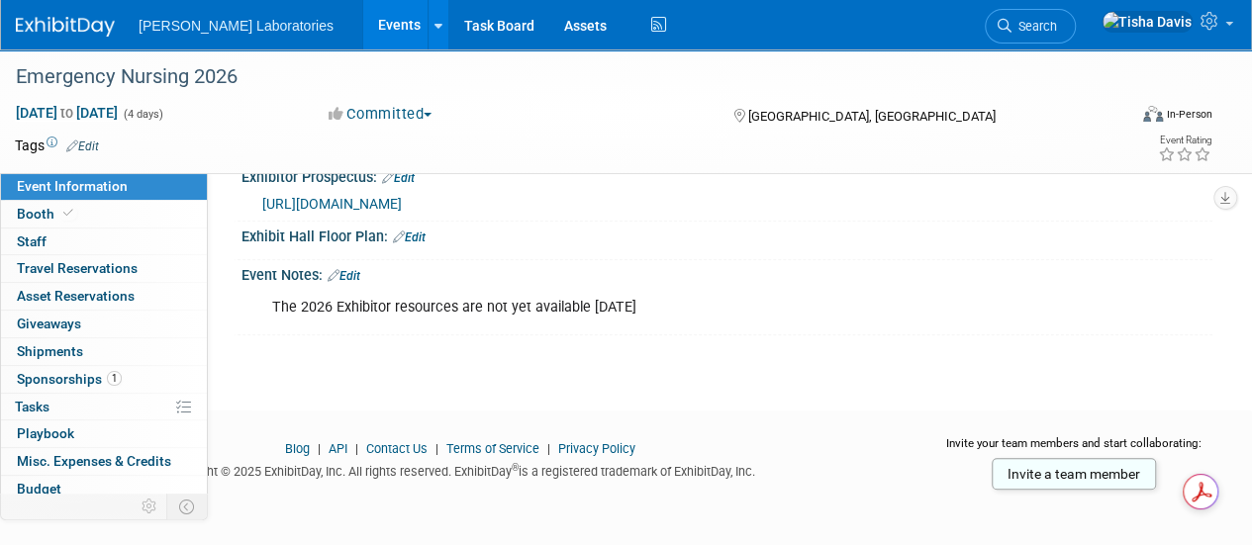
drag, startPoint x: 859, startPoint y: 466, endPoint x: 843, endPoint y: 569, distance: 104.1
click at [765, 301] on div "The 2026 Exhibitor resources are not yet available 9/8/25" at bounding box center [639, 308] width 762 height 40
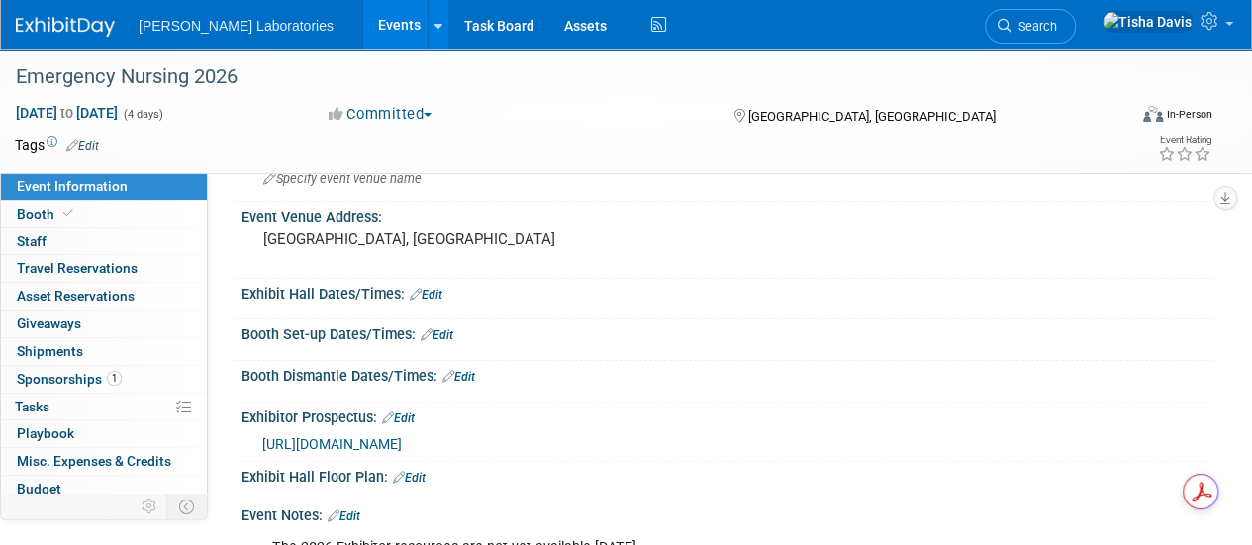
scroll to position [0, 0]
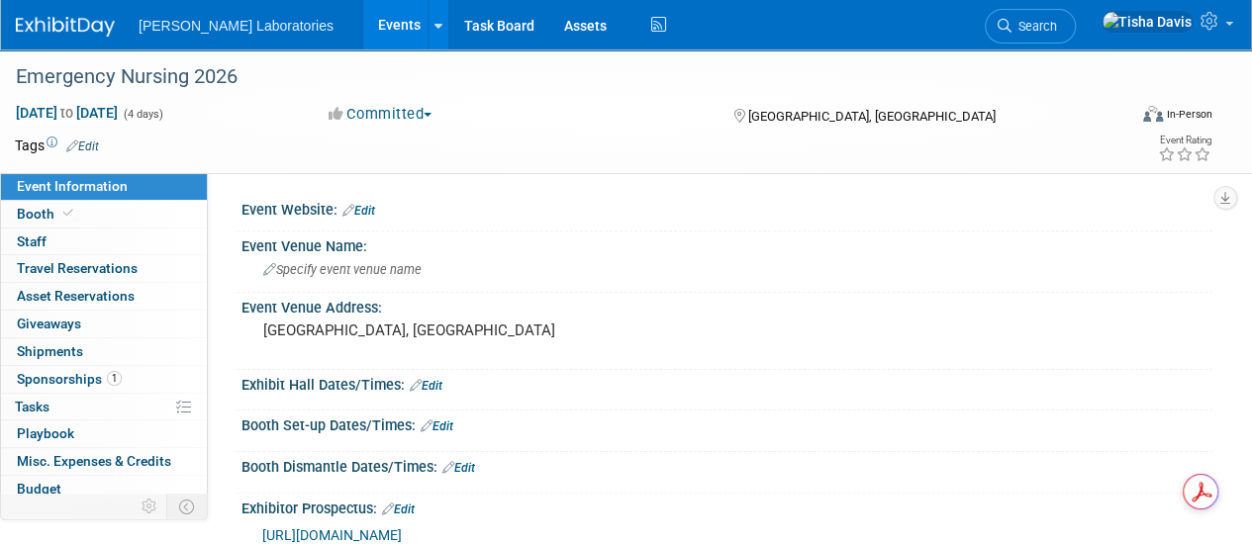
click at [363, 20] on link "Events" at bounding box center [399, 24] width 72 height 49
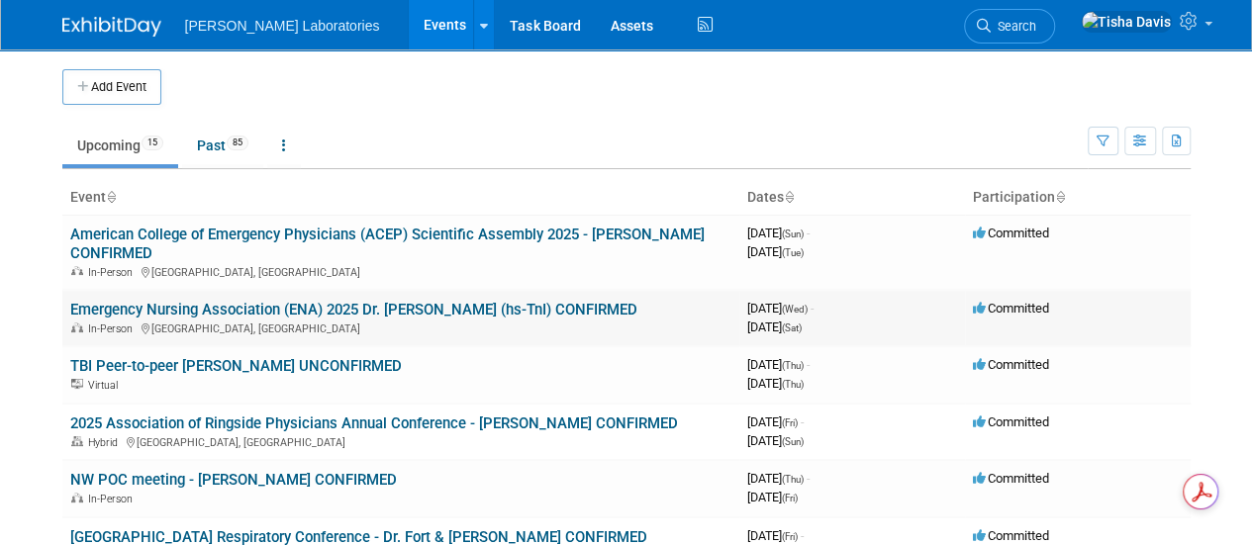
click at [287, 301] on link "Emergency Nursing Association (ENA) 2025 Dr. [PERSON_NAME] (hs-TnI) CONFIRMED" at bounding box center [353, 310] width 567 height 18
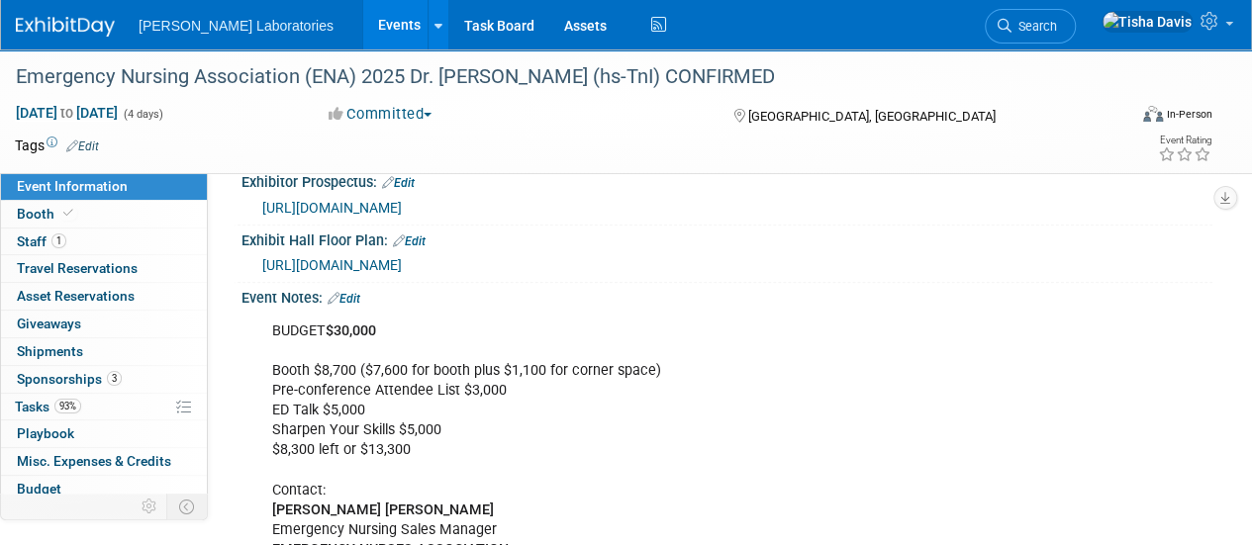
scroll to position [437, 0]
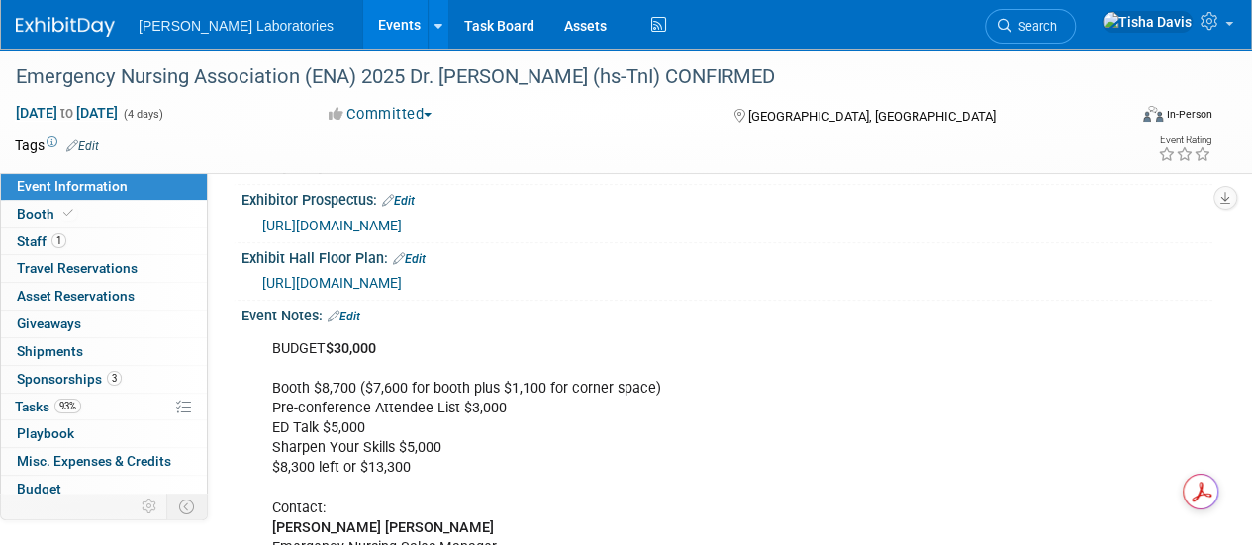
click at [356, 324] on link "Edit" at bounding box center [344, 317] width 33 height 14
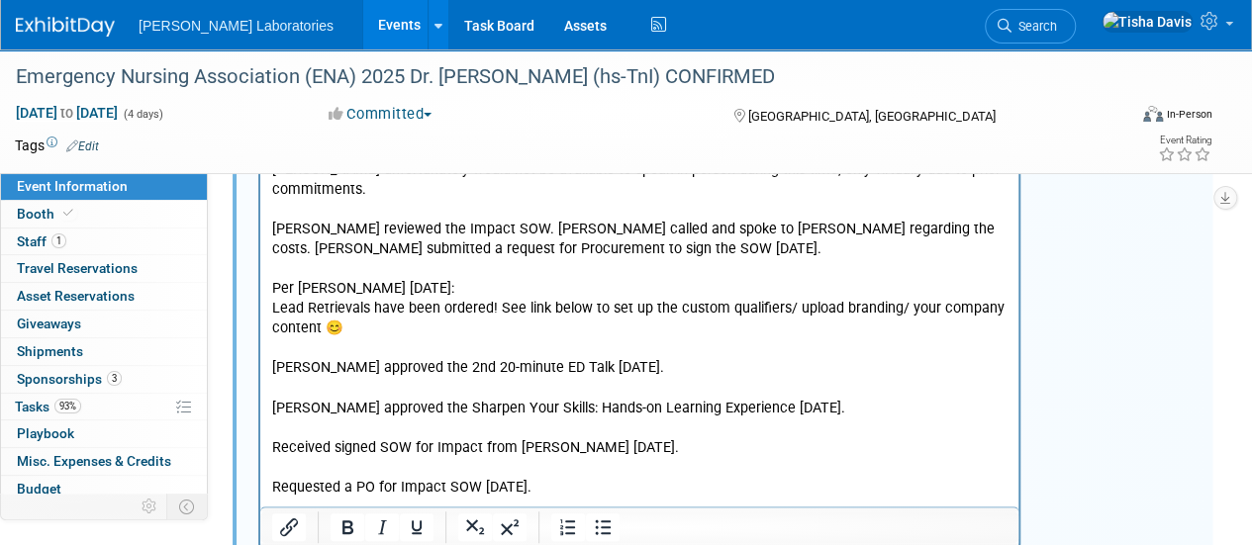
scroll to position [4156, 0]
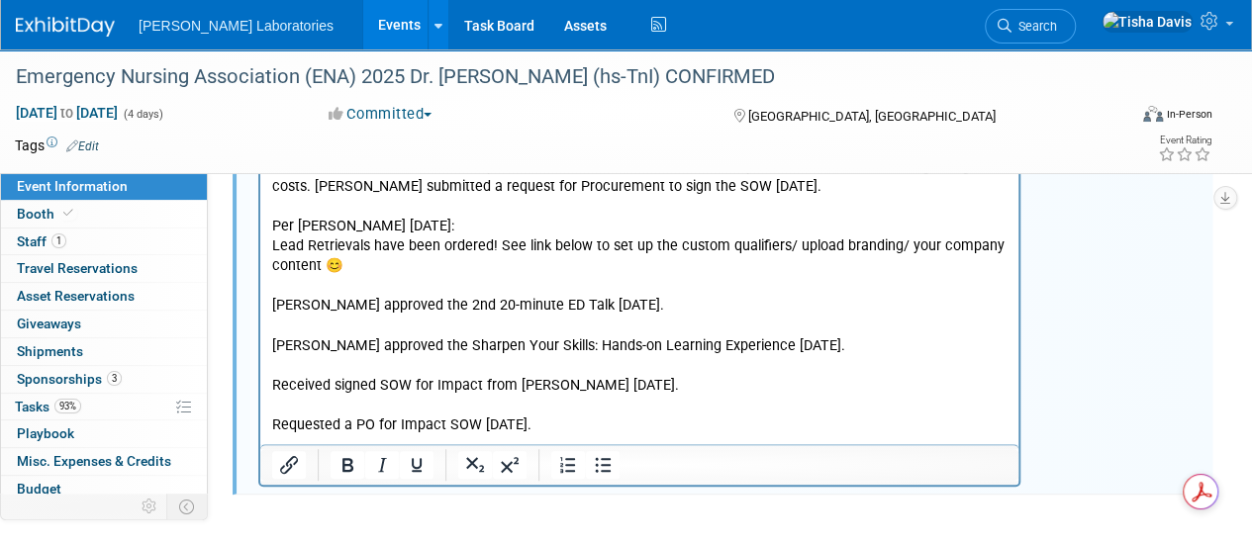
click at [809, 375] on p "I need eight (8) hotel rooms. [PERSON_NAME] wants to book his own room. I forgo…" at bounding box center [639, 156] width 735 height 715
click at [770, 378] on p "I need eight (8) hotel rooms. [PERSON_NAME] wants to book his own room. I forgo…" at bounding box center [639, 156] width 735 height 715
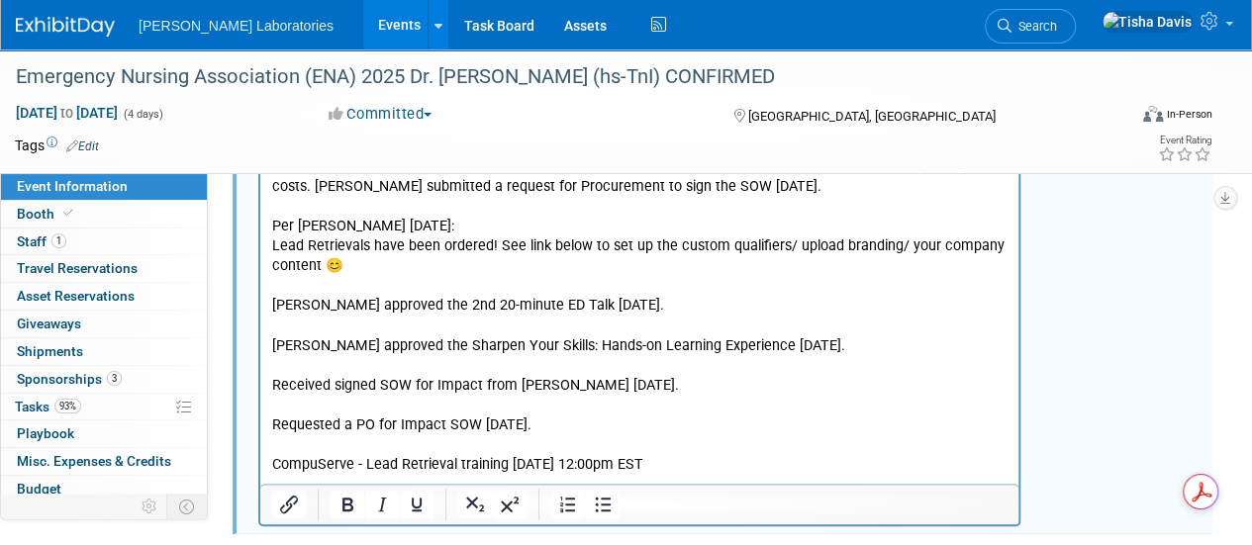
click at [348, 533] on p "[PERSON_NAME] receive $16,698.50 for the attached invoice? It is P57367" at bounding box center [639, 543] width 735 height 20
drag, startPoint x: 478, startPoint y: 418, endPoint x: 530, endPoint y: 418, distance: 52.4
click at [530, 533] on p "[PERSON_NAME] received $16,698.50 for the attached invoice? It is P57367" at bounding box center [639, 543] width 735 height 20
click at [607, 533] on p "[PERSON_NAME] received $16,698.50 for the 65% deposit invoice? It is P57367" at bounding box center [639, 543] width 735 height 20
click at [691, 533] on p "[PERSON_NAME] received $16,698.50 for the 65% deposit invoice, P57367" at bounding box center [639, 543] width 735 height 20
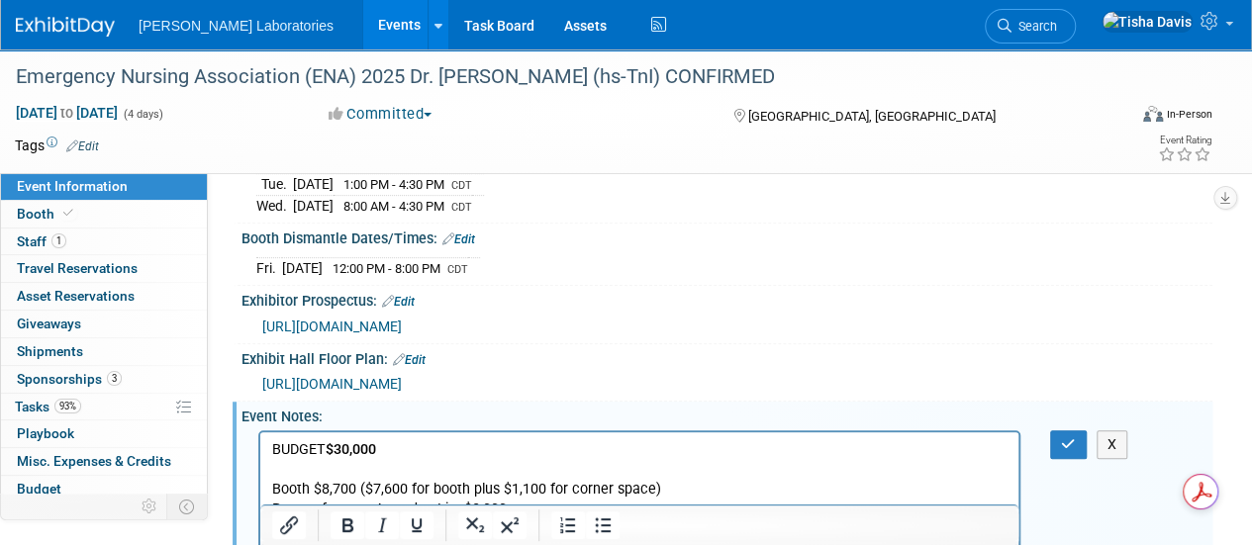
scroll to position [324, 0]
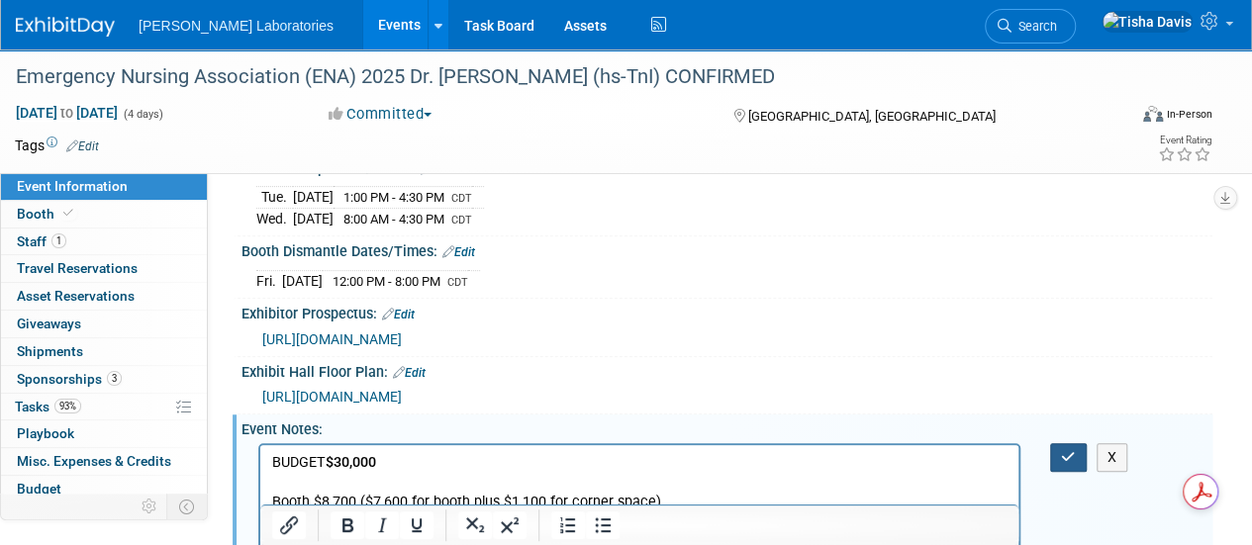
click at [1066, 464] on icon "button" at bounding box center [1068, 457] width 15 height 14
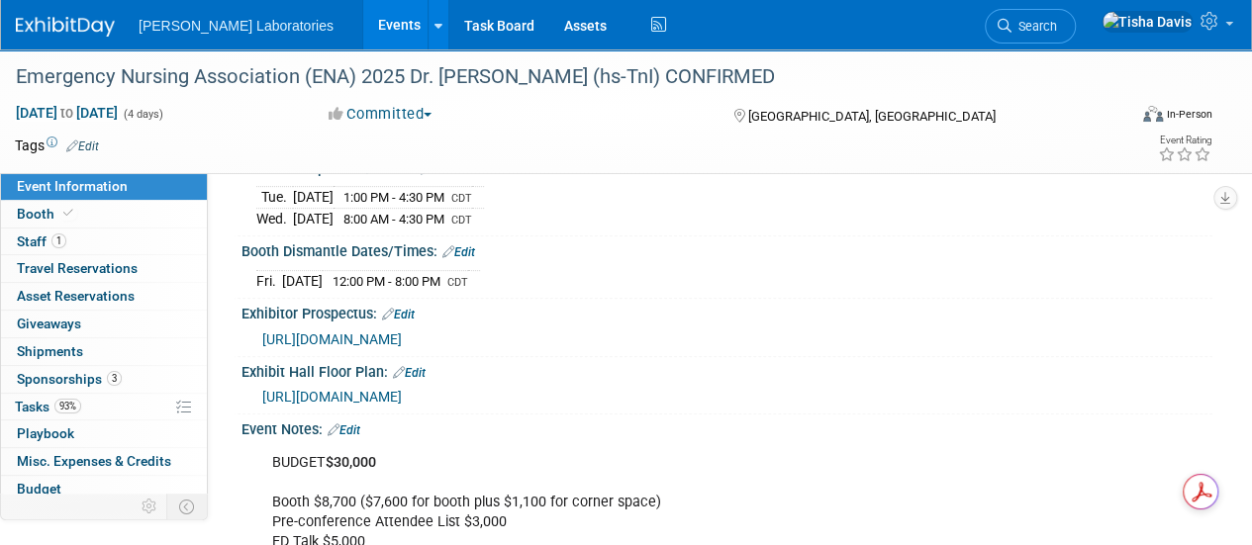
click at [363, 35] on link "Events" at bounding box center [399, 24] width 72 height 49
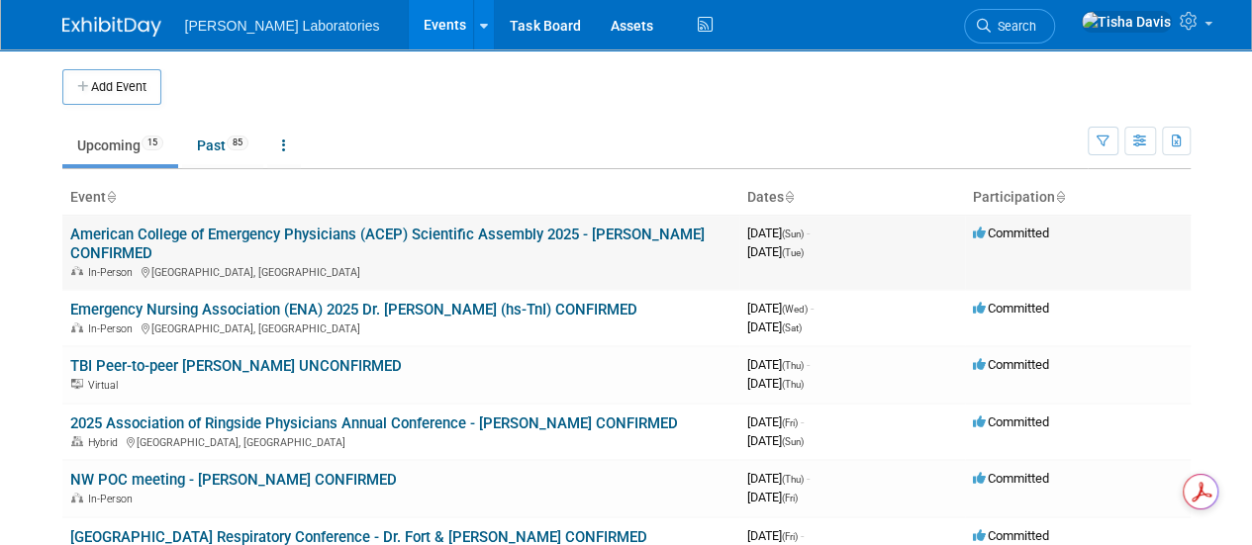
click at [307, 229] on link "American College of Emergency Physicians (ACEP) Scientific Assembly 2025 - [PER…" at bounding box center [387, 244] width 634 height 37
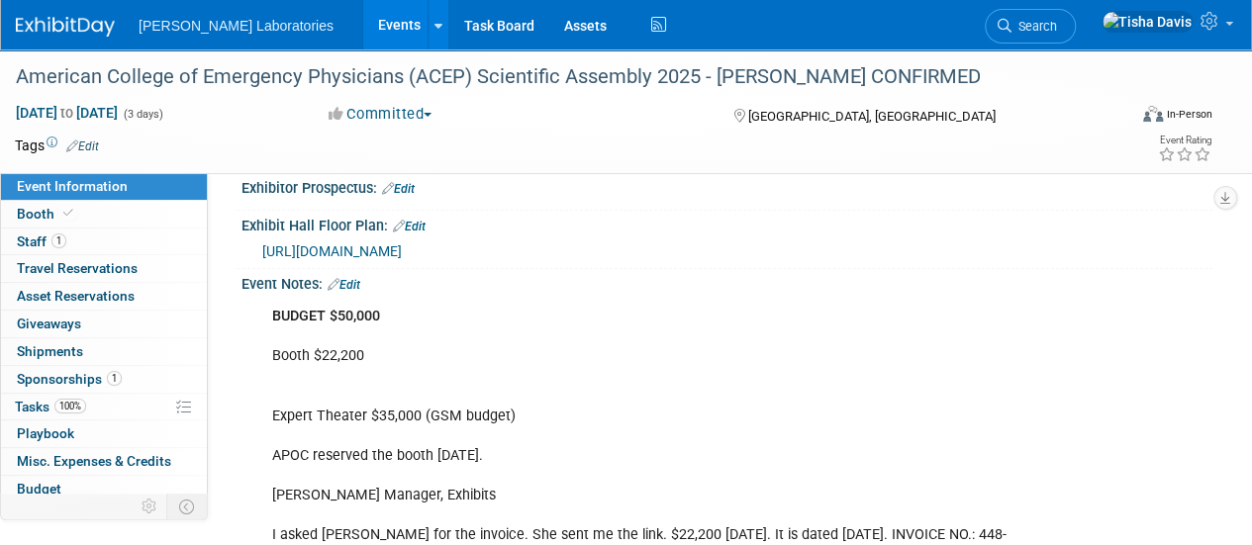
scroll to position [534, 0]
click at [358, 279] on link "Edit" at bounding box center [344, 286] width 33 height 14
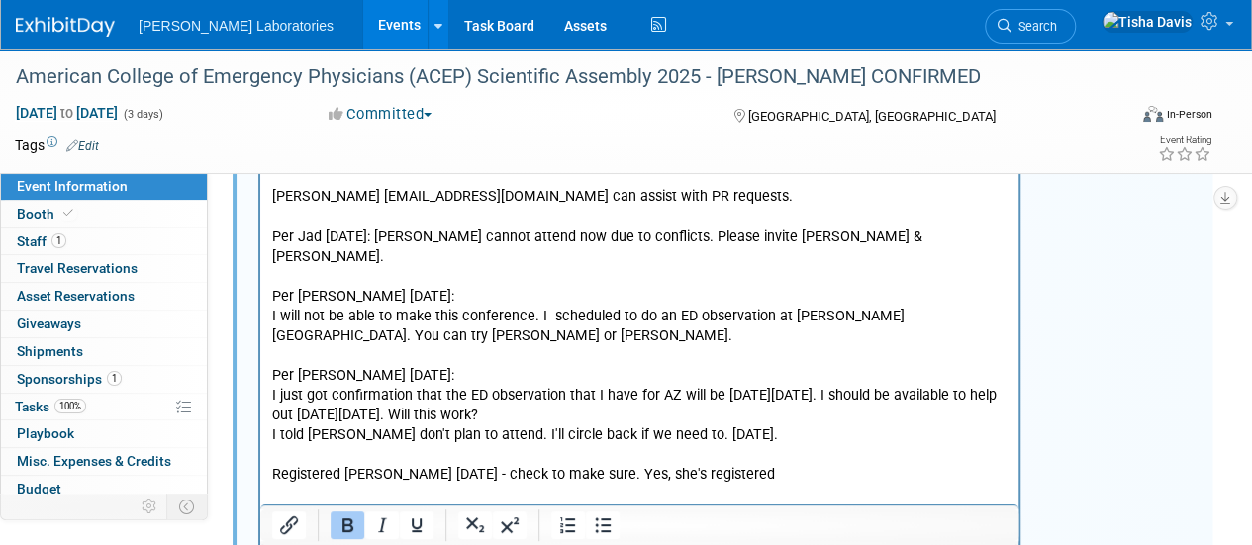
scroll to position [3311, 0]
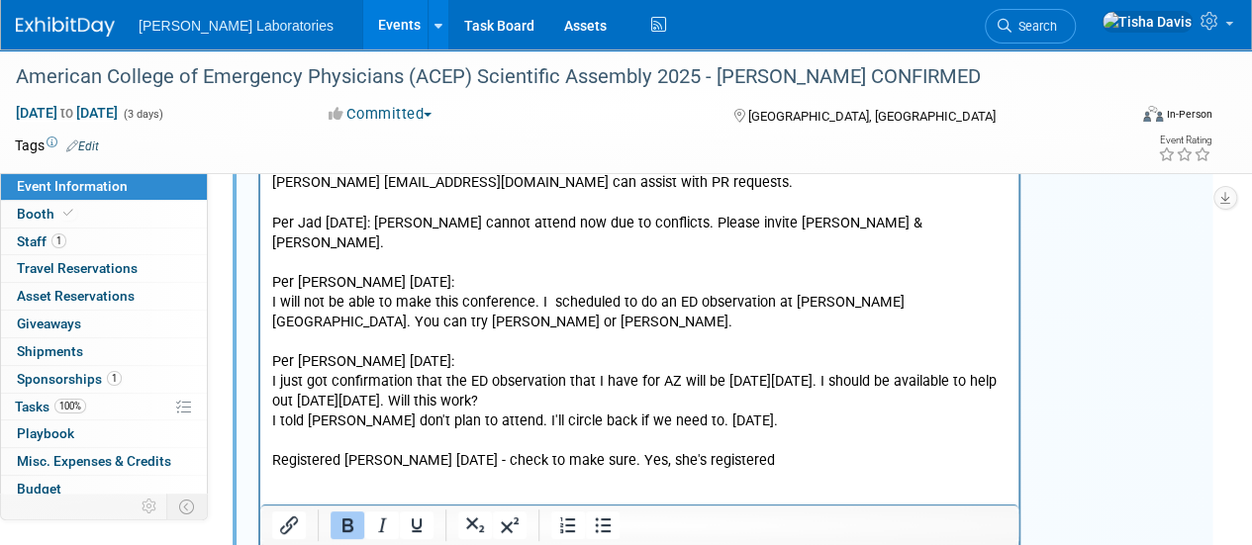
click at [865, 402] on p "I asked [PERSON_NAME] if [PERSON_NAME] can attend [DATE]. [PERSON_NAME] is unab…" at bounding box center [639, 143] width 735 height 1013
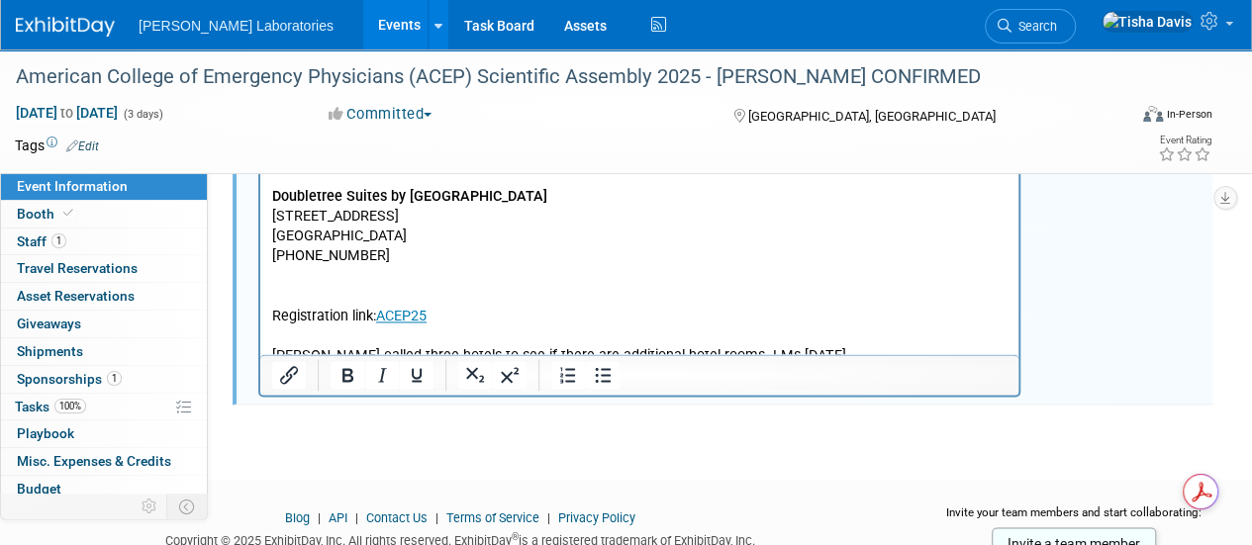
scroll to position [4980, 0]
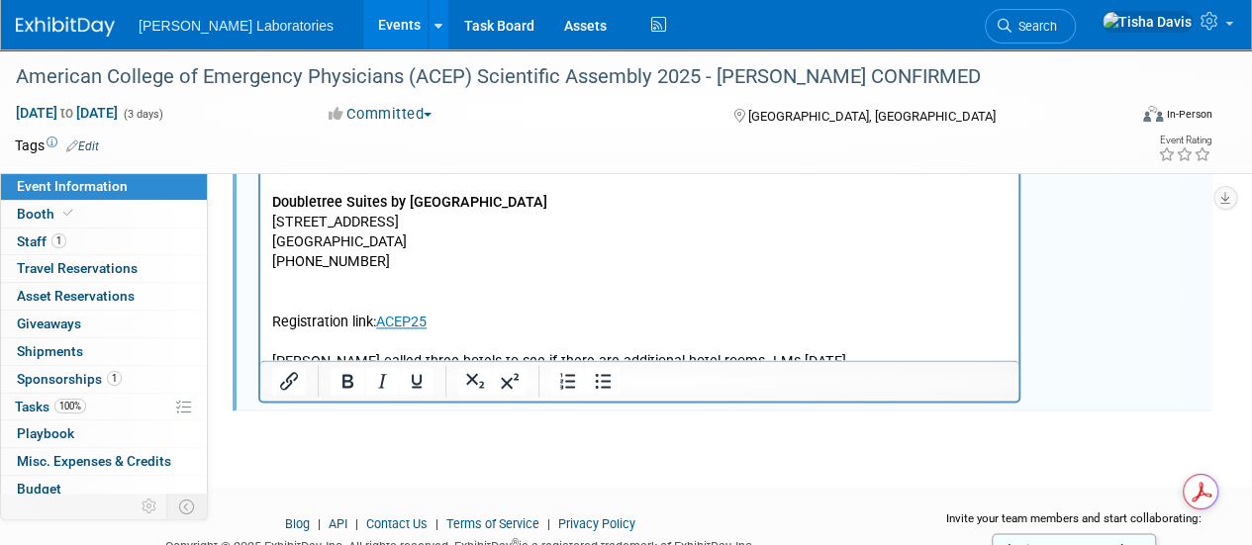
click at [714, 306] on p "Submit three (3) sponsorship opportunities LOAs to Legal for review in Legal an…" at bounding box center [639, 84] width 735 height 696
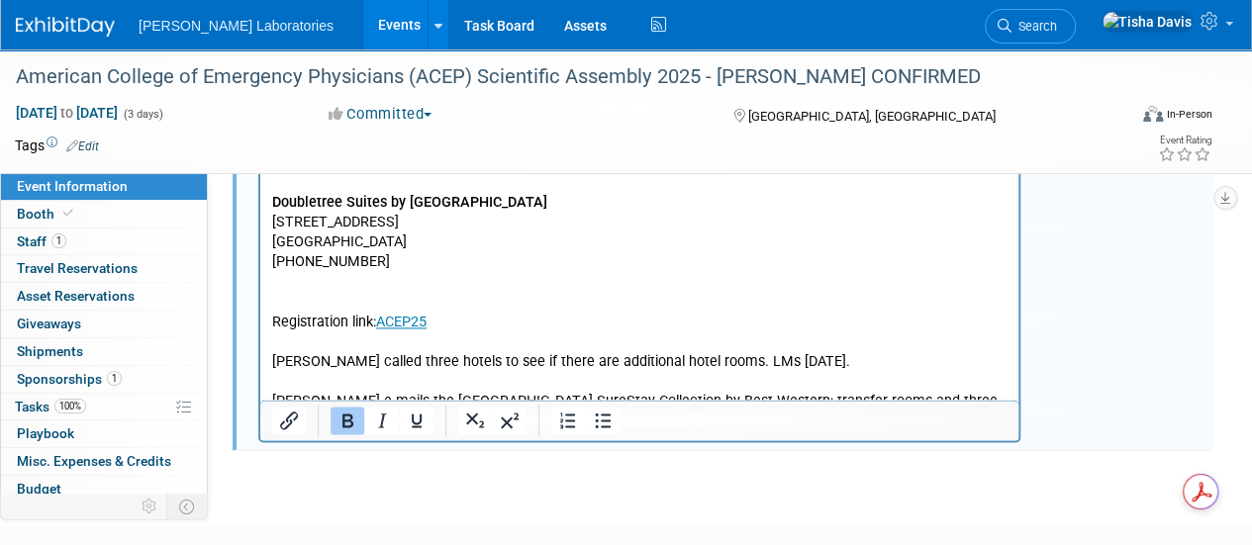
click at [350, 451] on p "[PERSON_NAME] receive $46,807.80 for the attached invoice? The PO number is P57…" at bounding box center [639, 461] width 735 height 20
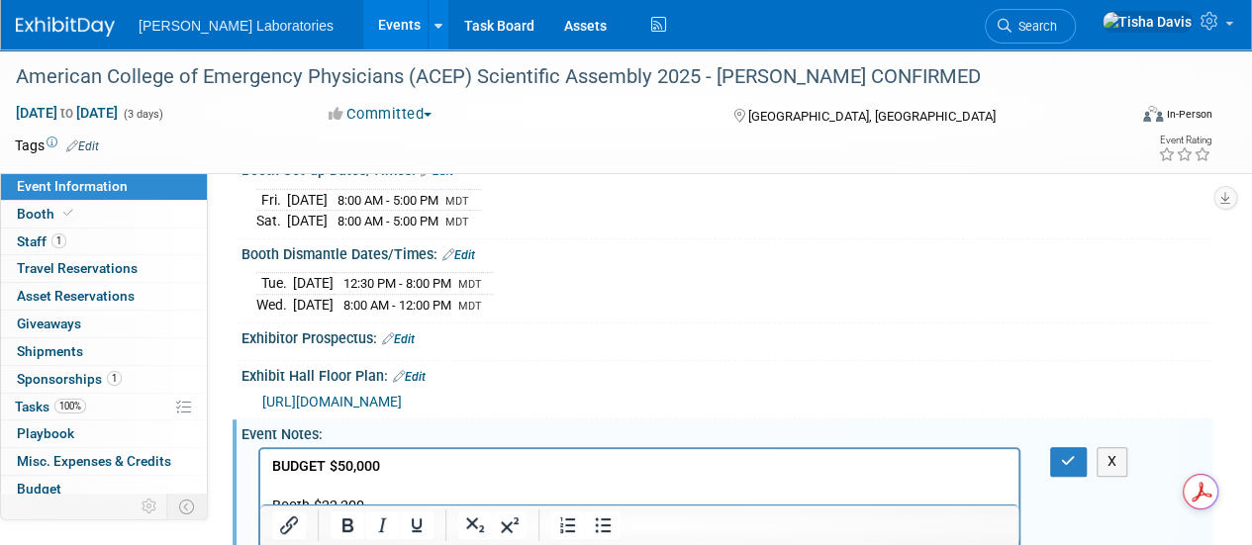
scroll to position [363, 0]
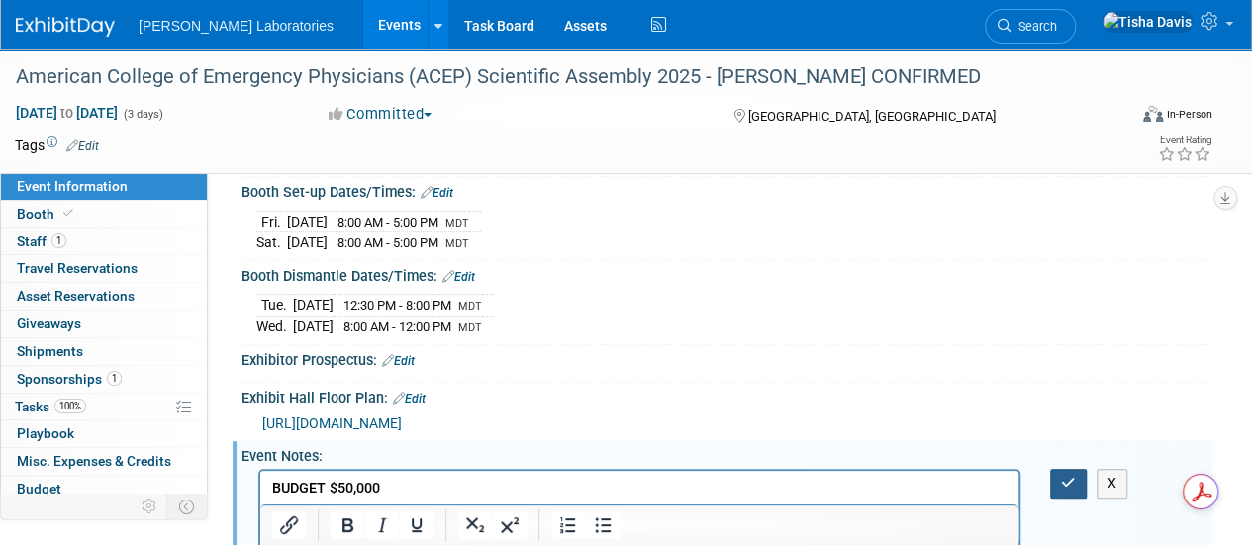
click at [1067, 476] on icon "button" at bounding box center [1068, 483] width 15 height 14
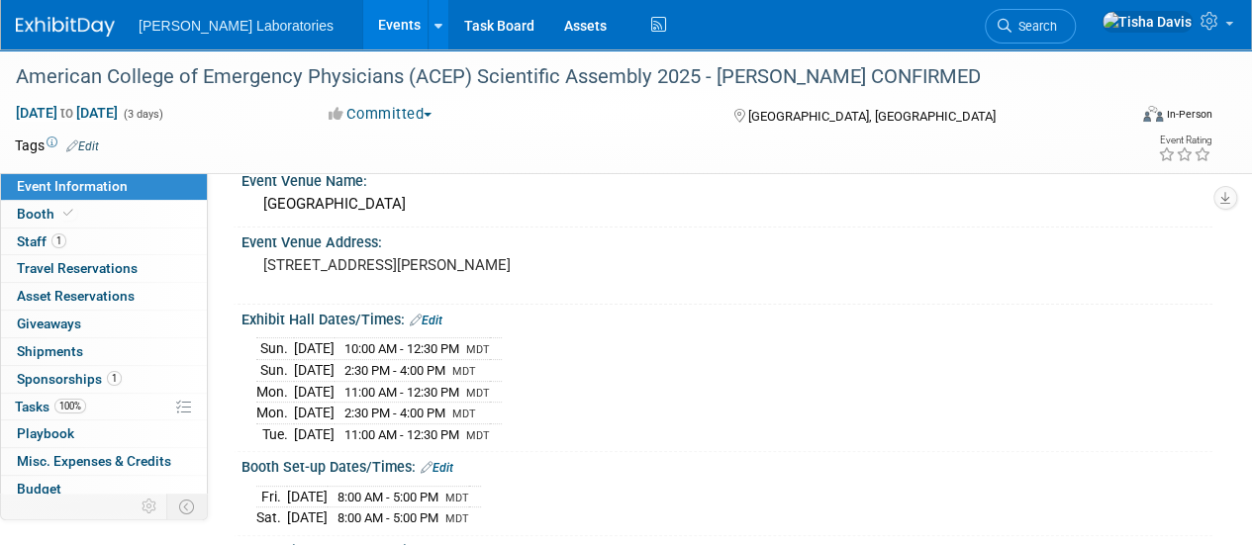
scroll to position [80, 0]
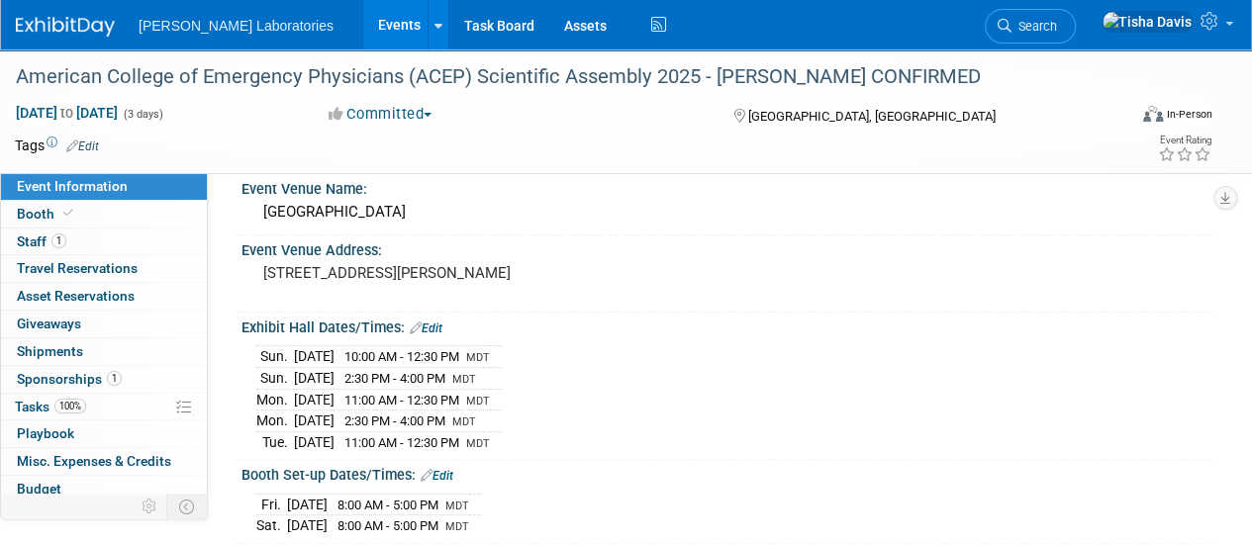
click at [363, 18] on link "Events" at bounding box center [399, 24] width 72 height 49
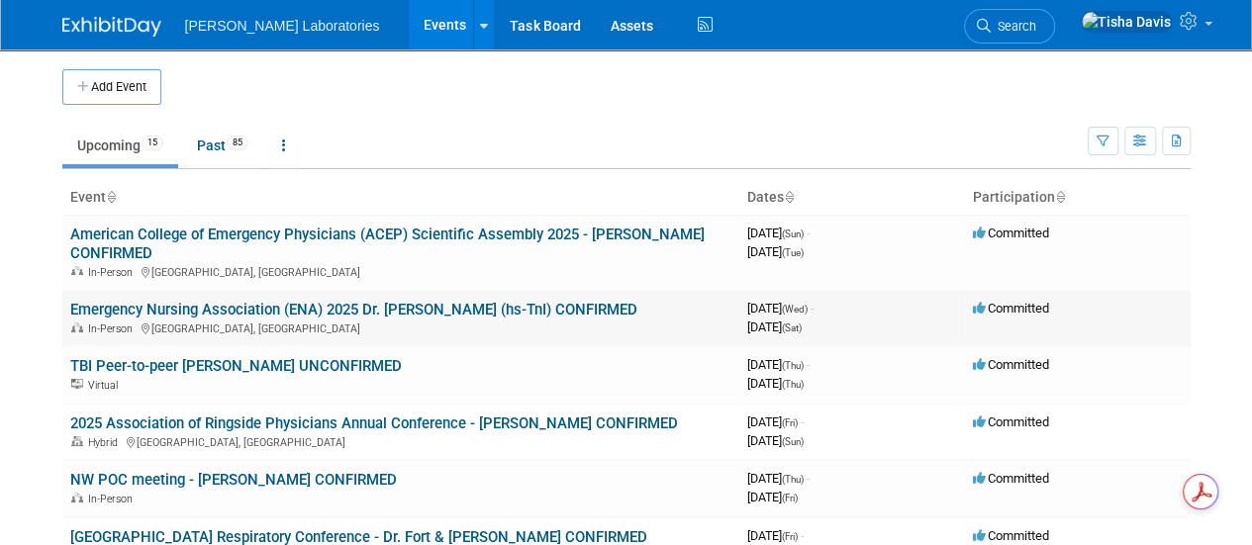
click at [271, 305] on link "Emergency Nursing Association (ENA) 2025 Dr. [PERSON_NAME] (hs-TnI) CONFIRMED" at bounding box center [353, 310] width 567 height 18
